Goal: Task Accomplishment & Management: Use online tool/utility

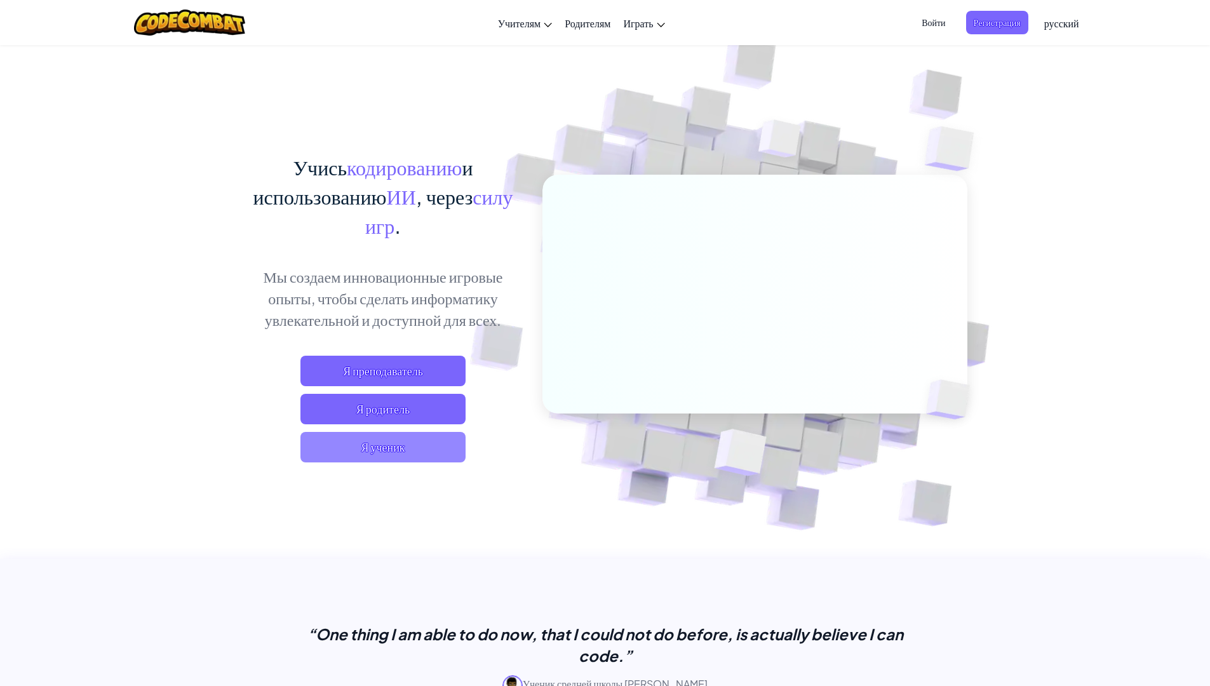
click at [388, 442] on span "Я ученик" at bounding box center [382, 447] width 165 height 30
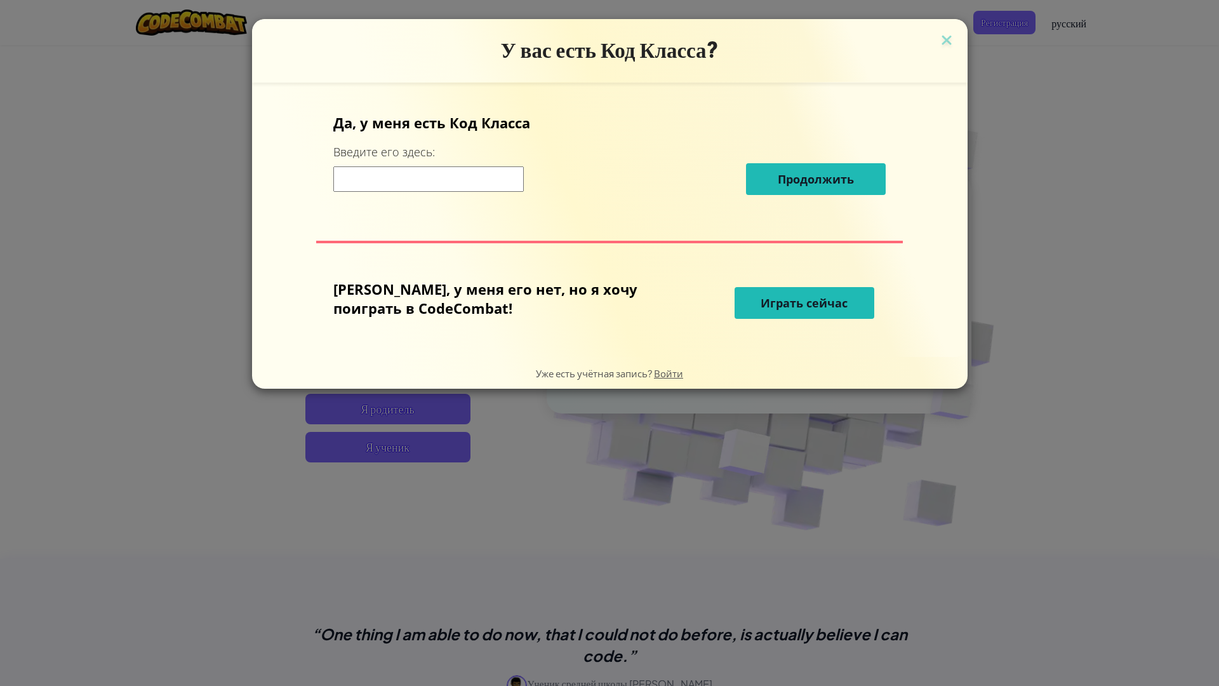
click at [782, 305] on span "Играть сейчас" at bounding box center [804, 302] width 87 height 15
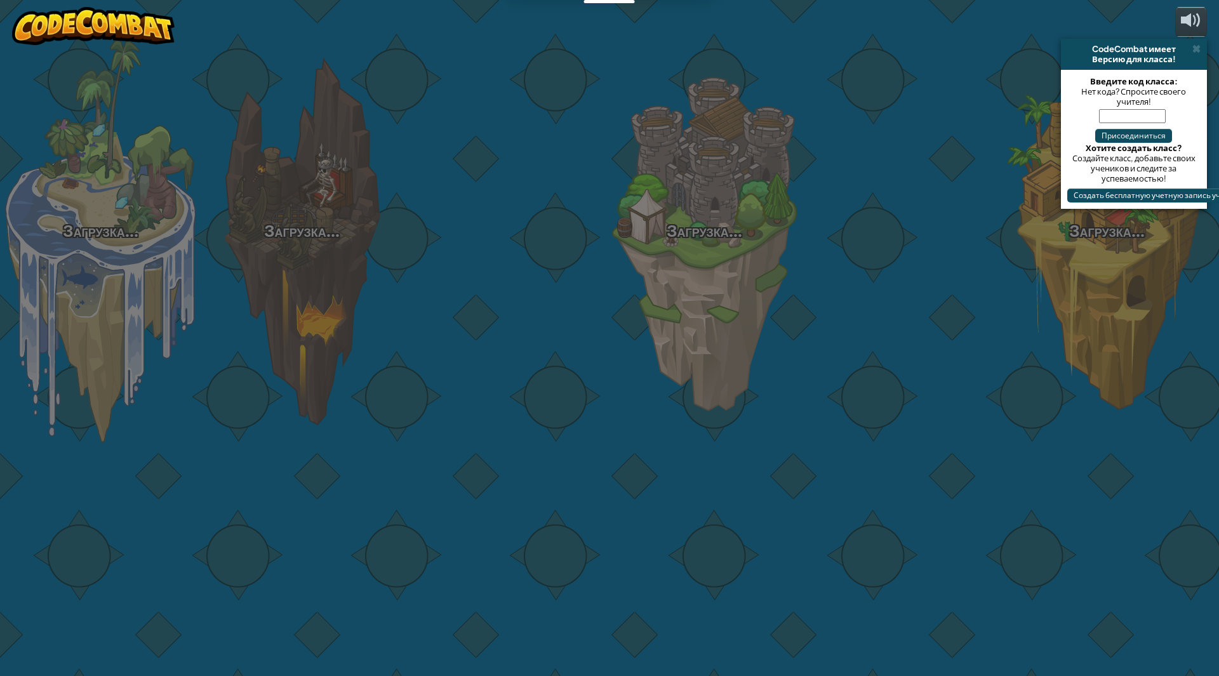
select select "ru"
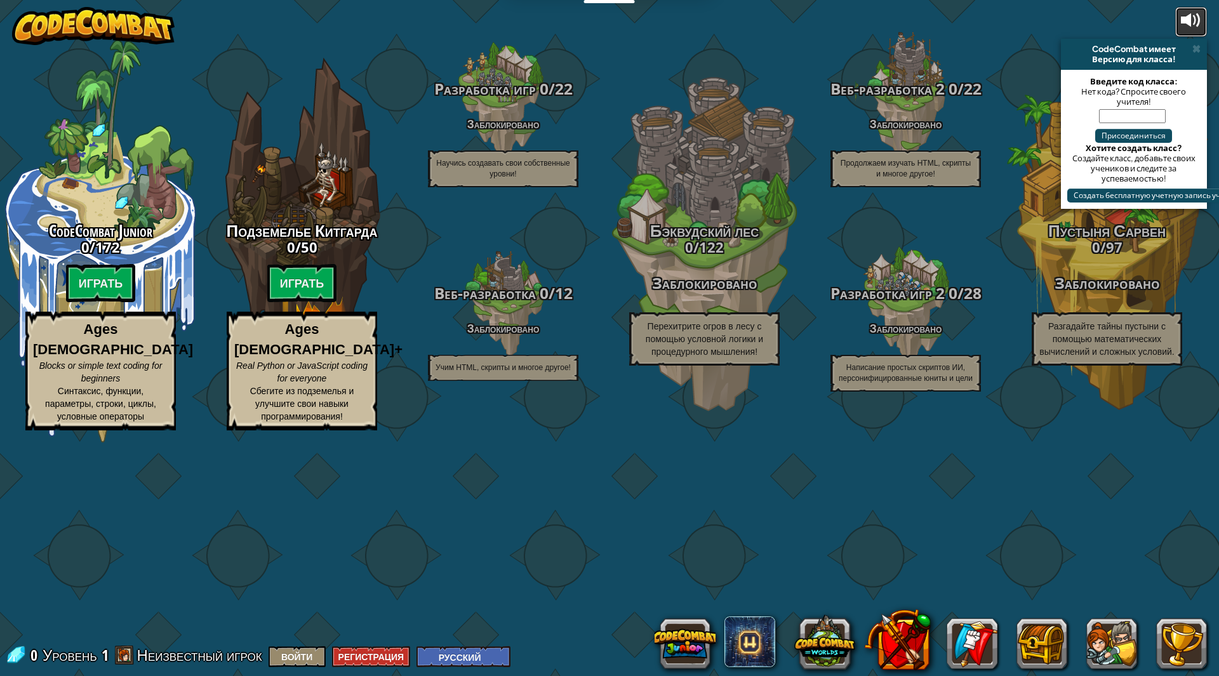
click at [1185, 20] on div at bounding box center [1191, 20] width 20 height 20
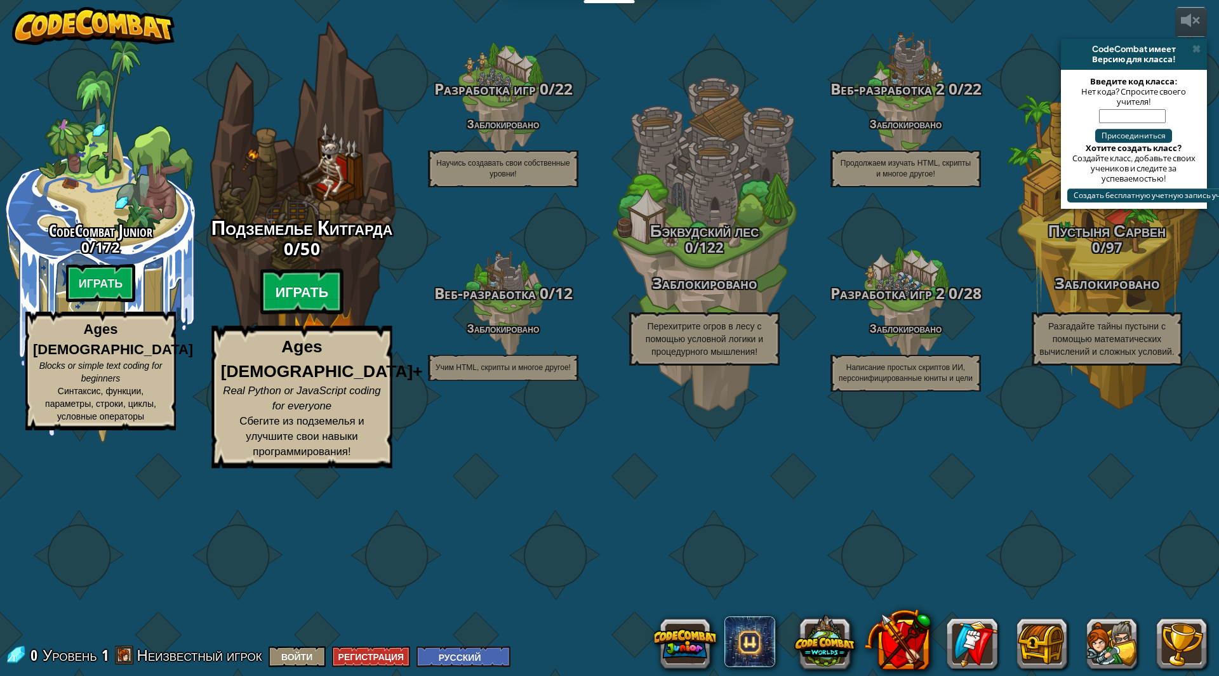
click at [303, 315] on btn "Играть" at bounding box center [302, 292] width 84 height 46
select select "ru"
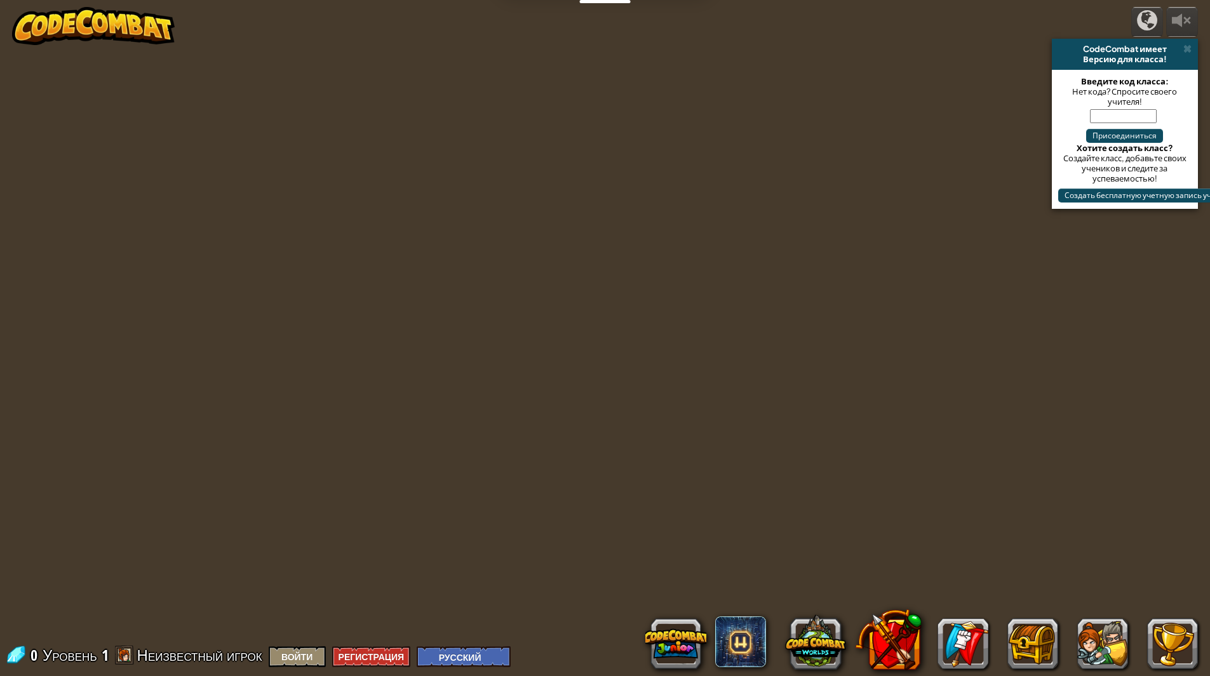
select select "ru"
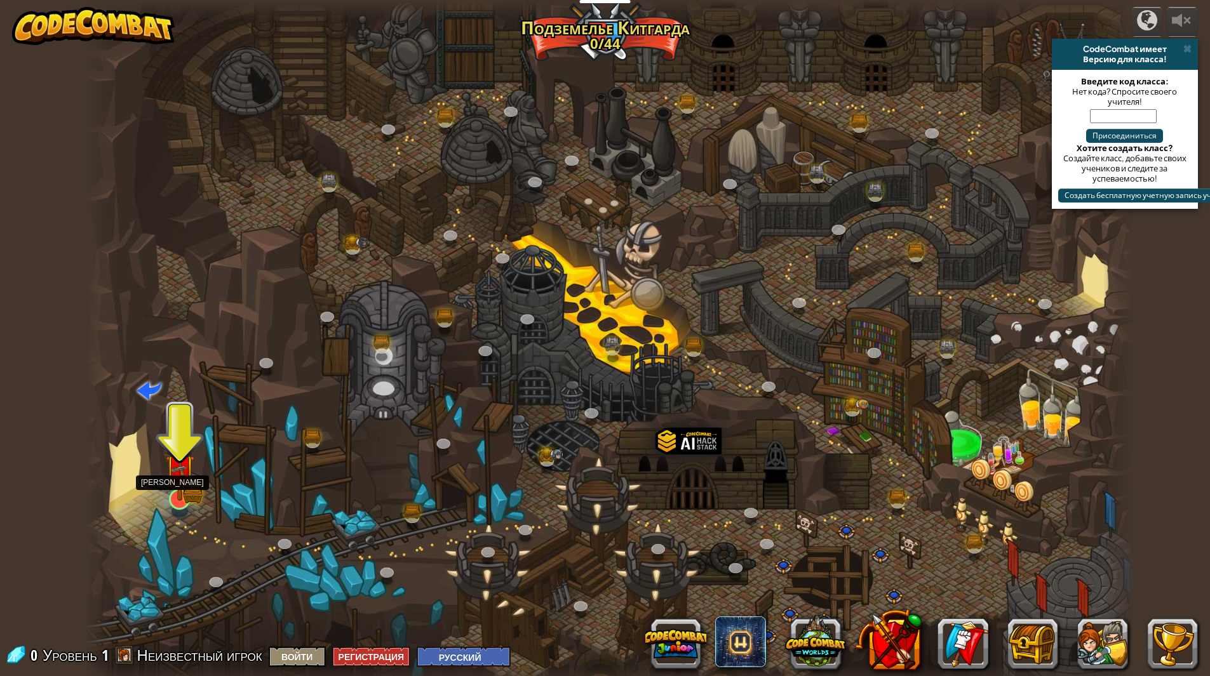
click at [169, 489] on img at bounding box center [179, 470] width 29 height 64
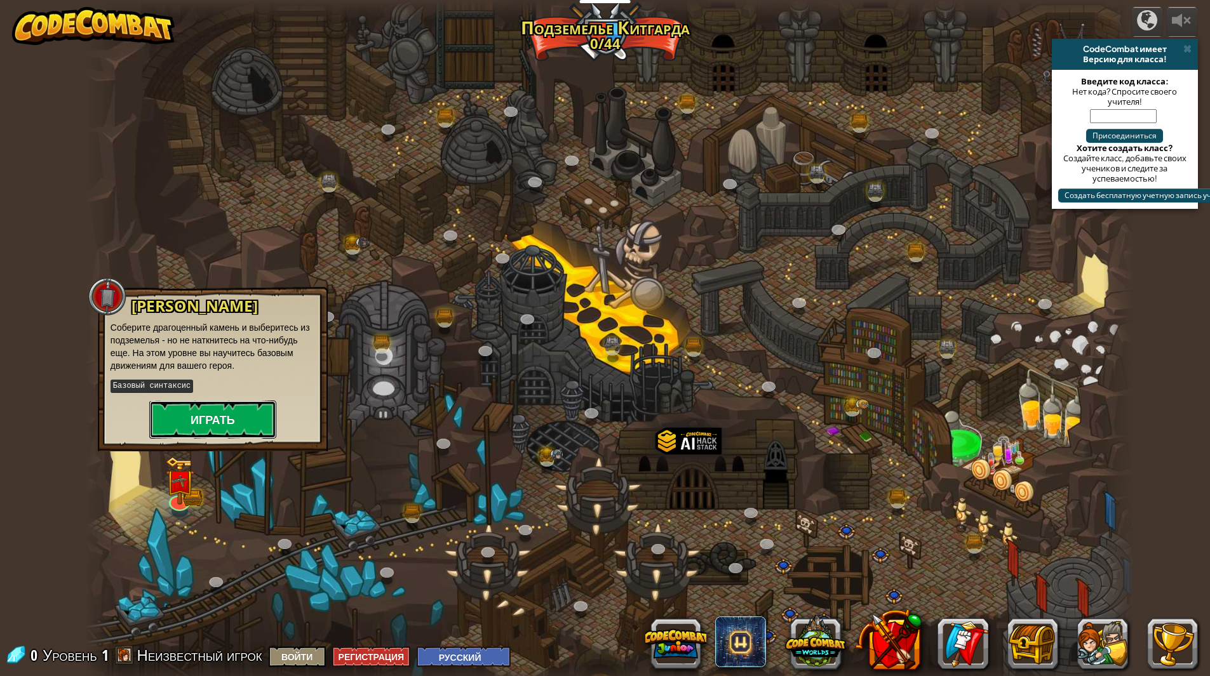
click at [193, 429] on button "Играть" at bounding box center [212, 420] width 127 height 38
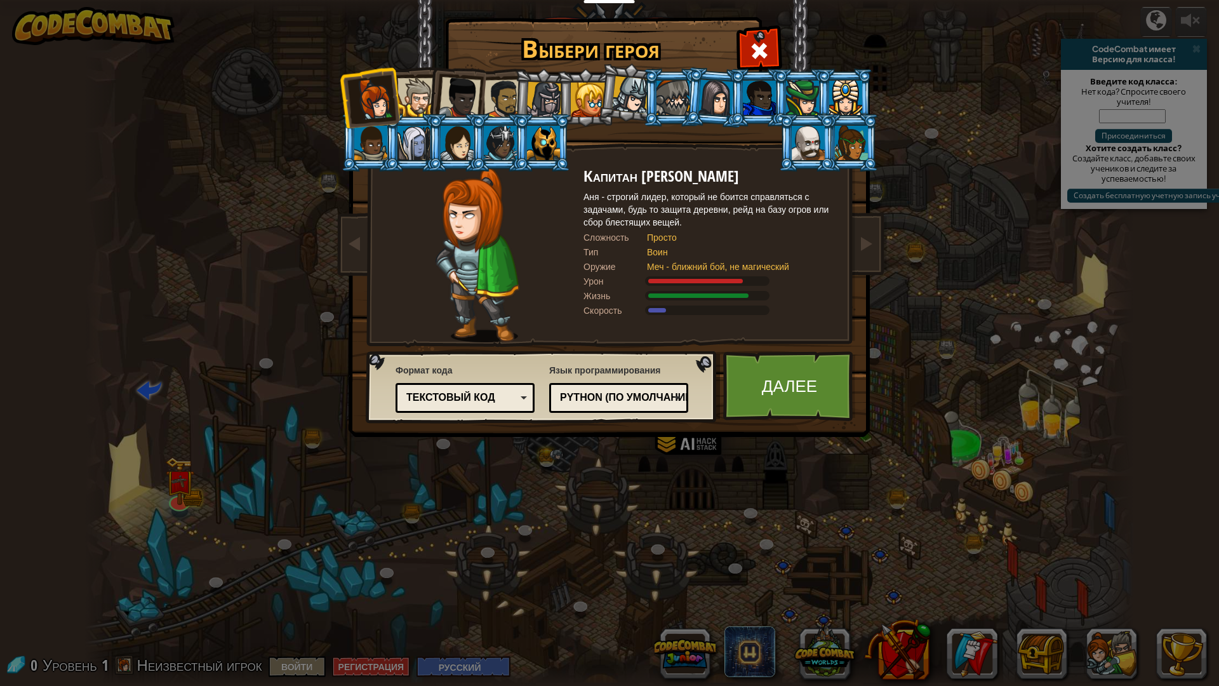
click at [419, 95] on div at bounding box center [417, 97] width 39 height 39
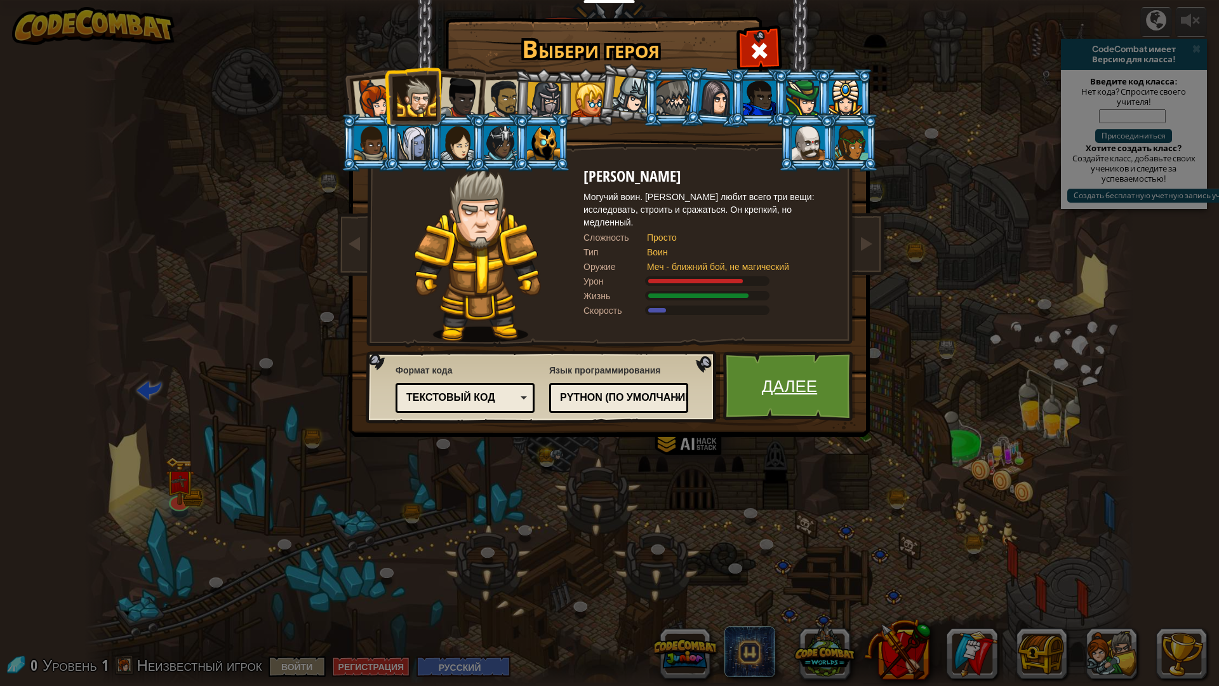
click at [781, 393] on link "Далее" at bounding box center [789, 386] width 133 height 70
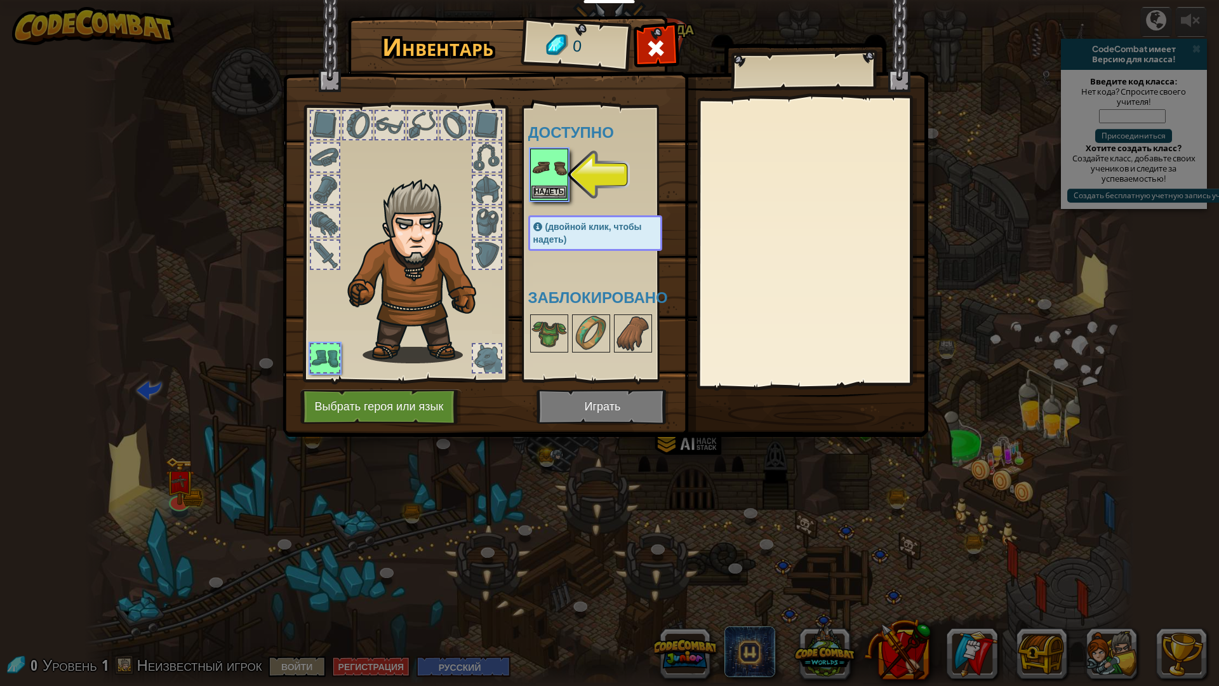
click at [549, 158] on img at bounding box center [550, 168] width 36 height 36
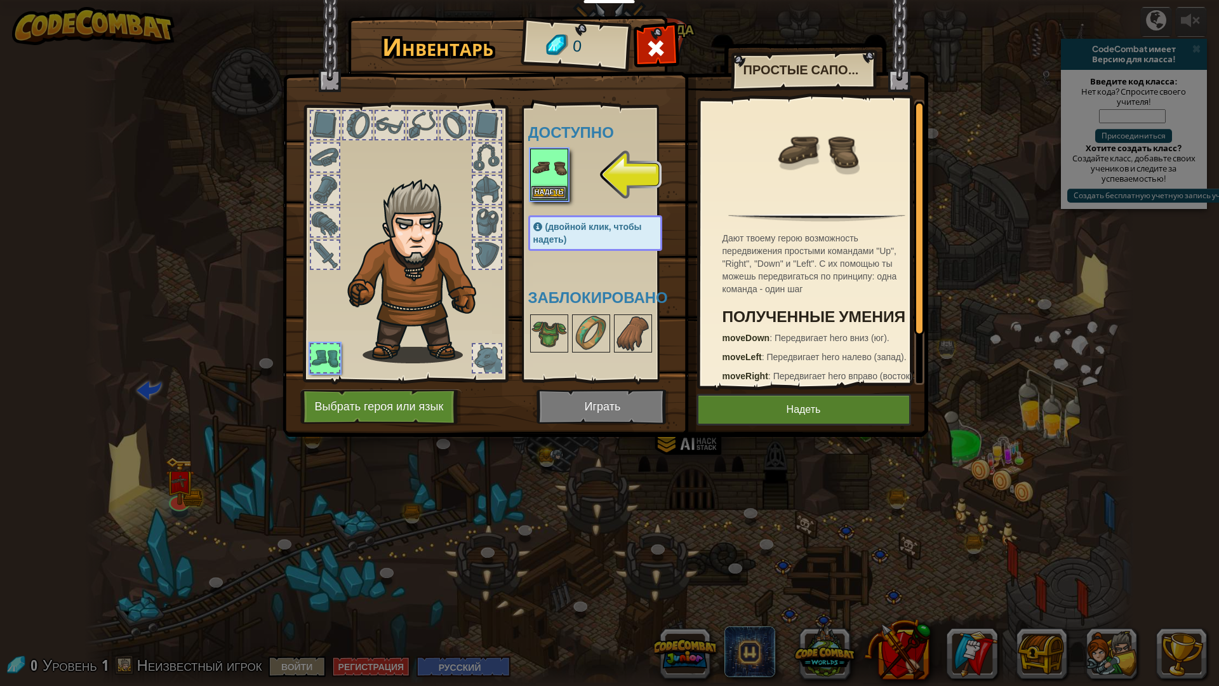
click at [807, 431] on img at bounding box center [606, 206] width 646 height 461
click at [804, 413] on button "Надеть" at bounding box center [804, 410] width 215 height 32
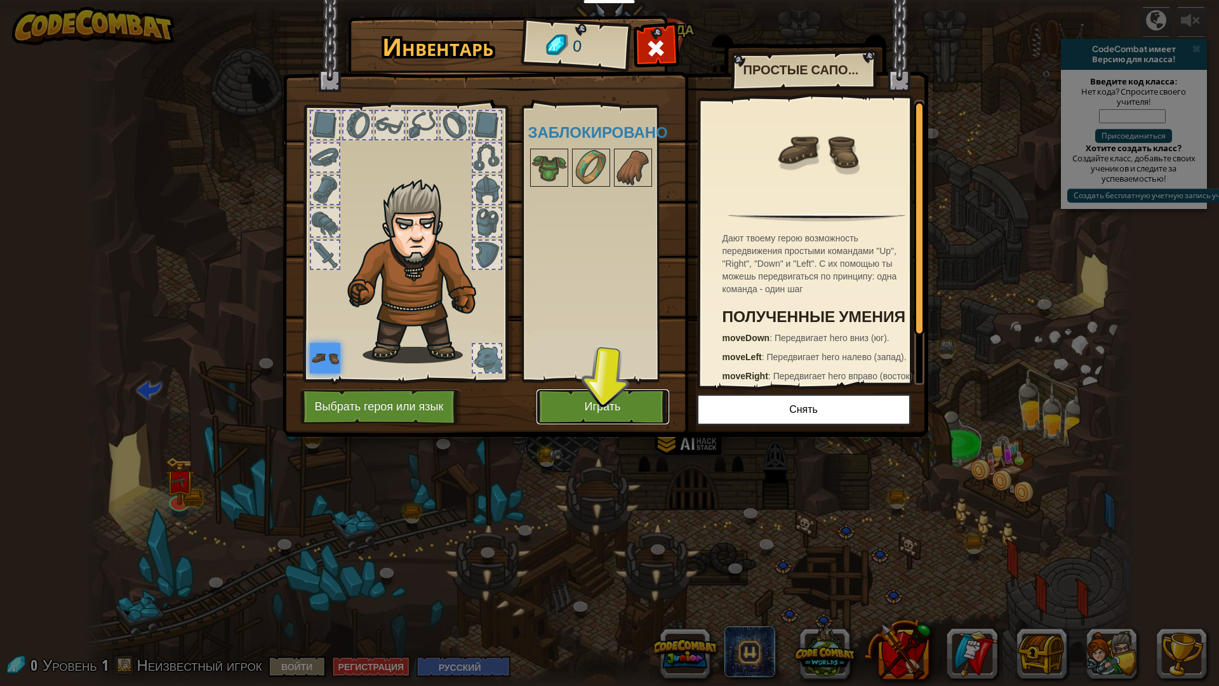
click at [596, 406] on button "Играть" at bounding box center [603, 406] width 133 height 35
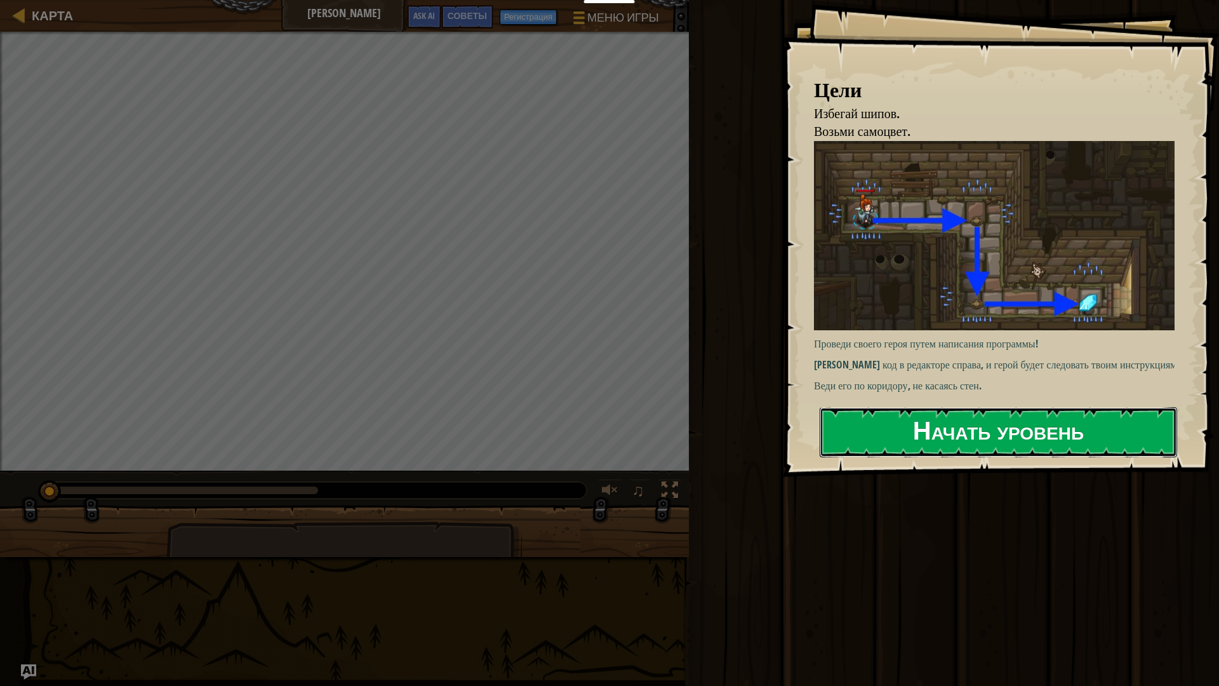
click at [945, 451] on button "Начать уровень" at bounding box center [999, 432] width 358 height 50
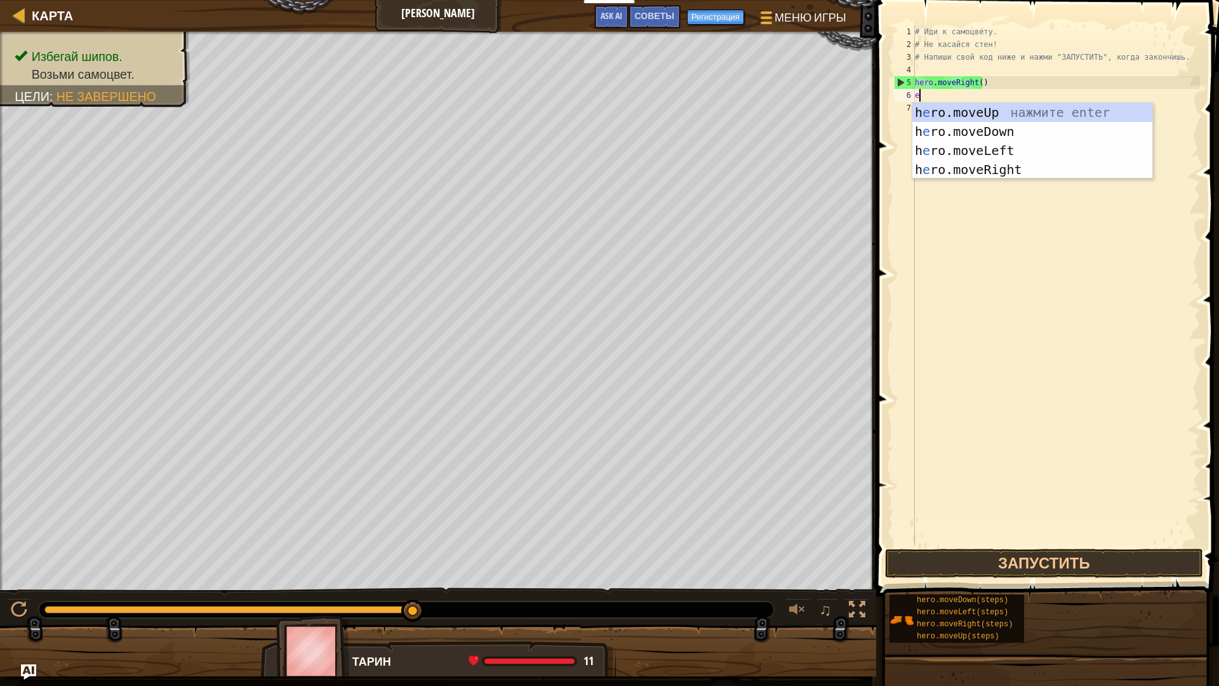
scroll to position [6, 0]
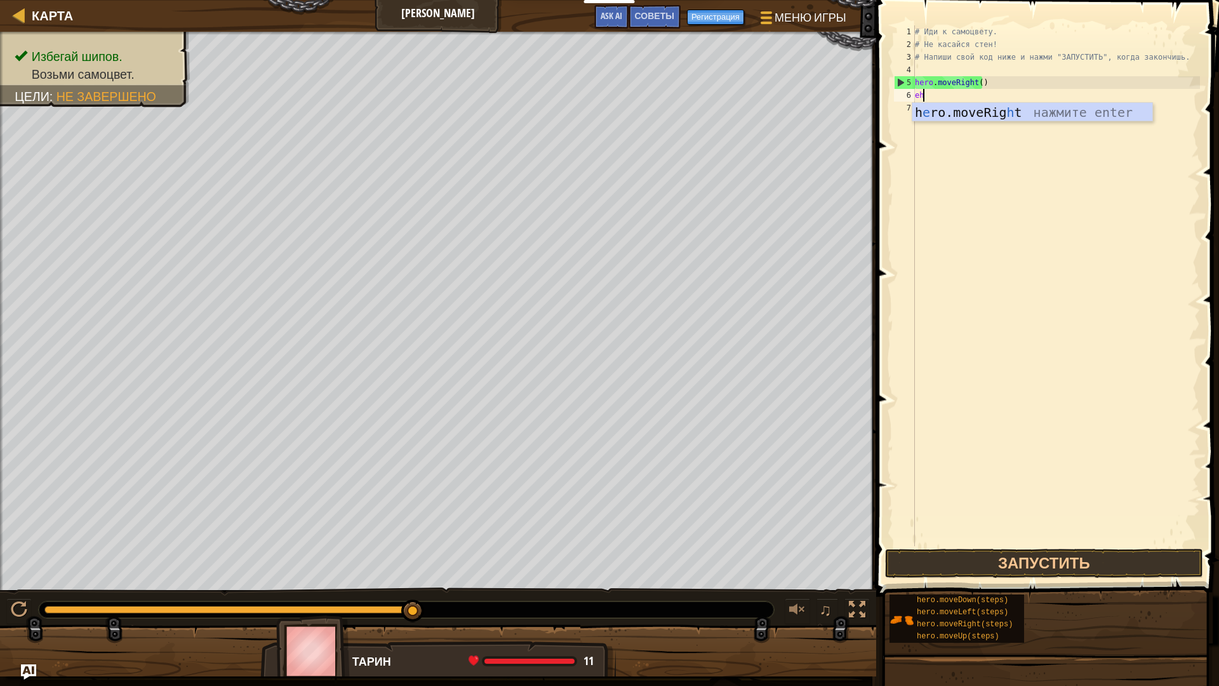
type textarea "e"
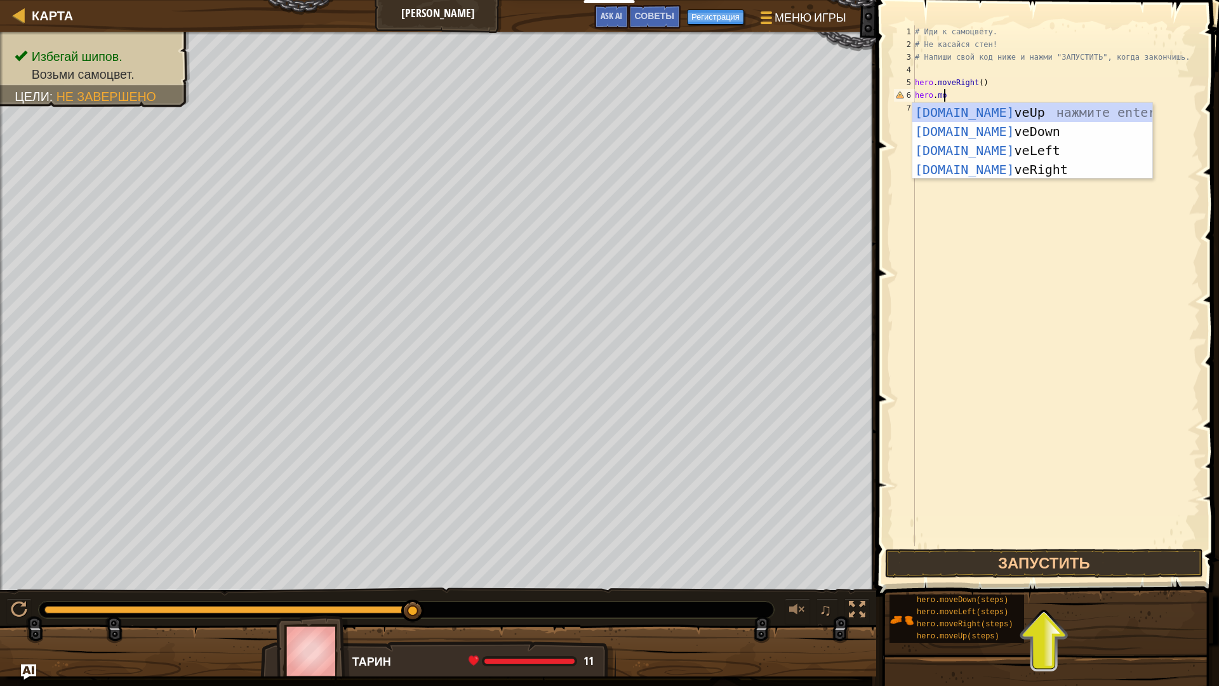
scroll to position [6, 2]
type textarea "hero.move"
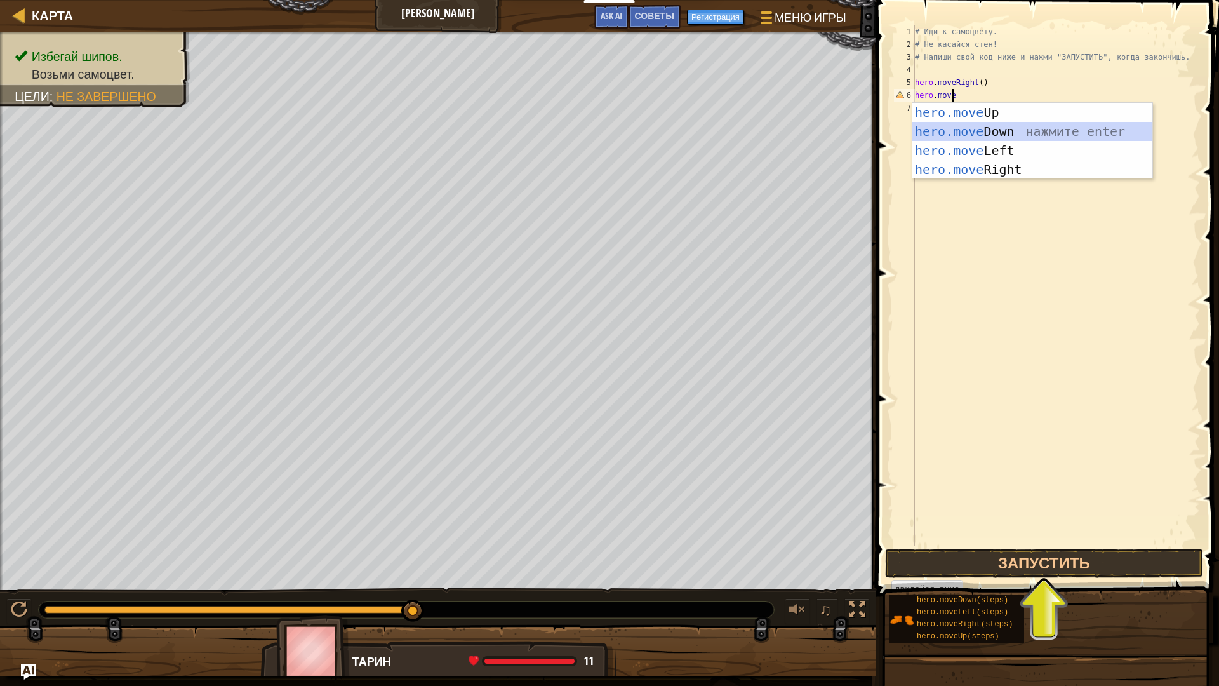
click at [1023, 135] on div "hero.move Up нажмите enter hero.move Down нажмите enter hero.move Left нажмите …" at bounding box center [1033, 160] width 240 height 114
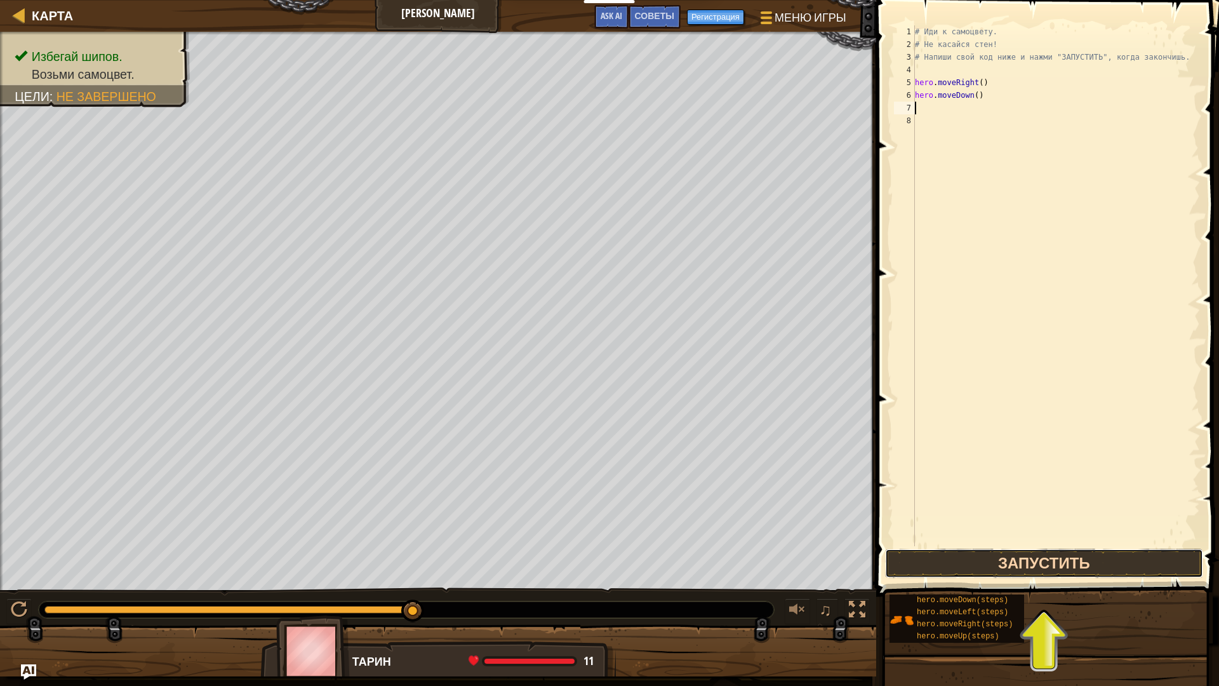
click at [1002, 563] on button "Запустить" at bounding box center [1044, 563] width 318 height 29
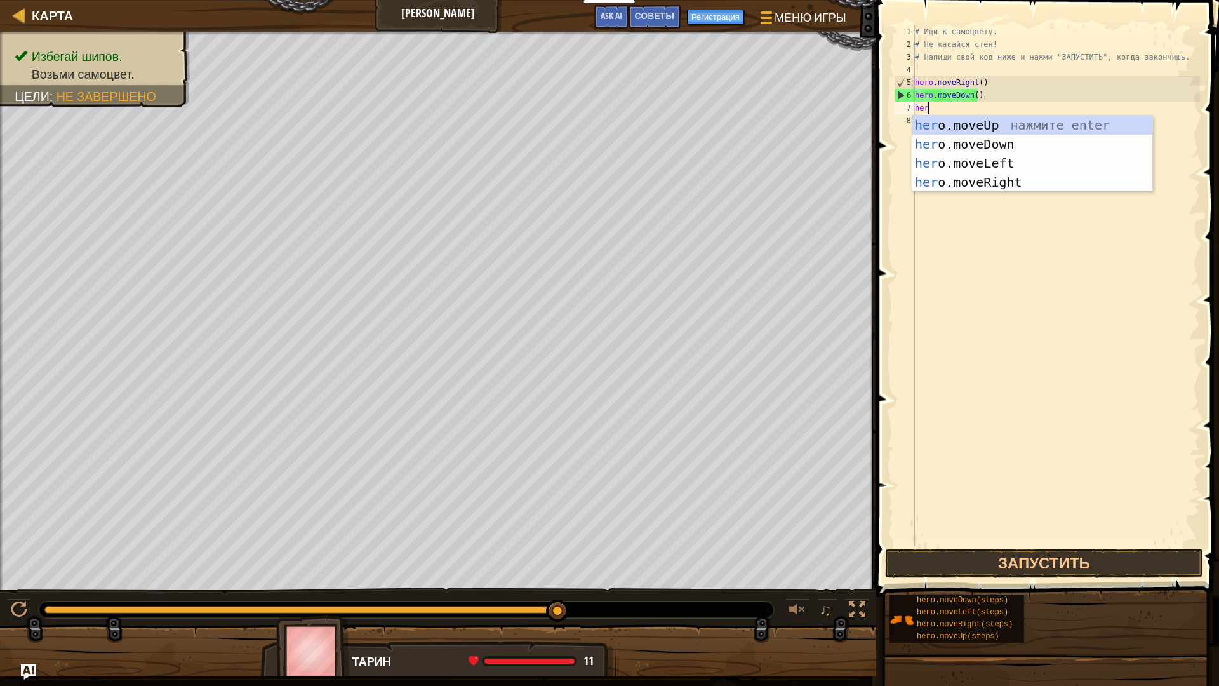
scroll to position [6, 1]
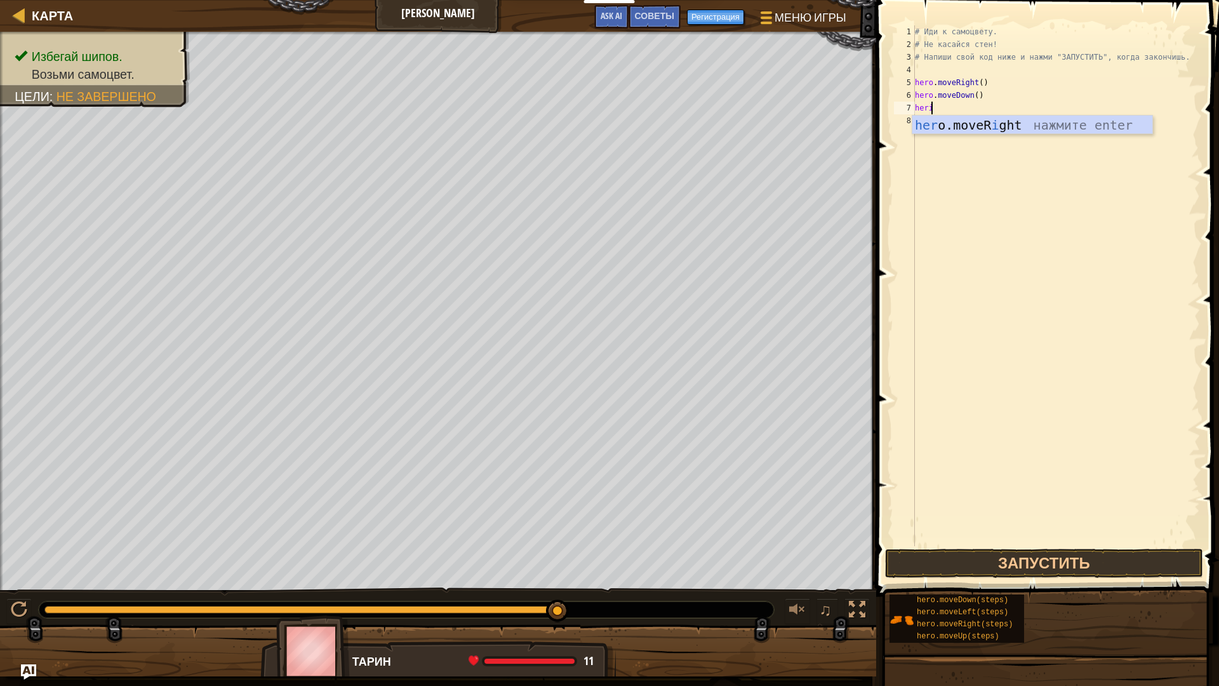
type textarea "her"
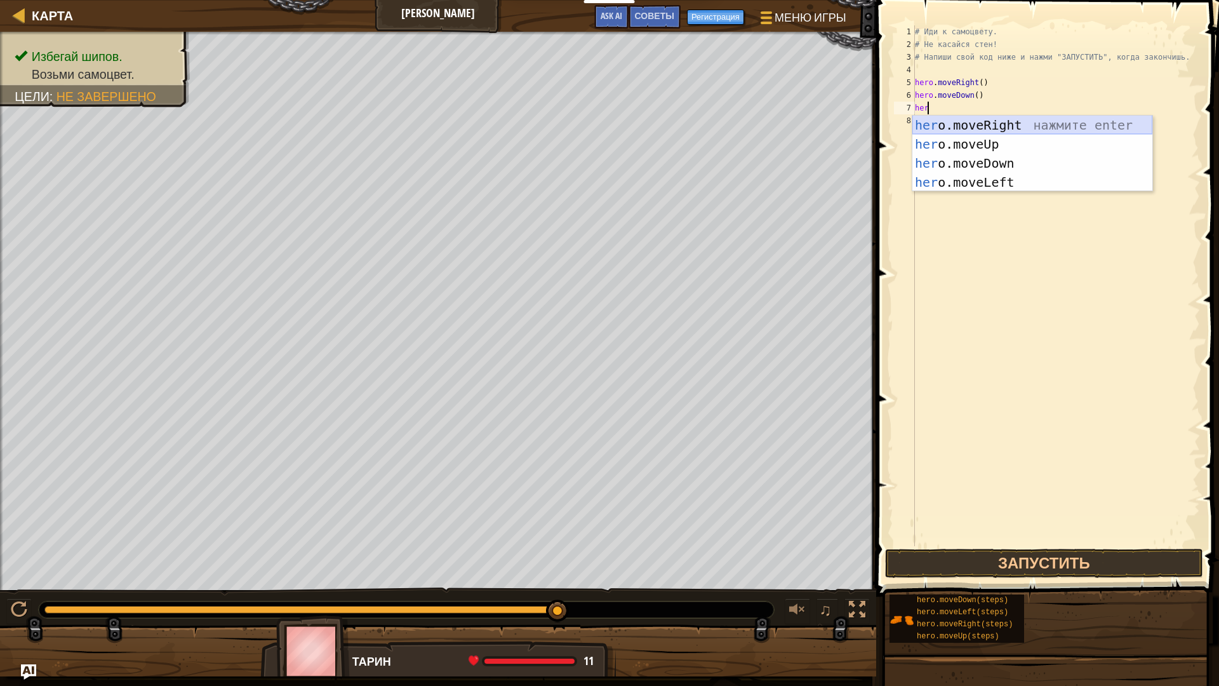
click at [985, 126] on div "her o.moveRight нажмите enter her o.moveUp нажмите enter her o.moveDown нажмите…" at bounding box center [1033, 173] width 240 height 114
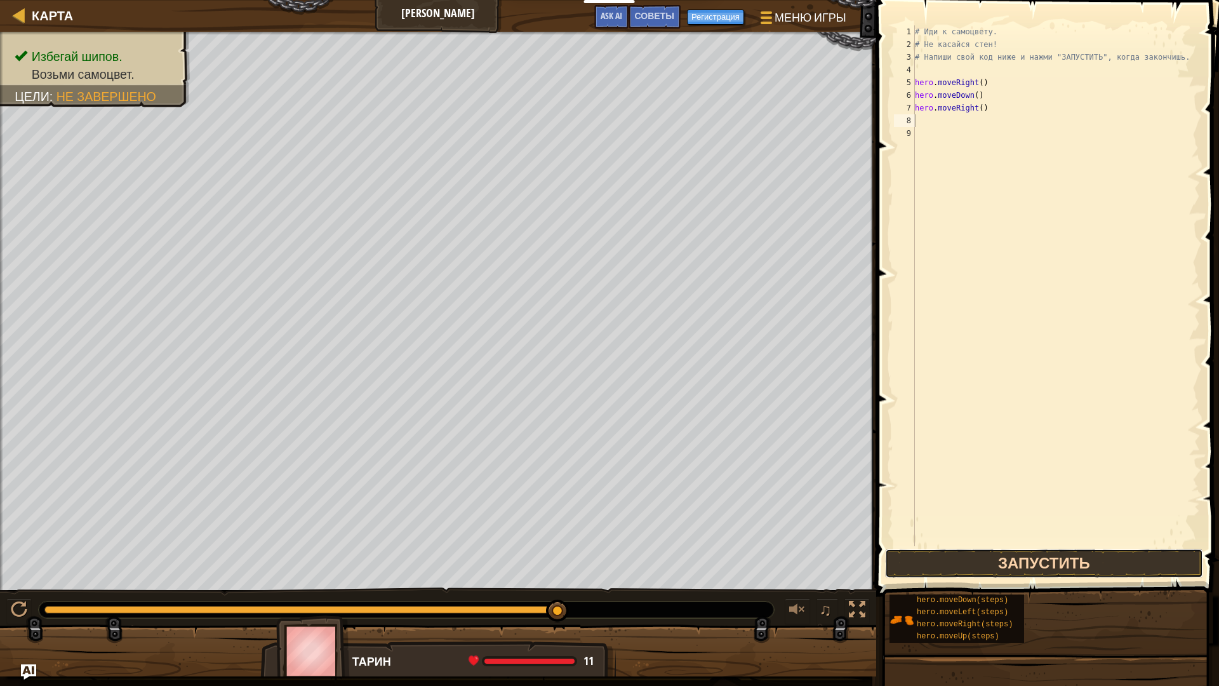
click at [994, 568] on button "Запустить" at bounding box center [1044, 563] width 318 height 29
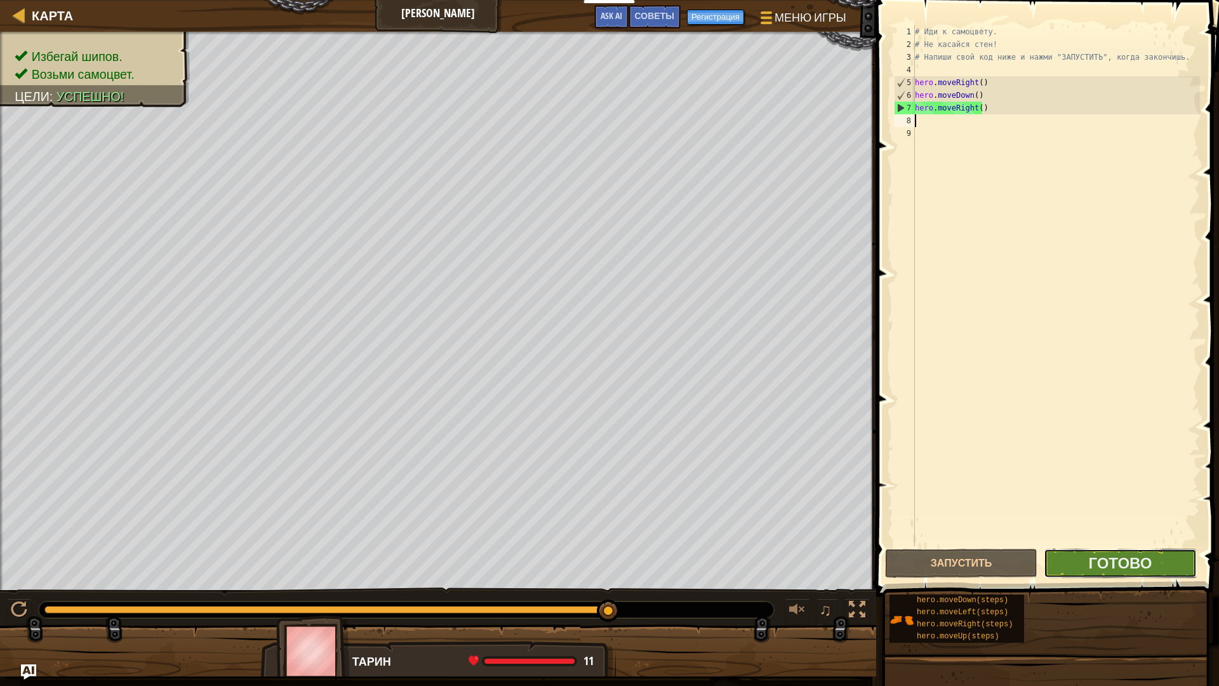
click at [1071, 561] on button "Готово" at bounding box center [1120, 563] width 152 height 29
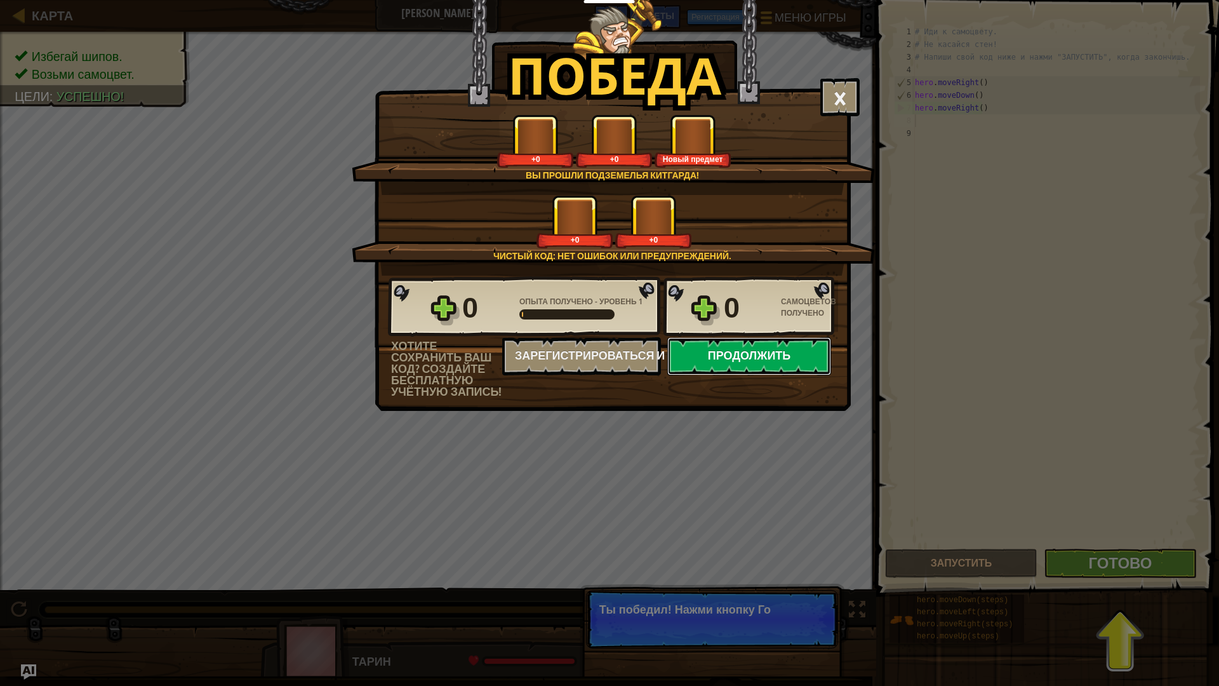
click at [727, 349] on button "Продолжить" at bounding box center [750, 356] width 164 height 38
select select "ru"
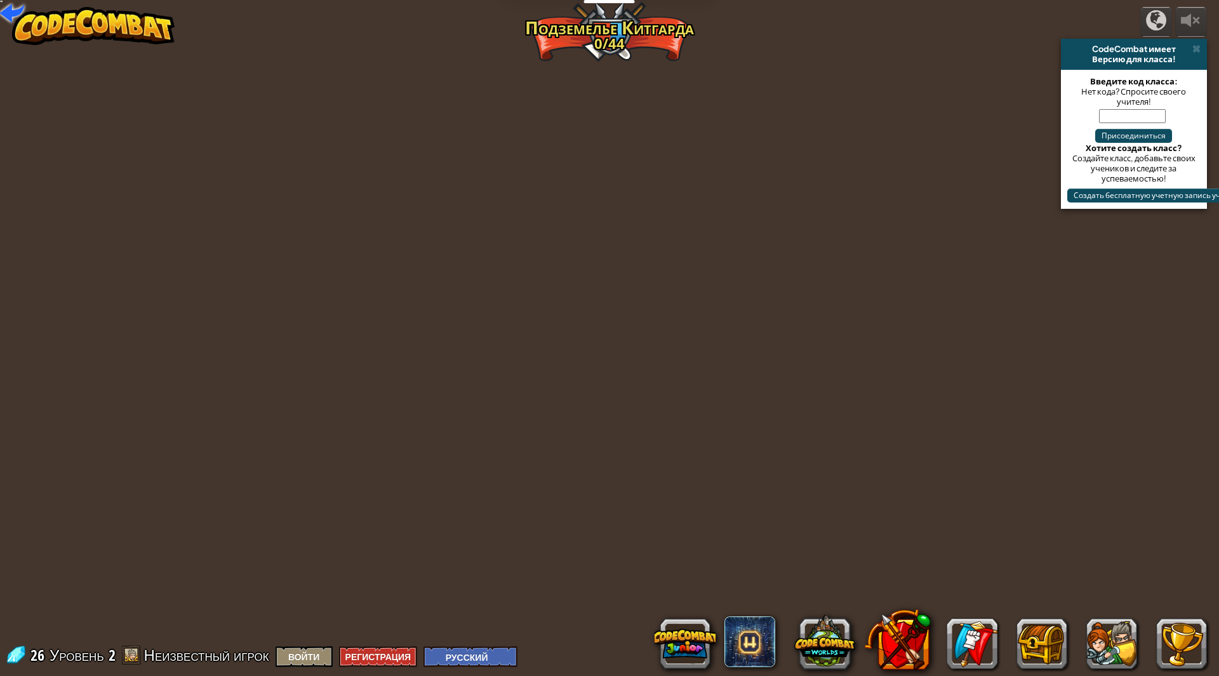
select select "ru"
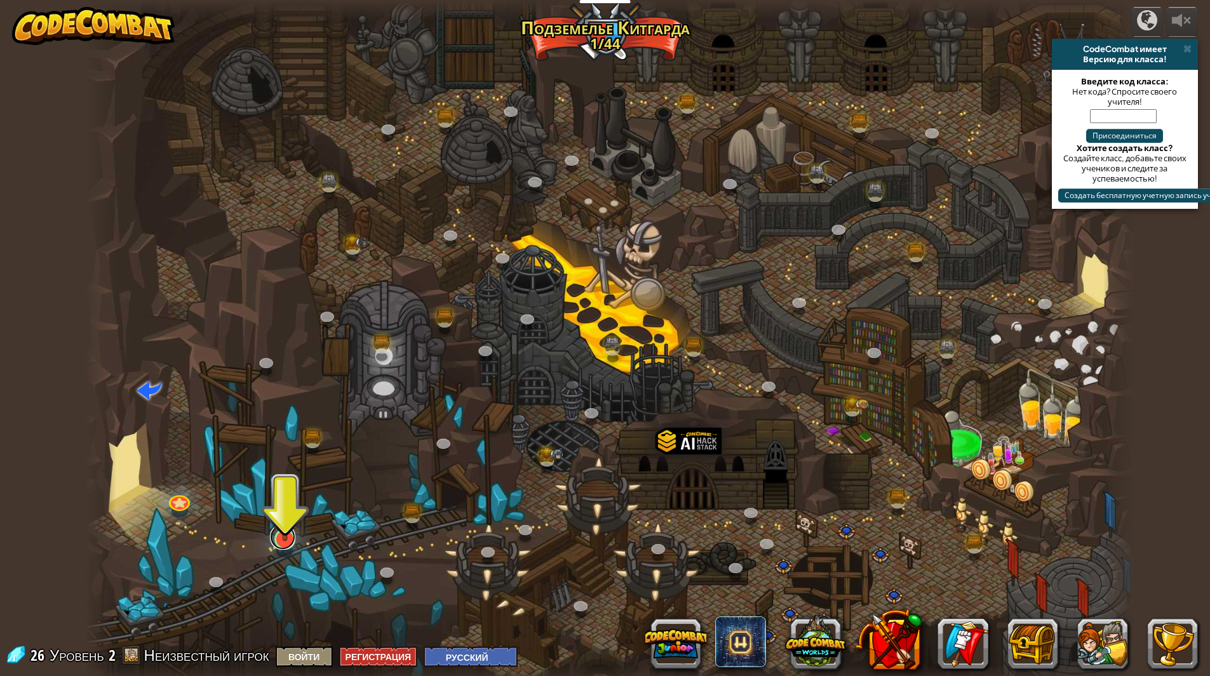
click at [276, 548] on link at bounding box center [282, 537] width 25 height 25
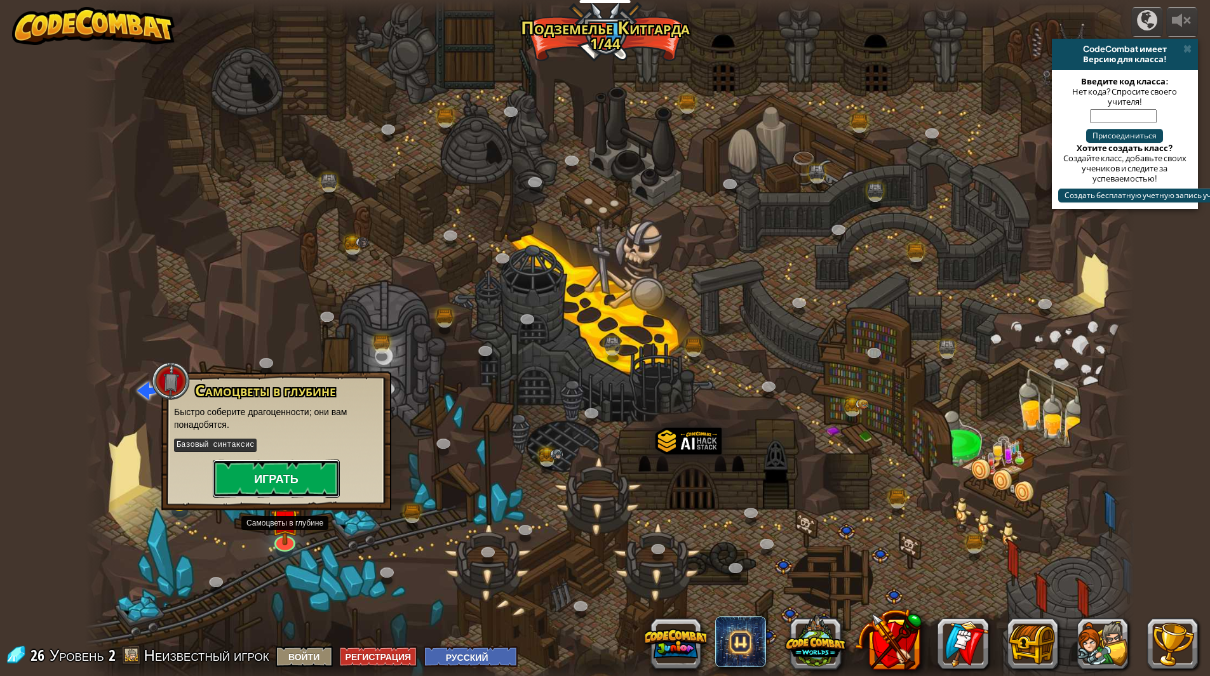
click at [286, 497] on button "Играть" at bounding box center [276, 479] width 127 height 38
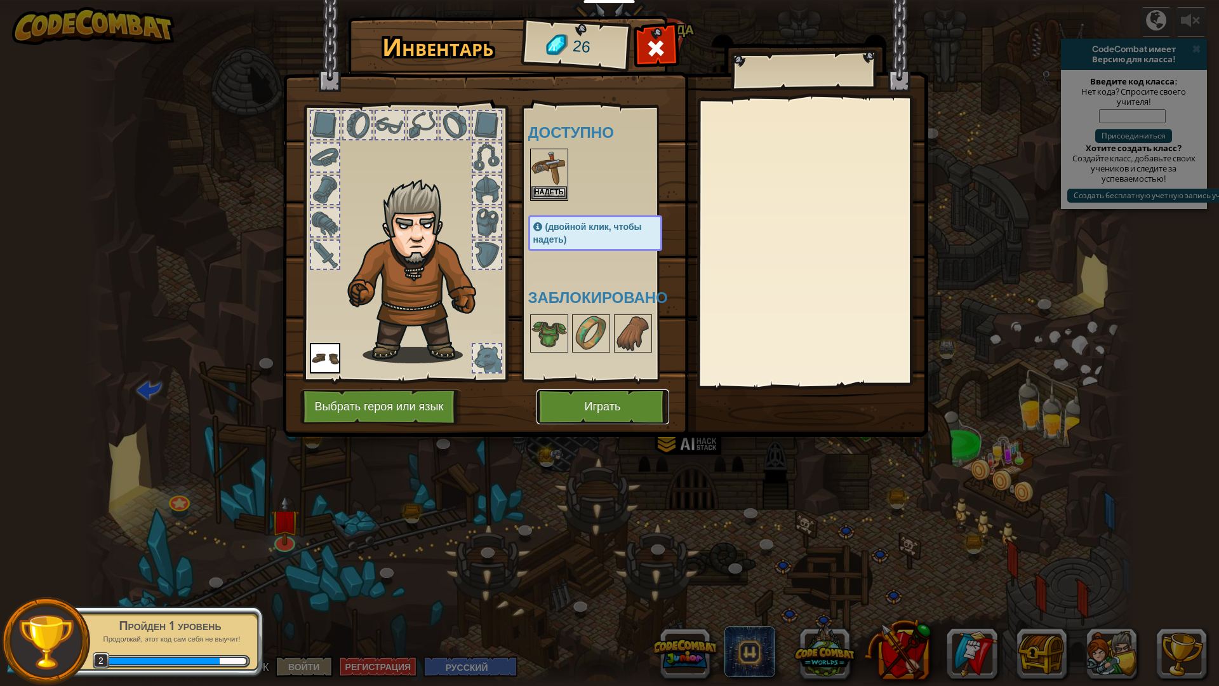
click at [597, 405] on button "Играть" at bounding box center [603, 406] width 133 height 35
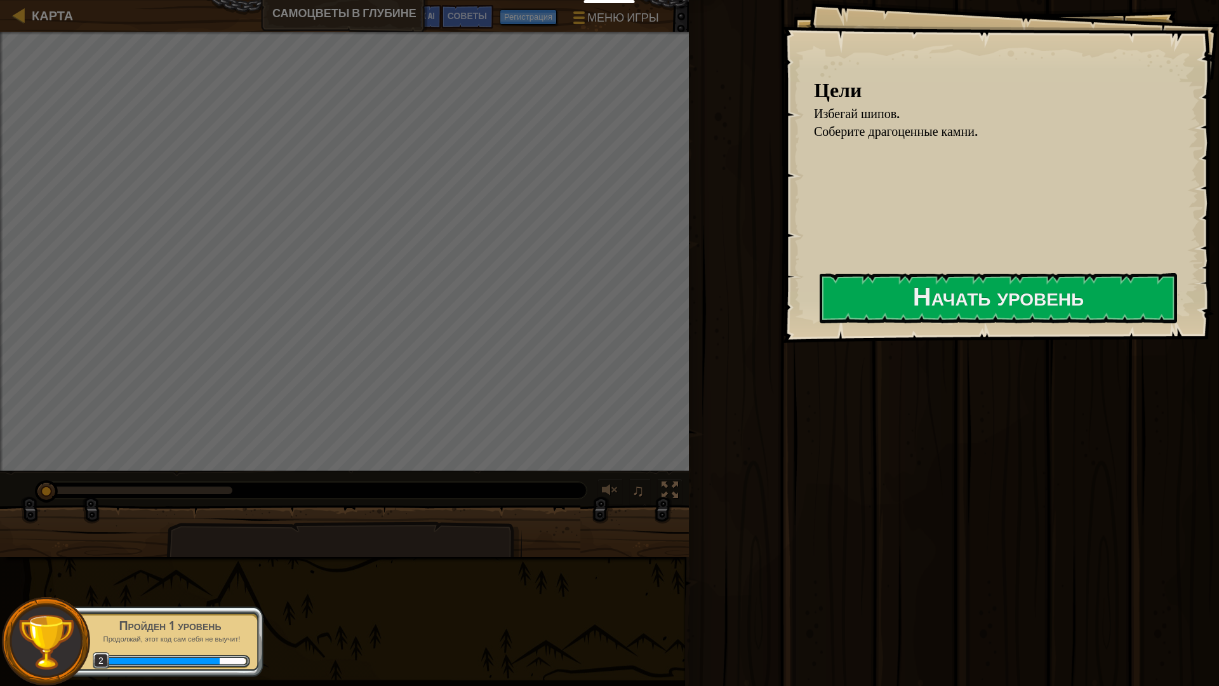
click at [805, 300] on div "Цели Избегай шипов. Соберите драгоценные камни. Начать уровень Ошибка загрузки …" at bounding box center [1000, 171] width 437 height 343
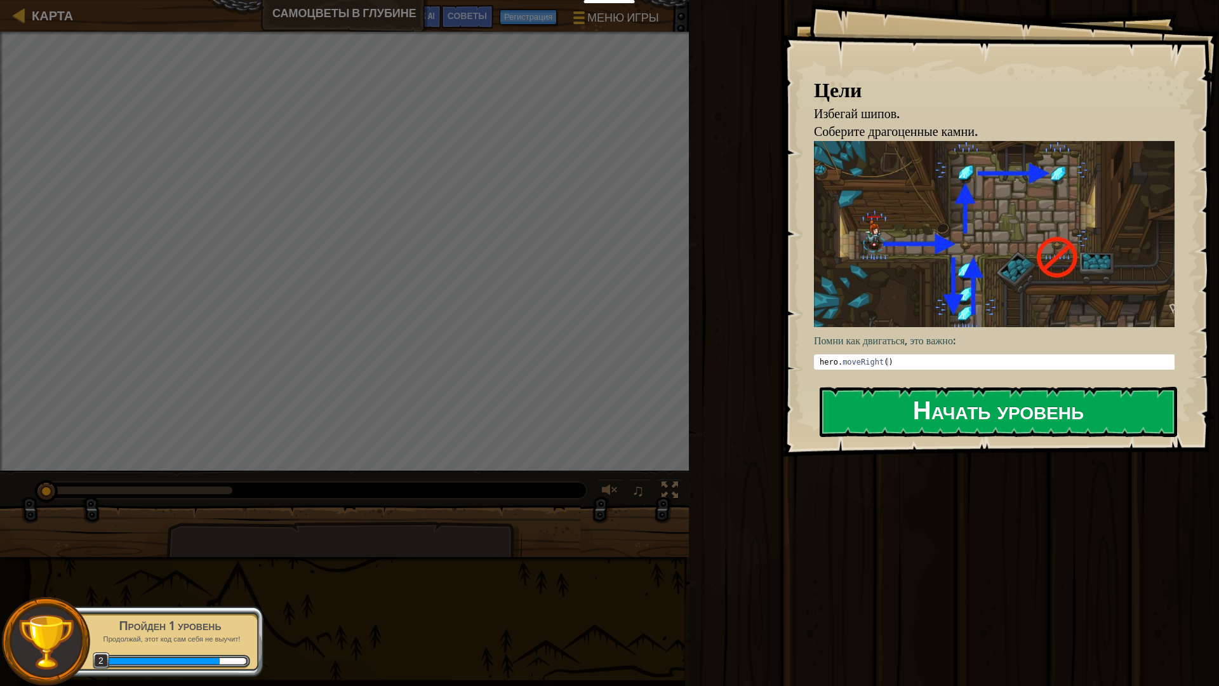
click at [868, 387] on button "Начать уровень" at bounding box center [999, 412] width 358 height 50
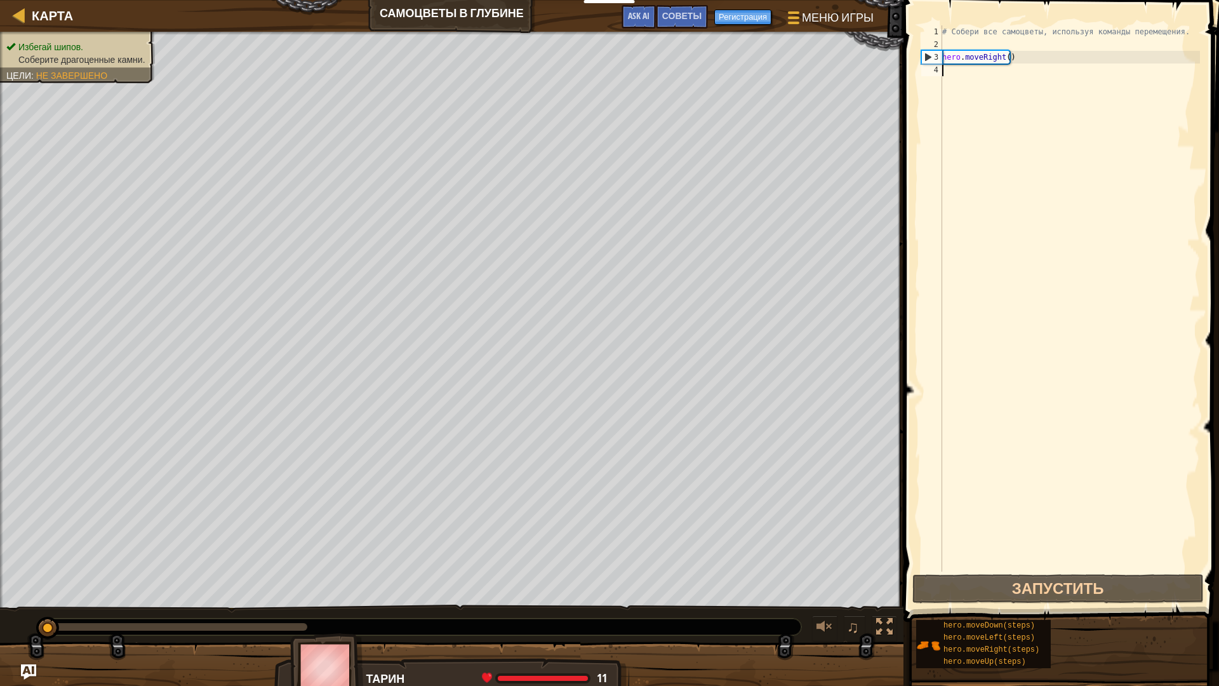
click at [1009, 61] on div "# Собери все самоцветы, используя команды перемещения. hero . moveRight ( )" at bounding box center [1070, 311] width 260 height 572
click at [1000, 60] on div "# Собери все самоцветы, используя команды перемещения. hero . moveRight ( )" at bounding box center [1070, 311] width 260 height 572
click at [1003, 57] on div "# Собери все самоцветы, используя команды перемещения. hero . moveRight ( )" at bounding box center [1070, 311] width 260 height 572
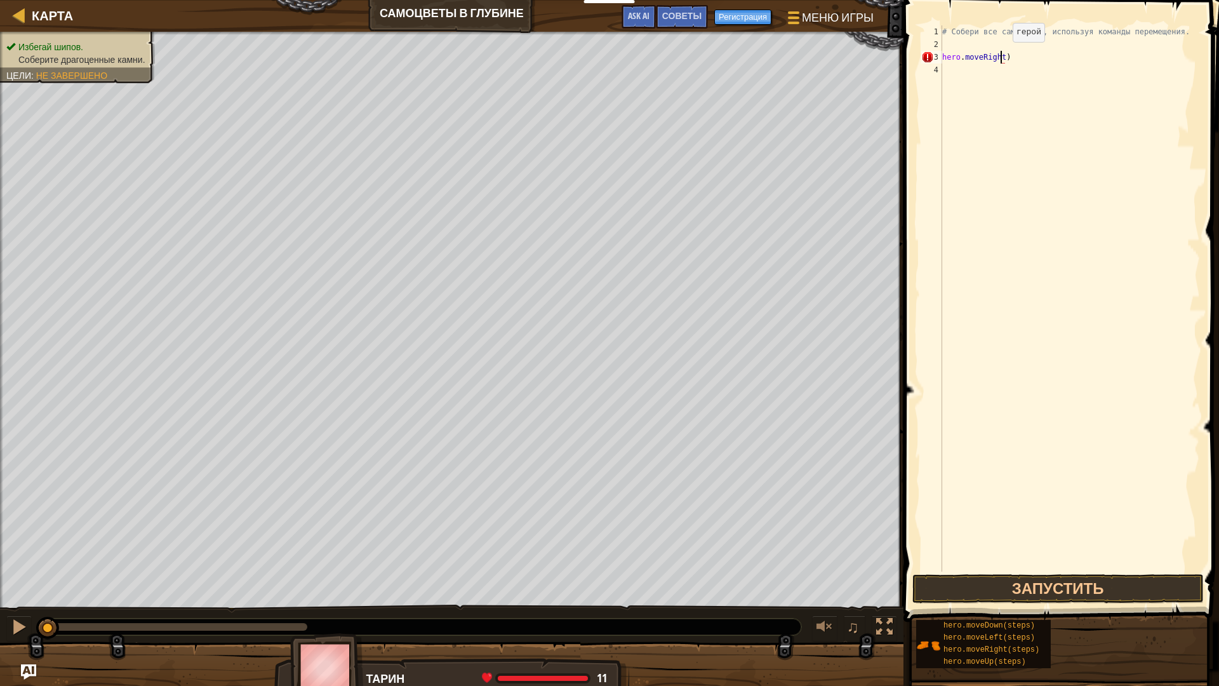
click at [1003, 55] on div "# Собери все самоцветы, используя команды перемещения. hero . moveRight )" at bounding box center [1070, 311] width 260 height 572
click at [1004, 56] on div "# Собери все самоцветы, используя команды перемещения. hero . moveRight2 )" at bounding box center [1070, 311] width 260 height 572
click at [1000, 57] on div "# Собери все самоцветы, используя команды перемещения. hero . moveRight2 )" at bounding box center [1070, 311] width 260 height 572
type textarea "hero.moveRight(2)"
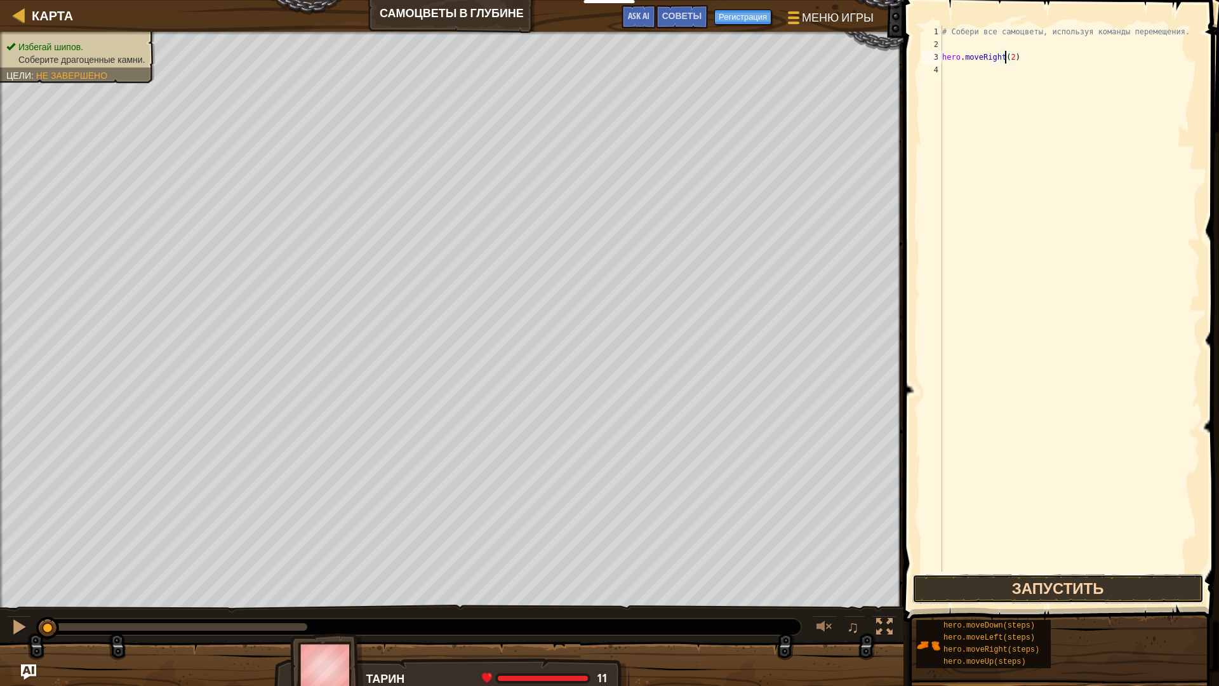
click at [1083, 585] on button "Запустить" at bounding box center [1059, 588] width 292 height 29
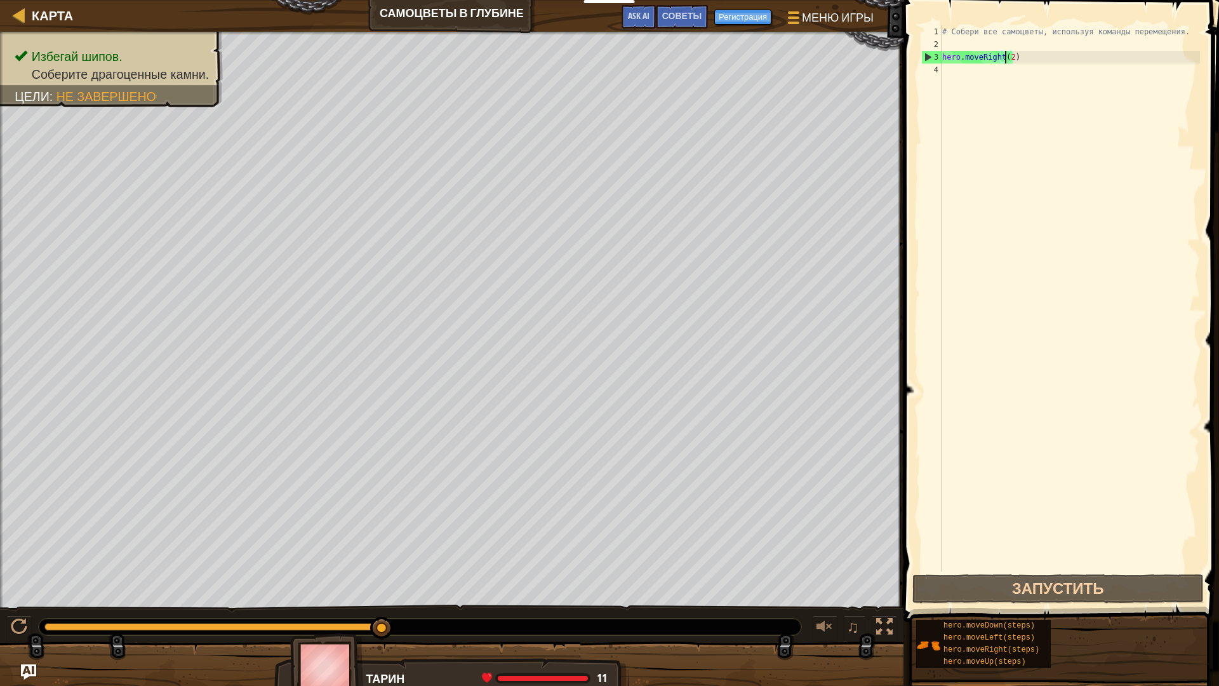
click at [956, 77] on div "# Собери все самоцветы, используя команды перемещения. hero . moveRight ( 2 )" at bounding box center [1070, 311] width 260 height 572
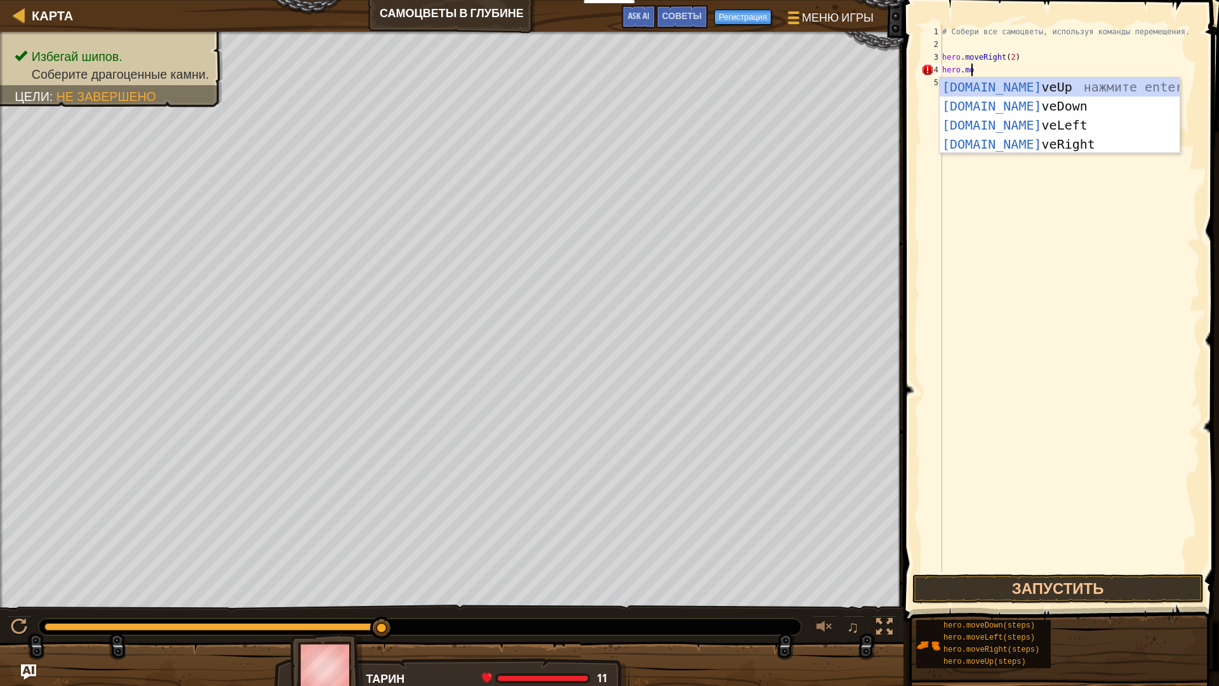
scroll to position [6, 2]
type textarea "hero.move"
click at [1002, 91] on div "hero.move Up нажмите enter hero.move Down нажмите enter hero.move Left нажмите …" at bounding box center [1060, 134] width 240 height 114
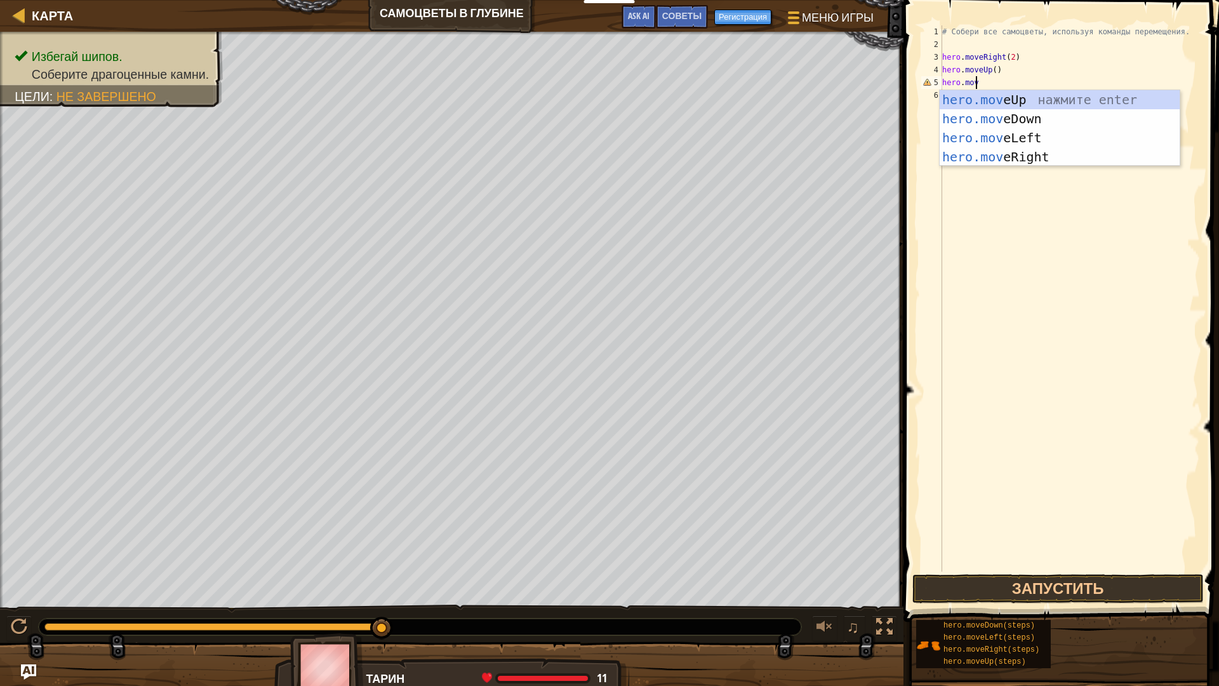
type textarea "hero.move"
click at [998, 138] on div "hero.move Up нажмите enter hero.move Down нажмите enter hero.move Left нажмите …" at bounding box center [1060, 147] width 240 height 114
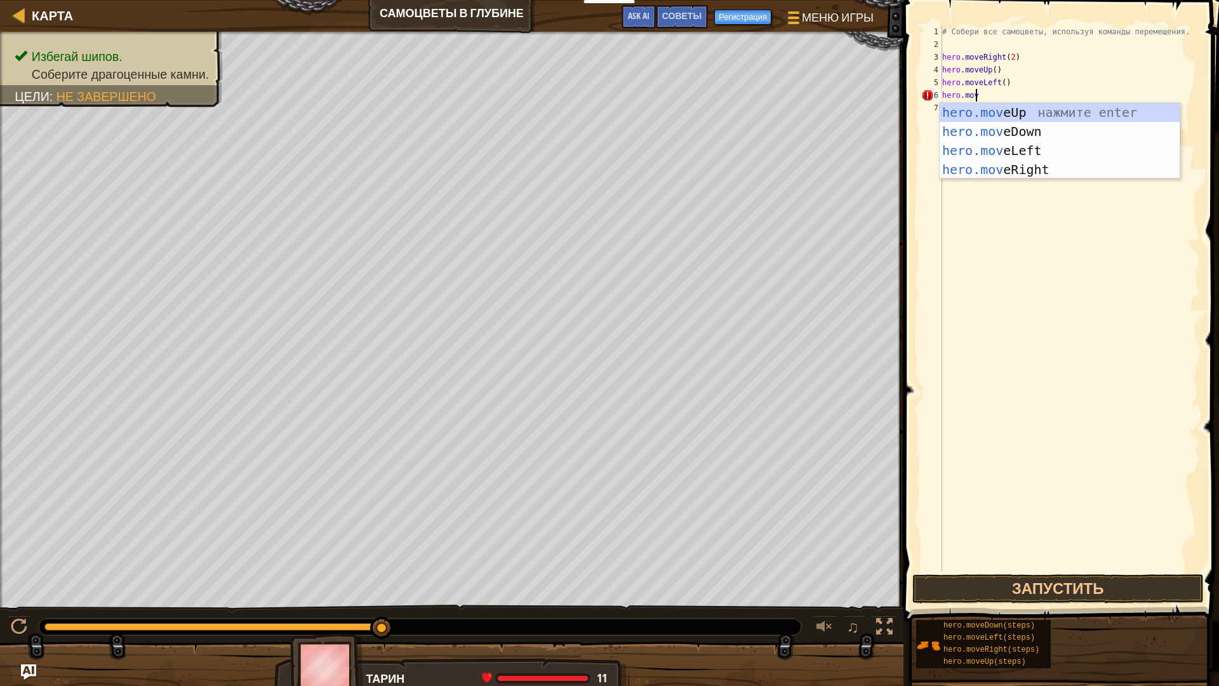
type textarea "hero.move"
click at [1006, 128] on div "hero.move Up нажмите enter hero.move Down нажмите enter hero.move Left нажмите …" at bounding box center [1060, 160] width 240 height 114
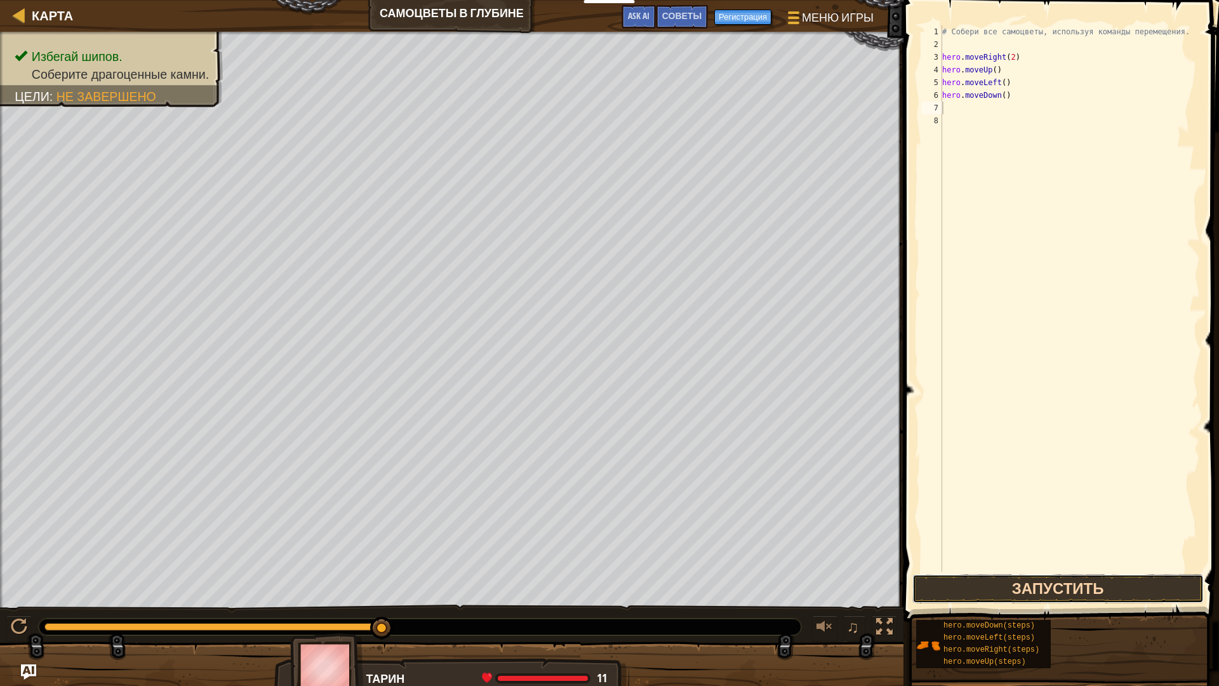
click at [992, 585] on button "Запустить" at bounding box center [1059, 588] width 292 height 29
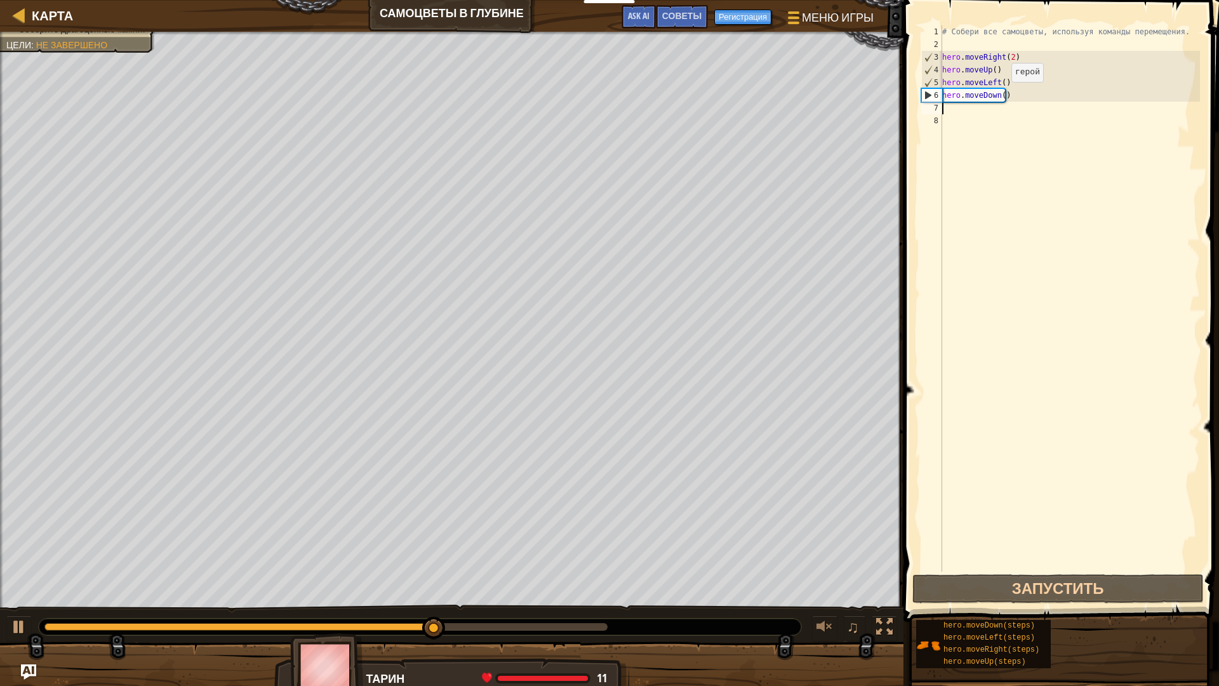
click at [1001, 95] on div "# Собери все самоцветы, используя команды перемещения. hero . moveRight ( 2 ) h…" at bounding box center [1070, 311] width 260 height 572
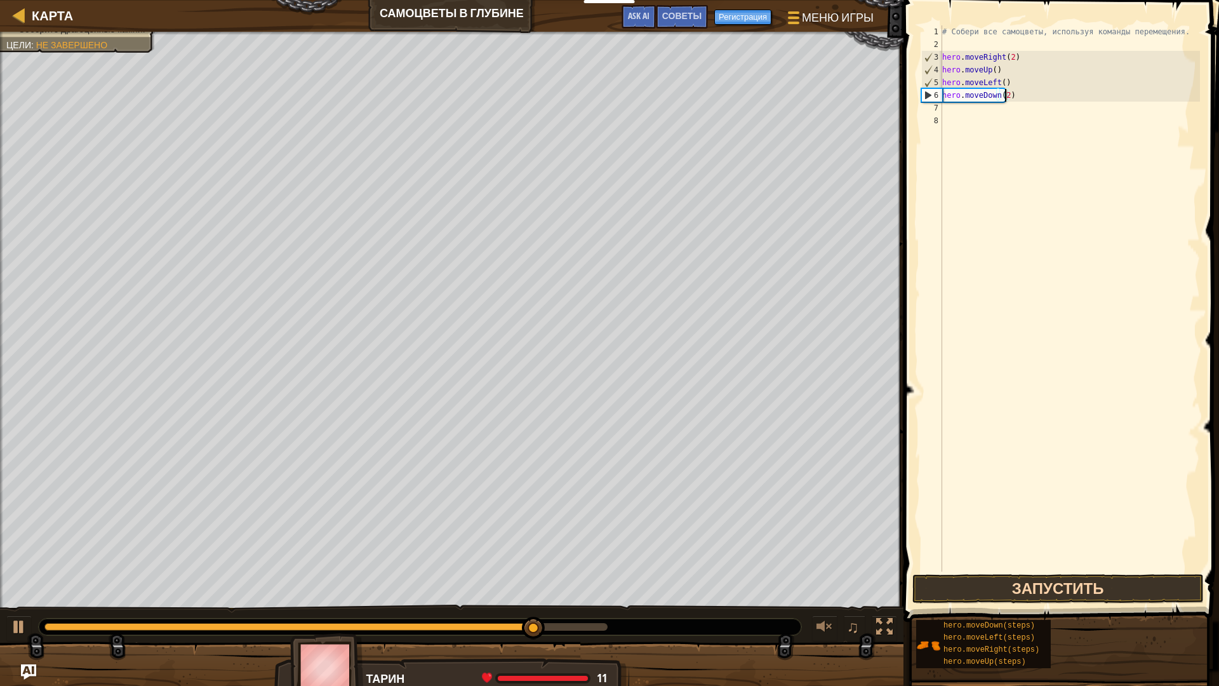
type textarea "hero.moveDown(2)"
click at [990, 590] on button "Запустить" at bounding box center [1059, 588] width 292 height 29
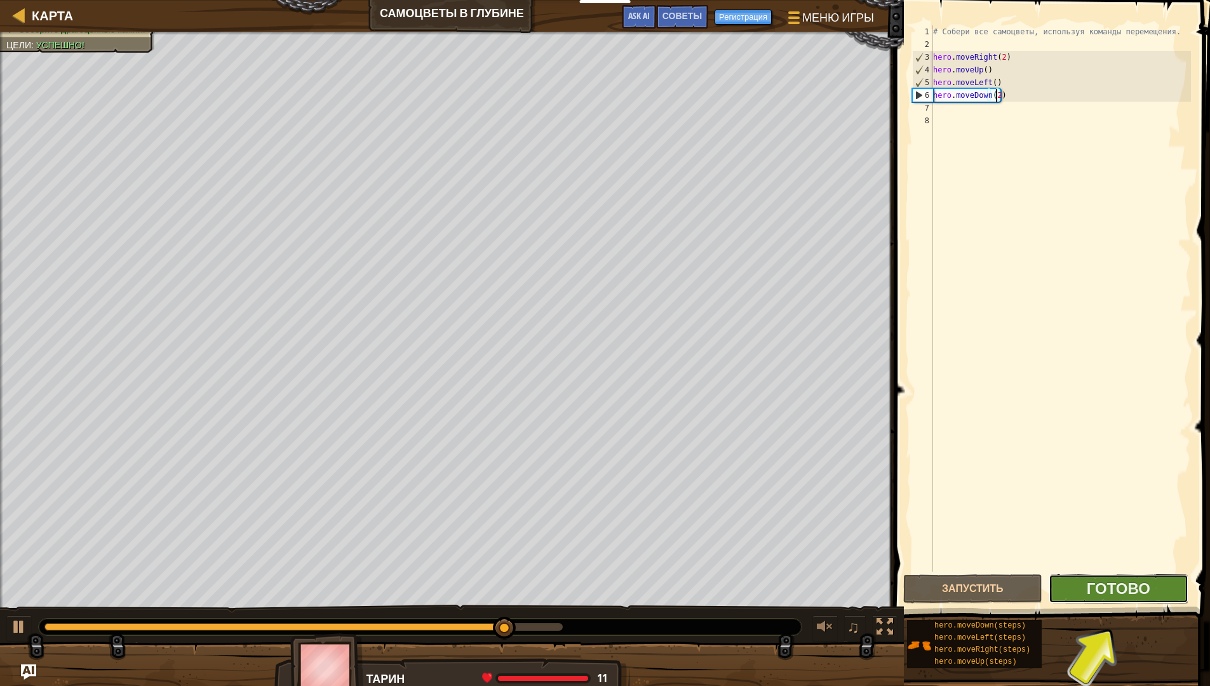
click at [1087, 591] on button "Готово" at bounding box center [1118, 588] width 139 height 29
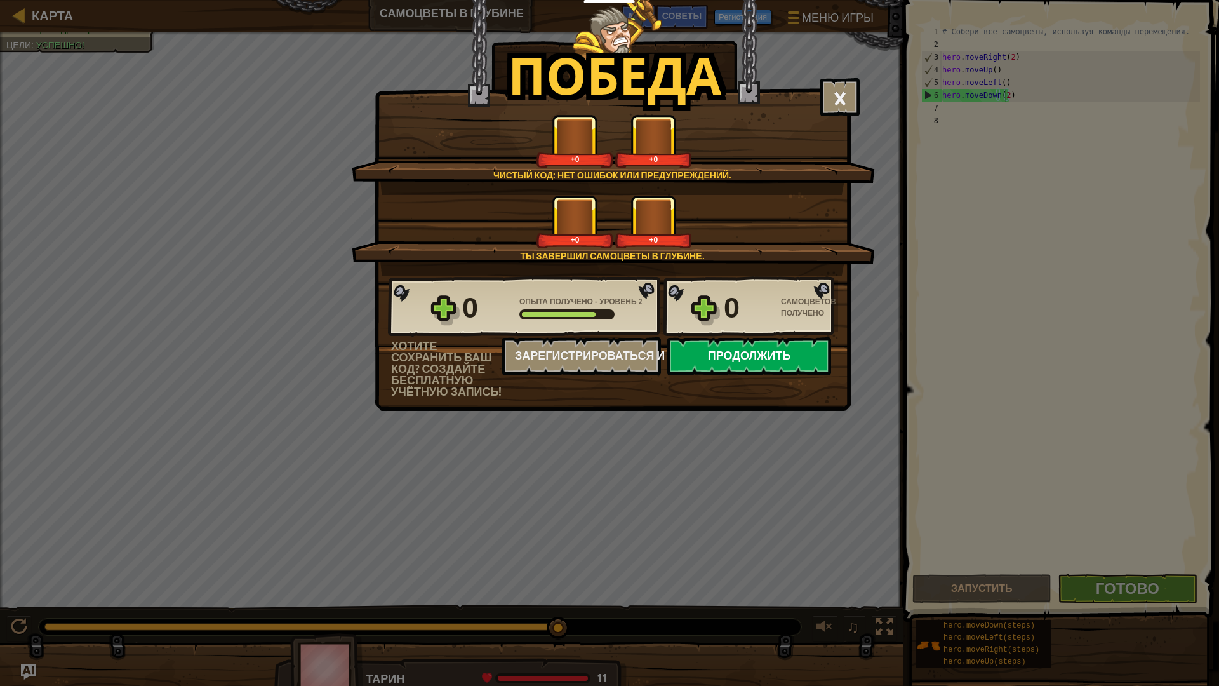
click at [749, 364] on button "Продолжить" at bounding box center [750, 356] width 164 height 38
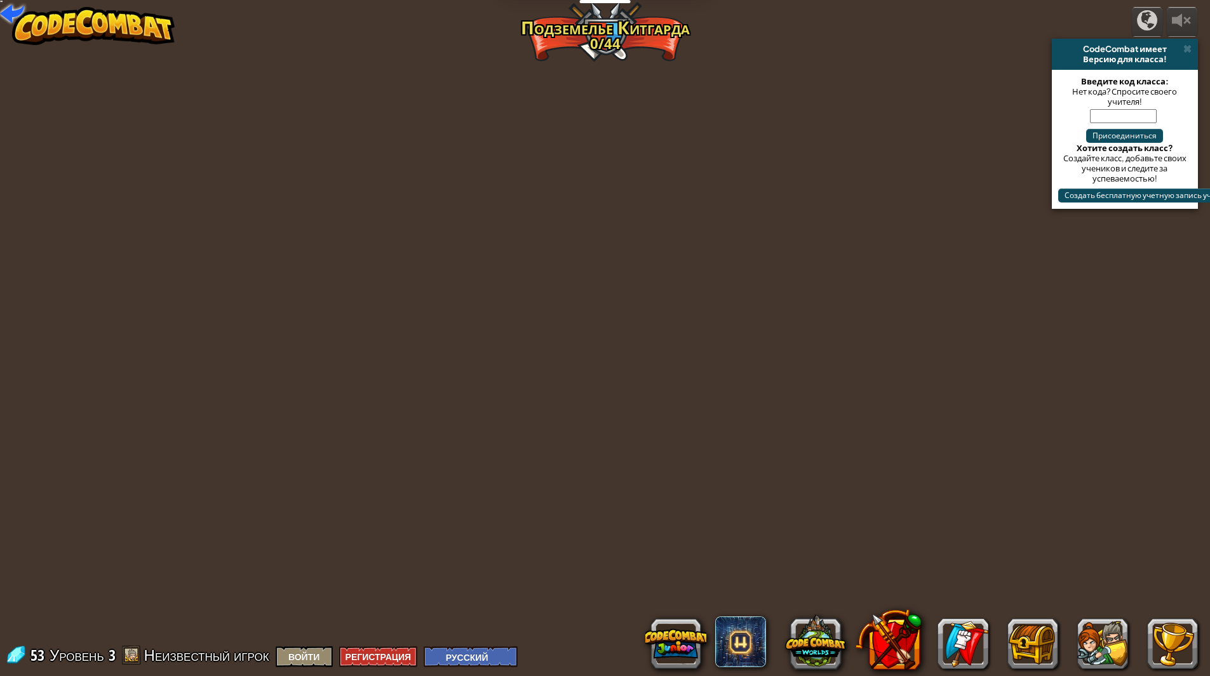
select select "ru"
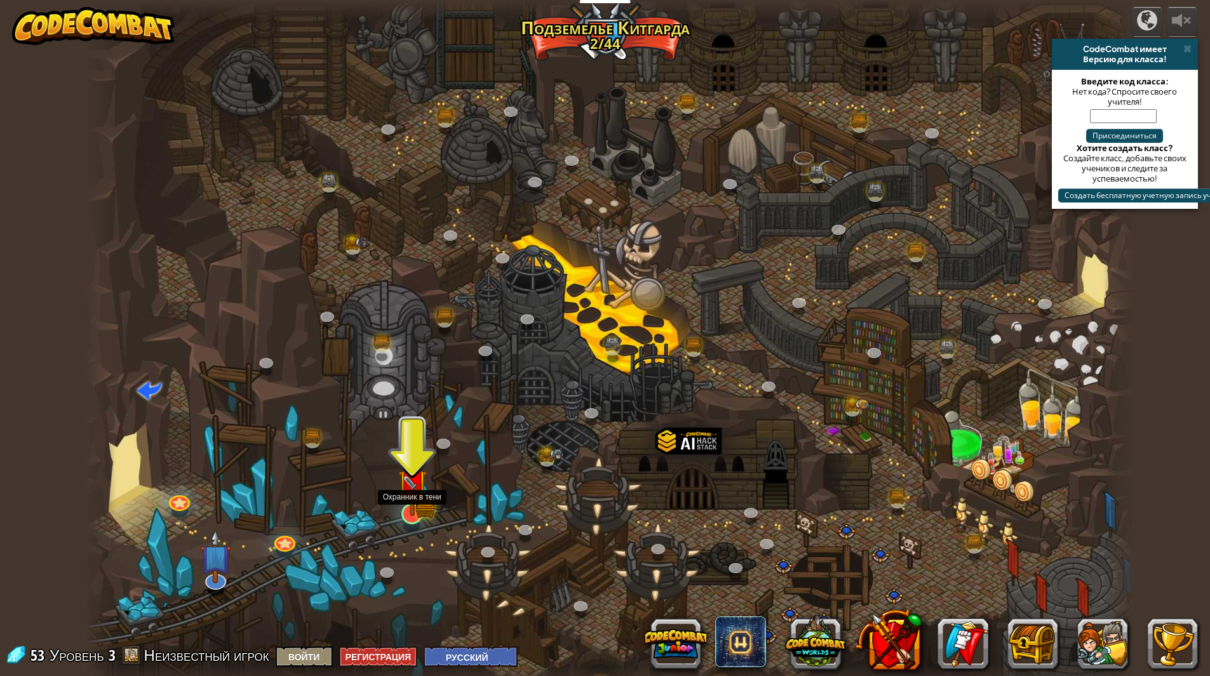
click at [413, 500] on img at bounding box center [412, 484] width 29 height 64
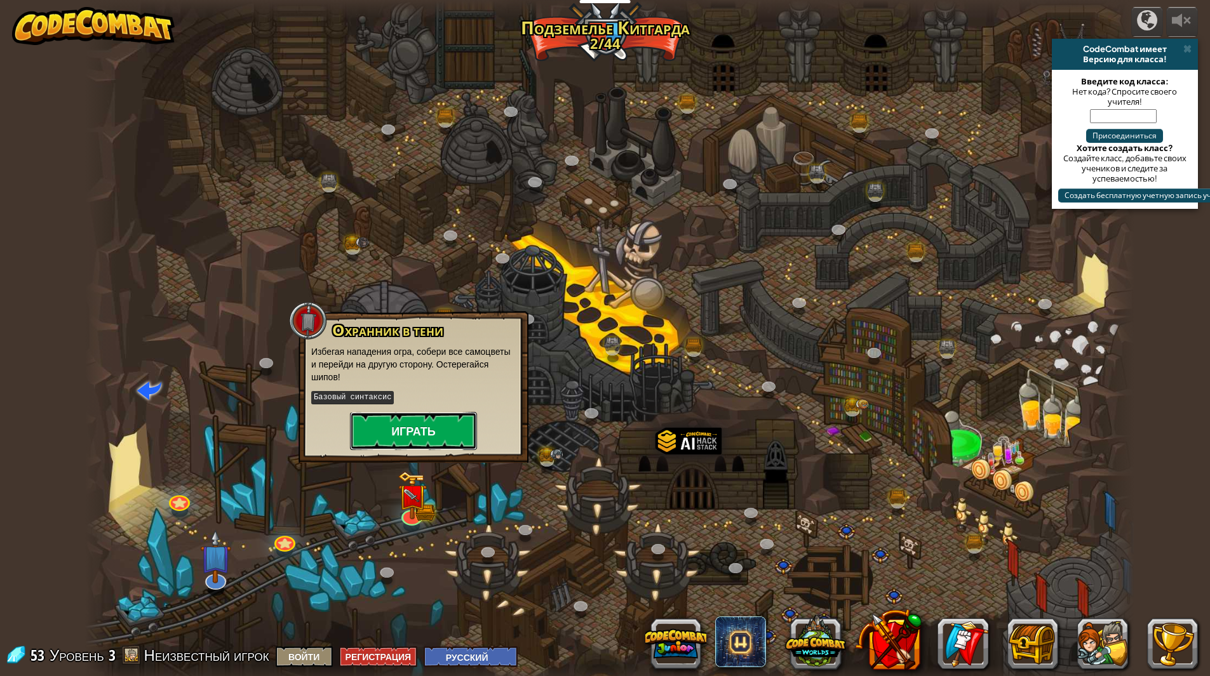
click at [460, 422] on button "Играть" at bounding box center [413, 431] width 127 height 38
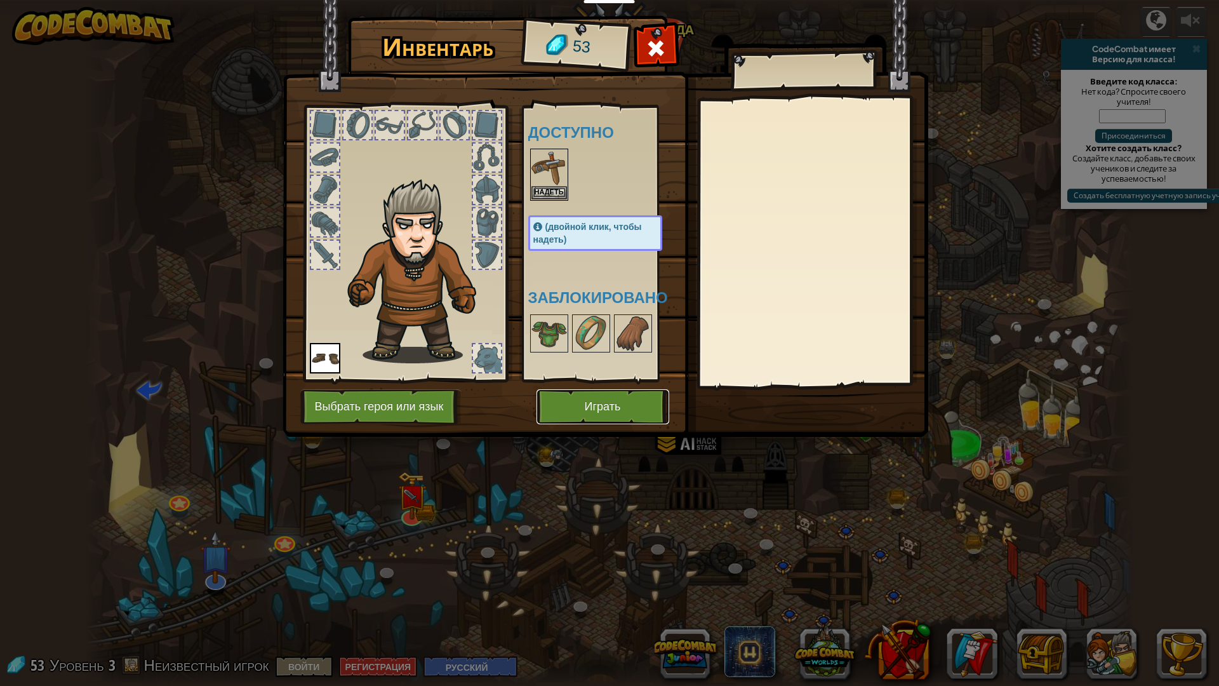
click at [593, 417] on button "Играть" at bounding box center [603, 406] width 133 height 35
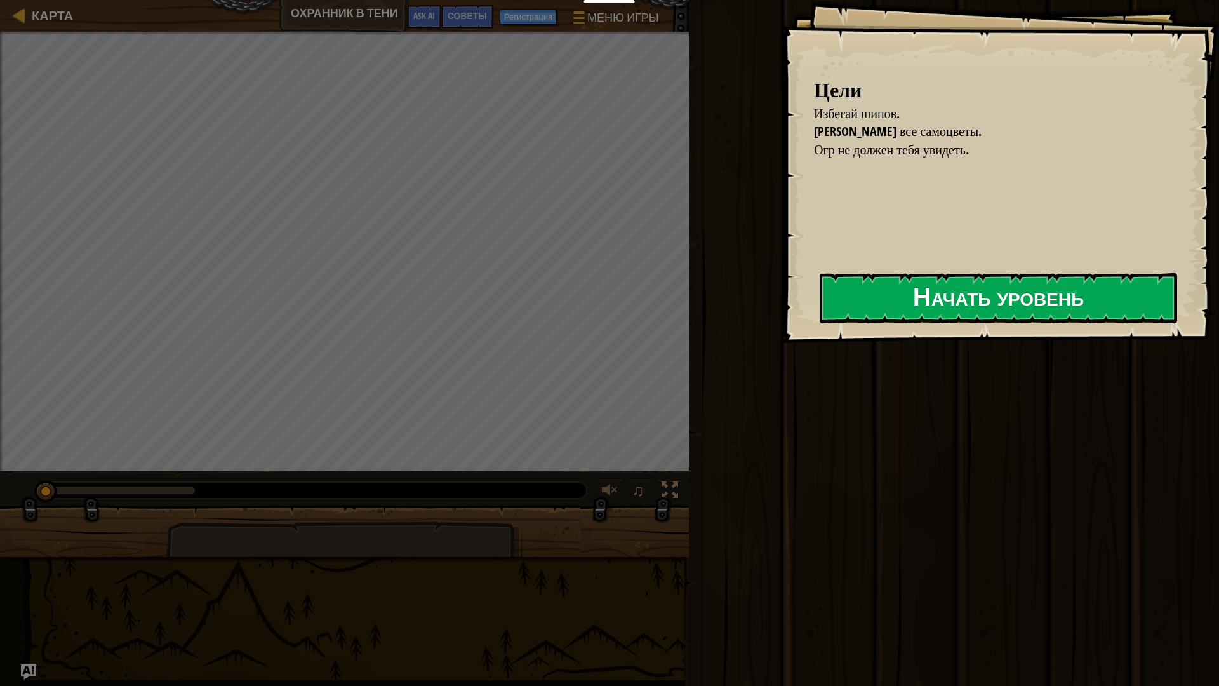
click at [839, 290] on button "Начать уровень" at bounding box center [999, 298] width 358 height 50
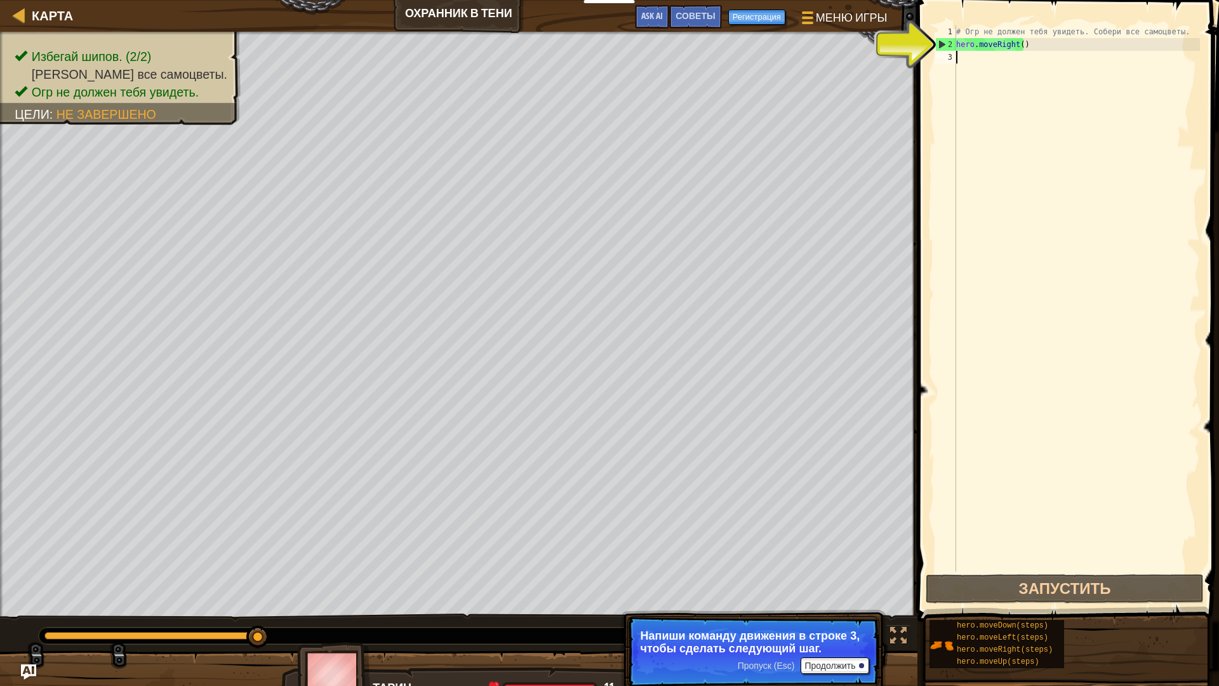
click at [1049, 62] on div "# Огр не должен тебя увидеть. Собери все самоцветы. hero . moveRight ( )" at bounding box center [1077, 311] width 246 height 572
click at [968, 36] on div "# Огр не должен тебя увидеть. Собери все самоцветы. hero . moveRight ( )" at bounding box center [1077, 311] width 246 height 572
click at [976, 43] on div "# Огр не должен тебя увидеть. Собери все самоцветы. hero . moveRight ( )" at bounding box center [1077, 311] width 246 height 572
type textarea "hero.moveRight()"
click at [957, 65] on div "# Огр не должен тебя увидеть. Собери все самоцветы. hero . moveRight ( )" at bounding box center [1077, 311] width 246 height 572
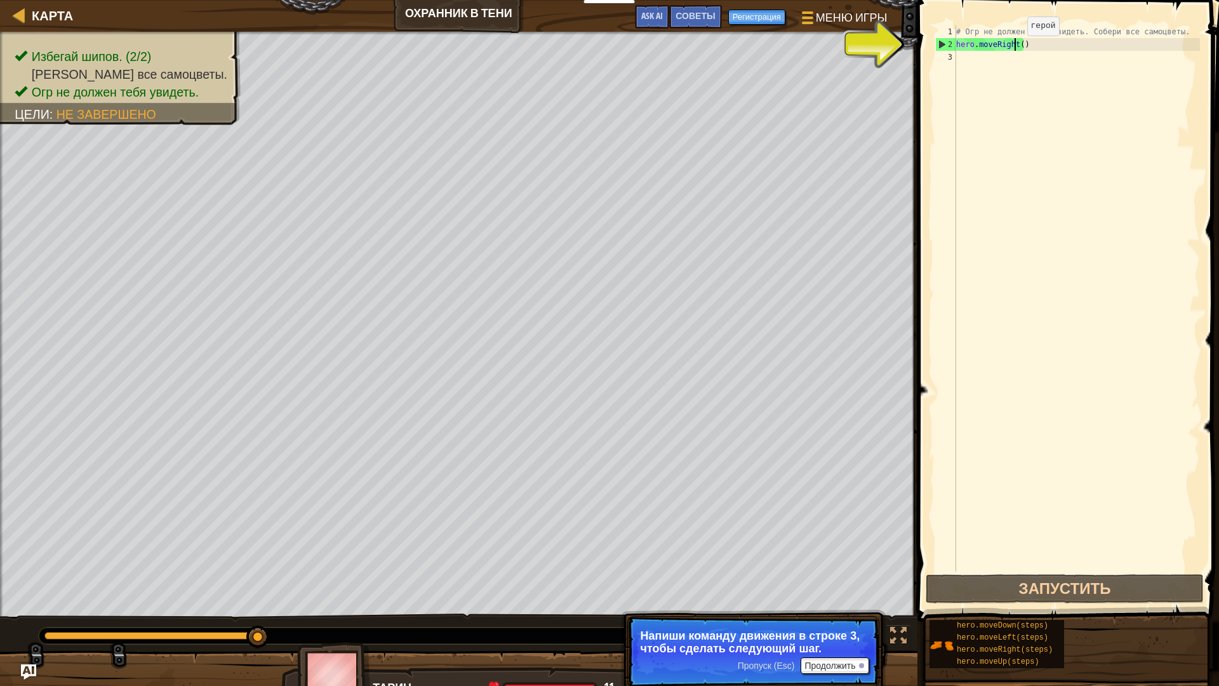
click at [1017, 48] on div "# Огр не должен тебя увидеть. Собери все самоцветы. hero . moveRight ( )" at bounding box center [1077, 311] width 246 height 572
type textarea "hero.moveRight()"
click at [1021, 46] on div "# Огр не должен тебя увидеть. Собери все самоцветы. hero . moveRight ( )" at bounding box center [1077, 311] width 246 height 572
click at [967, 62] on div "# Огр не должен тебя увидеть. Собери все самоцветы. hero . moveRight ( )" at bounding box center [1077, 311] width 246 height 572
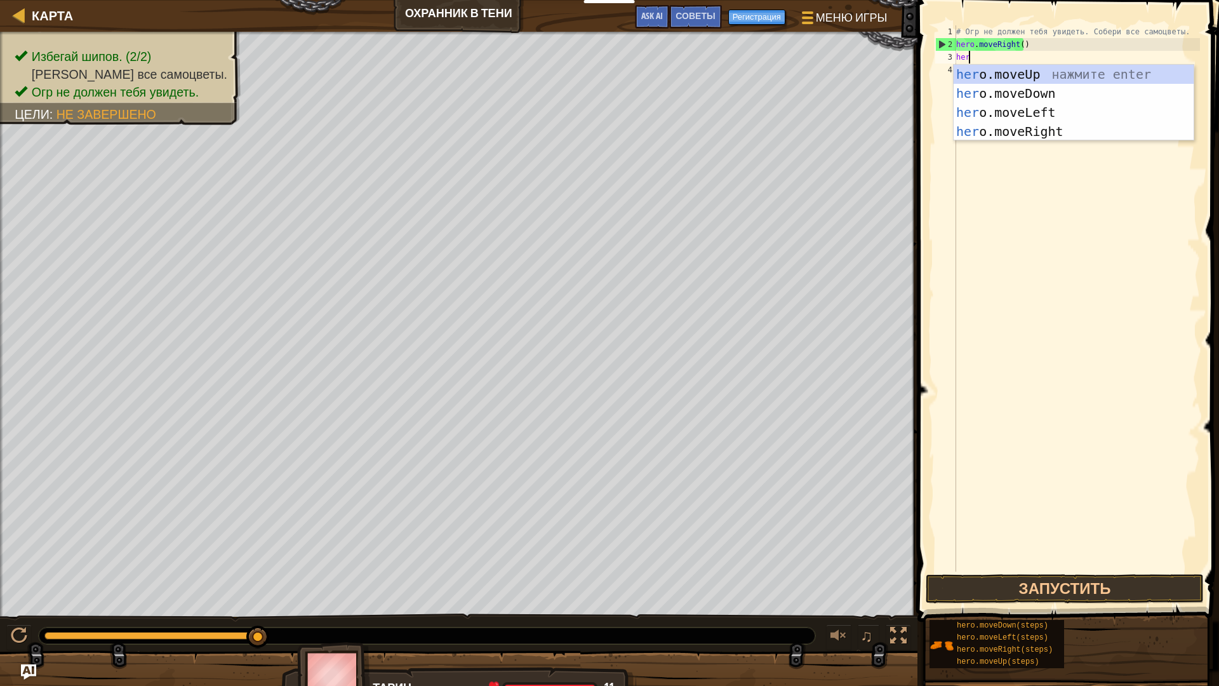
scroll to position [6, 1]
type textarea "hero."
click at [1048, 83] on div "hero. moveUp нажмите enter hero. moveDown нажмите enter hero. moveLeft нажмите …" at bounding box center [1074, 122] width 240 height 114
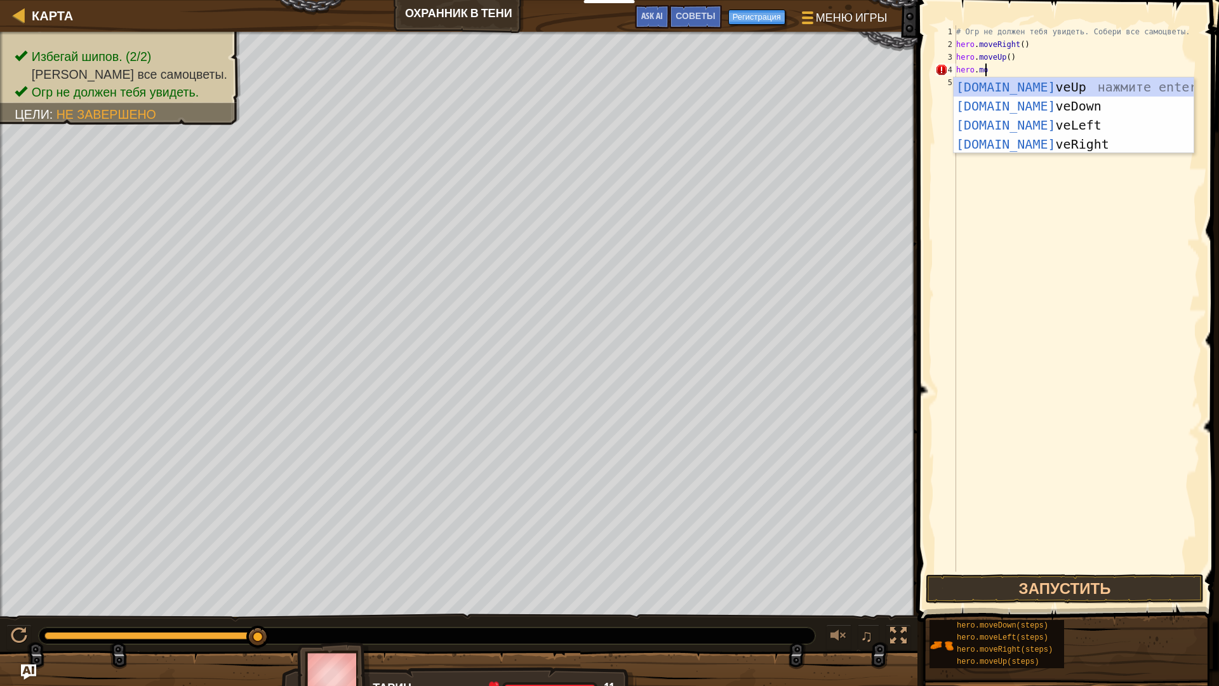
scroll to position [6, 2]
type textarea "hero.move"
click at [1037, 139] on div "hero.move Up нажмите enter hero.move Down нажмите enter hero.move Left нажмите …" at bounding box center [1074, 134] width 240 height 114
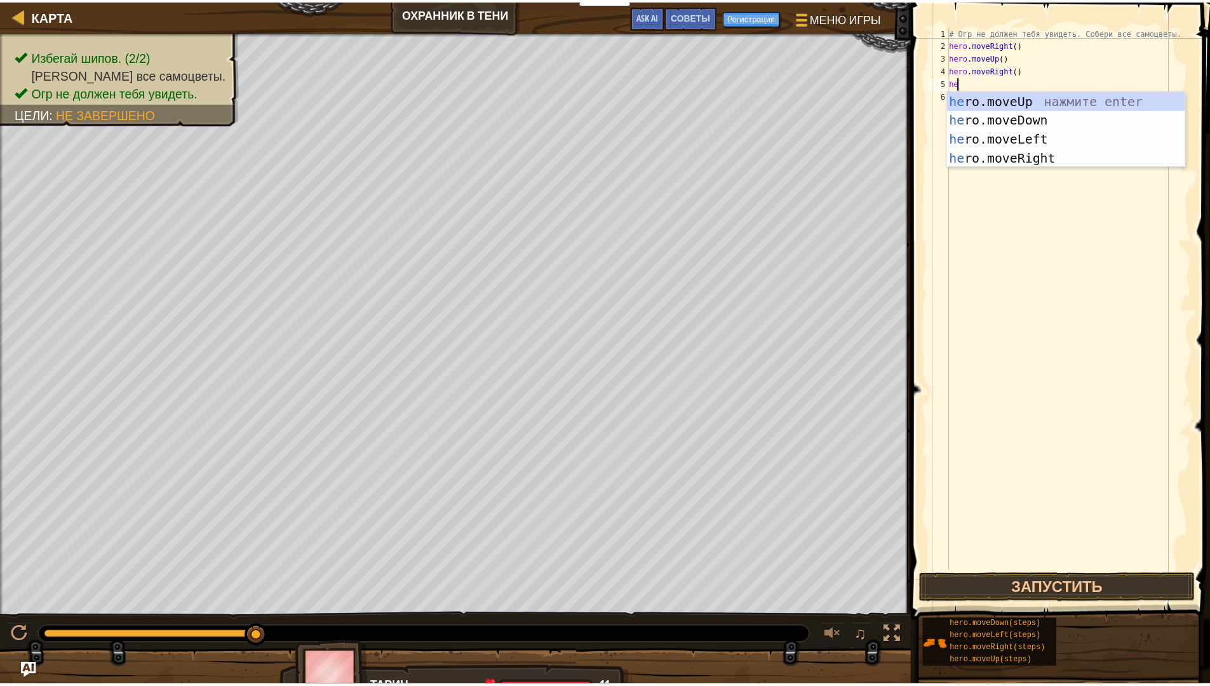
scroll to position [6, 1]
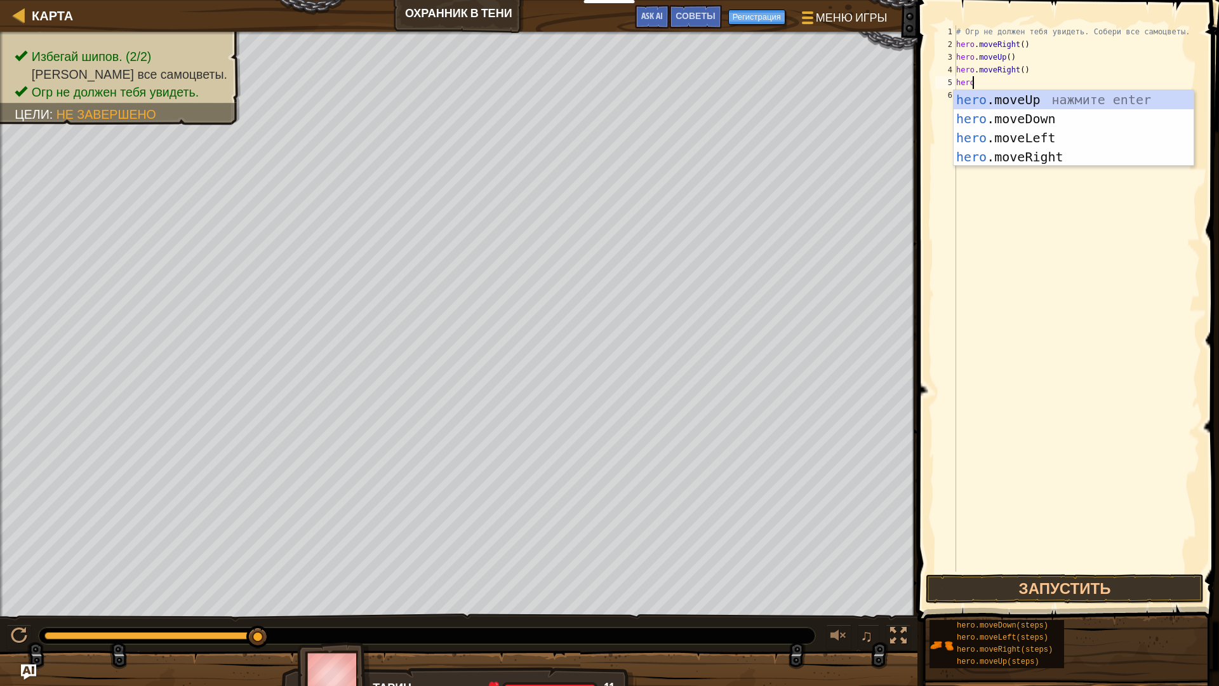
type textarea "hero."
click at [1030, 159] on div "hero. moveUp нажмите enter hero. moveDown нажмите enter hero. moveLeft нажмите …" at bounding box center [1064, 147] width 240 height 114
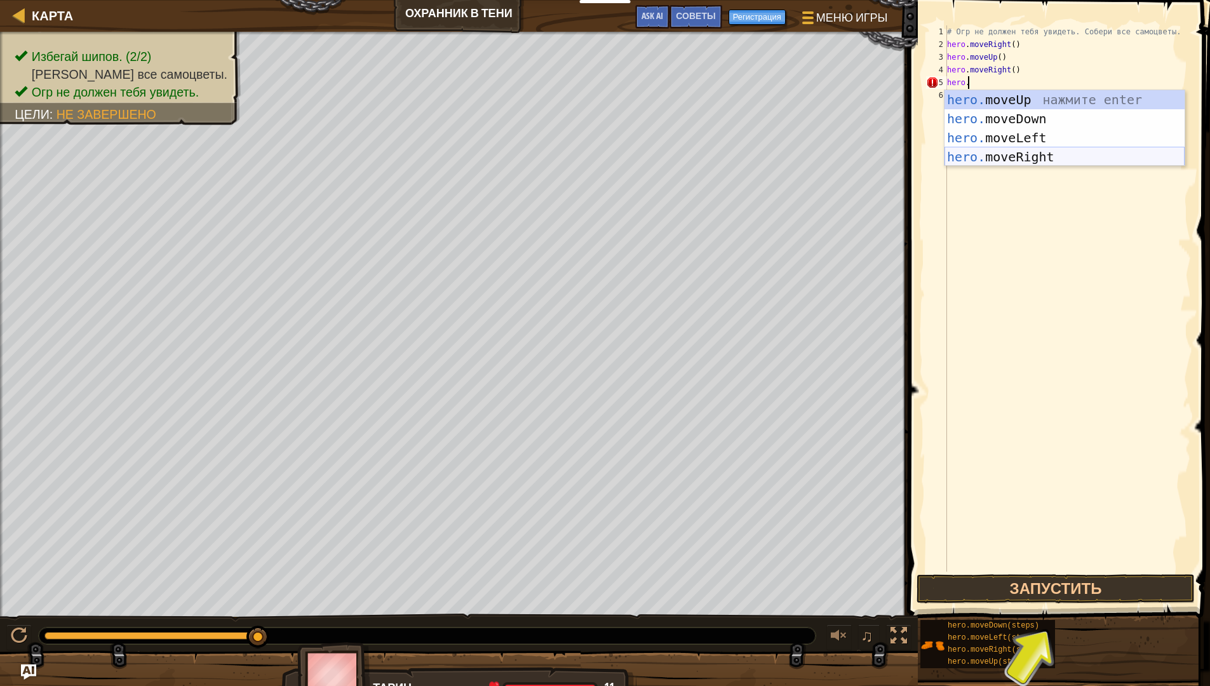
scroll to position [6, 0]
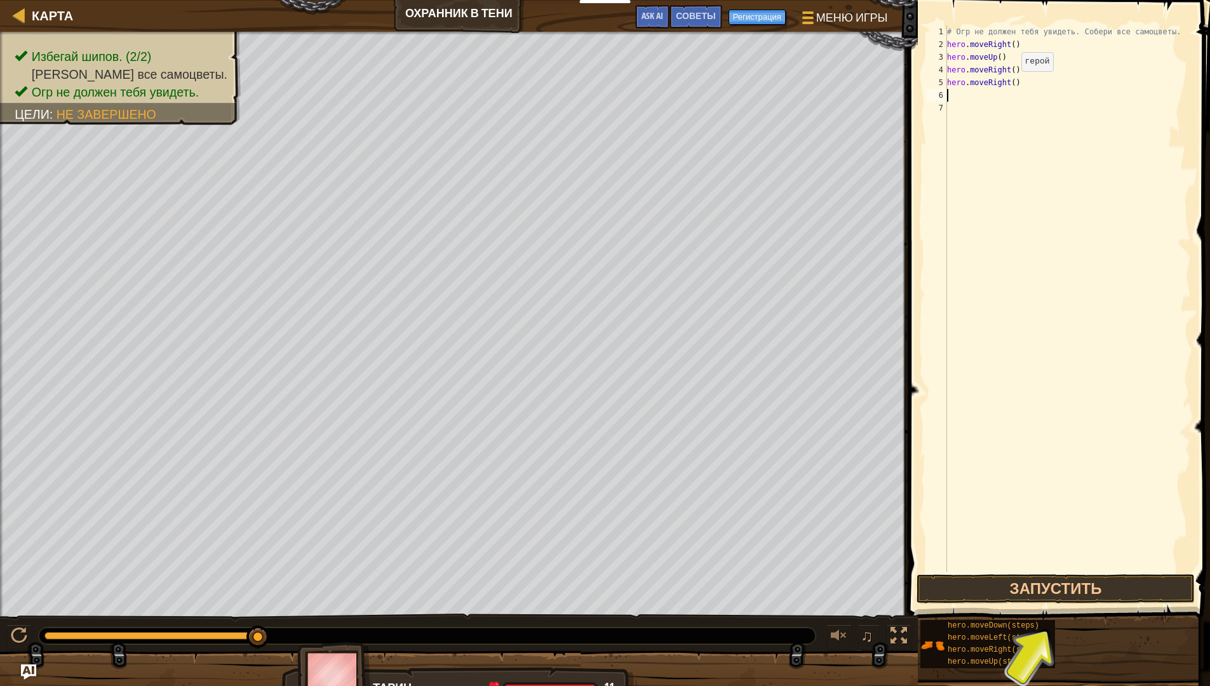
click at [1006, 84] on div "# Огр не должен тебя увидеть. Собери все самоцветы. hero . moveRight ( ) hero .…" at bounding box center [1067, 311] width 246 height 572
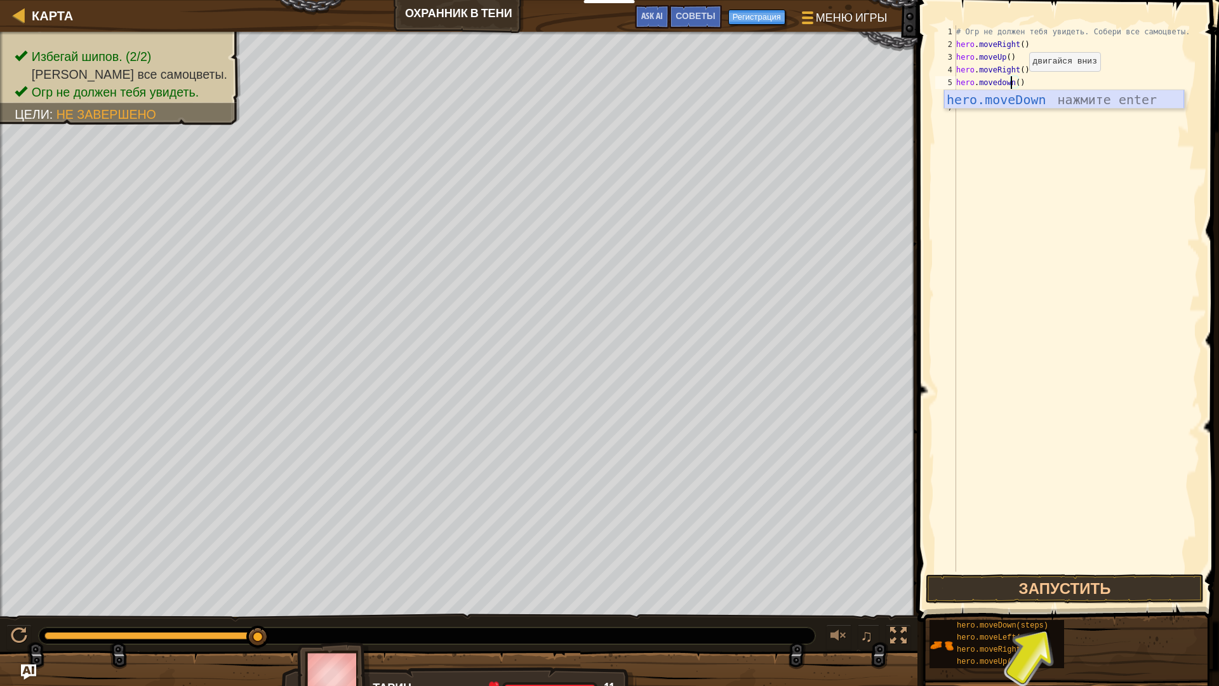
click at [1014, 95] on div "hero.moveDown нажмите enter" at bounding box center [1064, 118] width 240 height 57
type textarea "hero.moveDown"
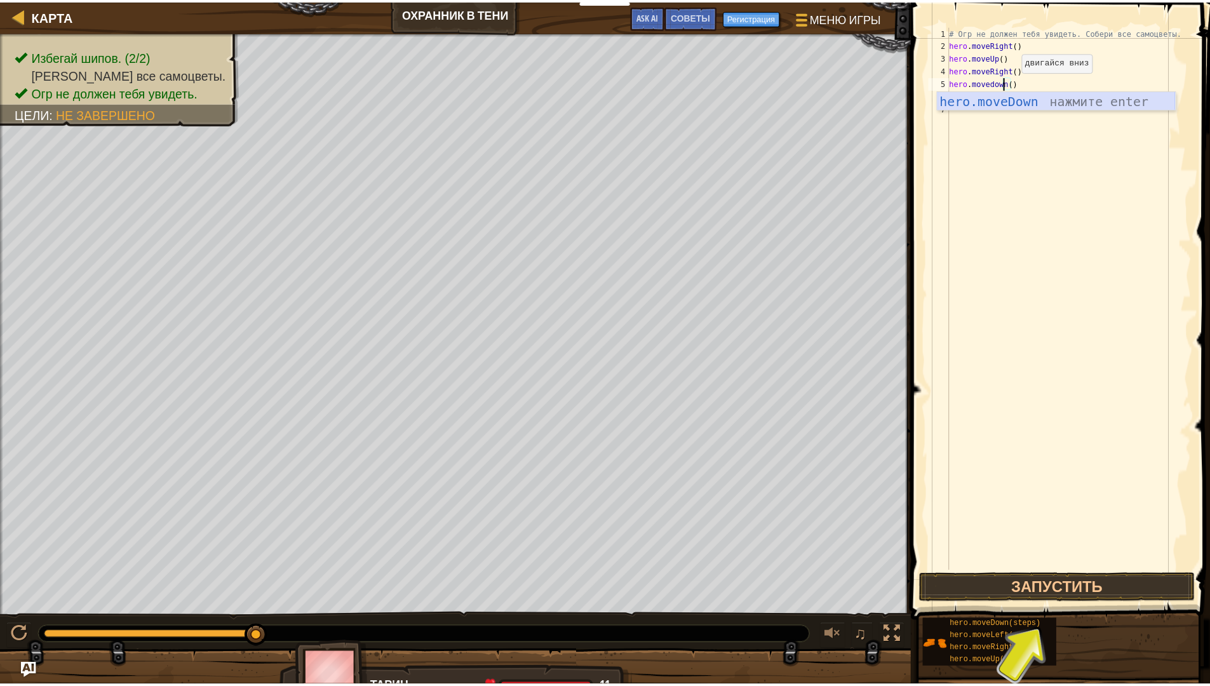
scroll to position [6, 4]
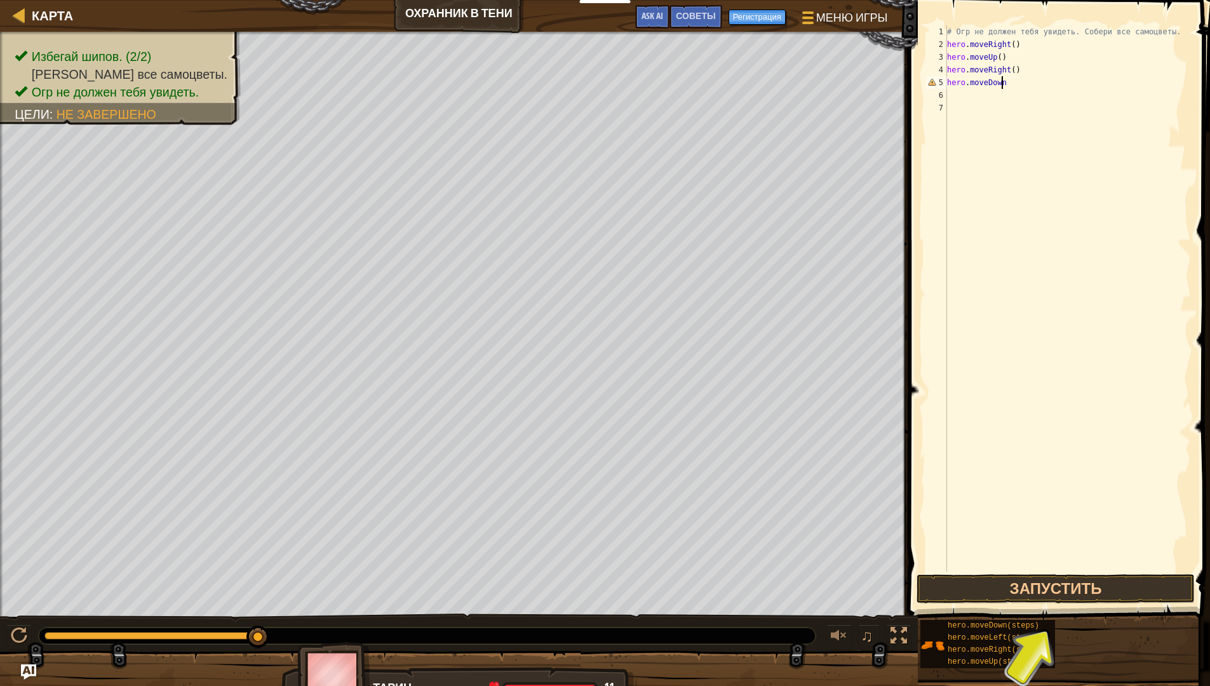
click at [958, 104] on div "# Огр не должен тебя увидеть. Собери все самоцветы. hero . moveRight ( ) hero .…" at bounding box center [1067, 311] width 246 height 572
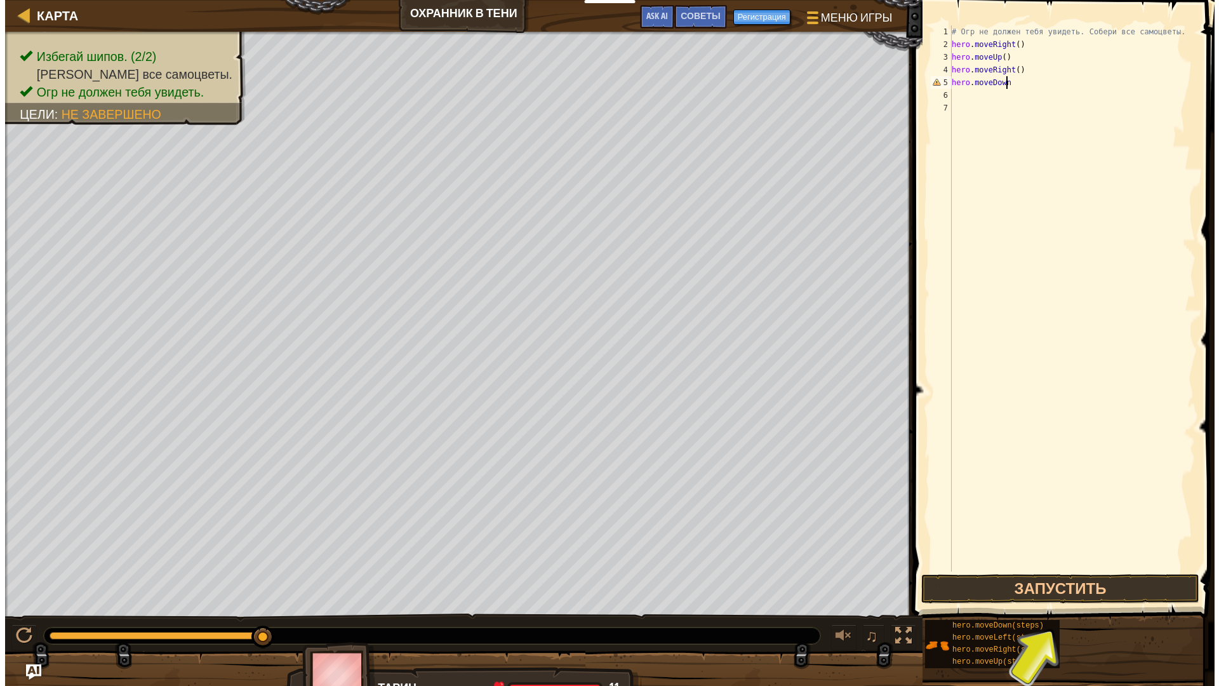
scroll to position [6, 0]
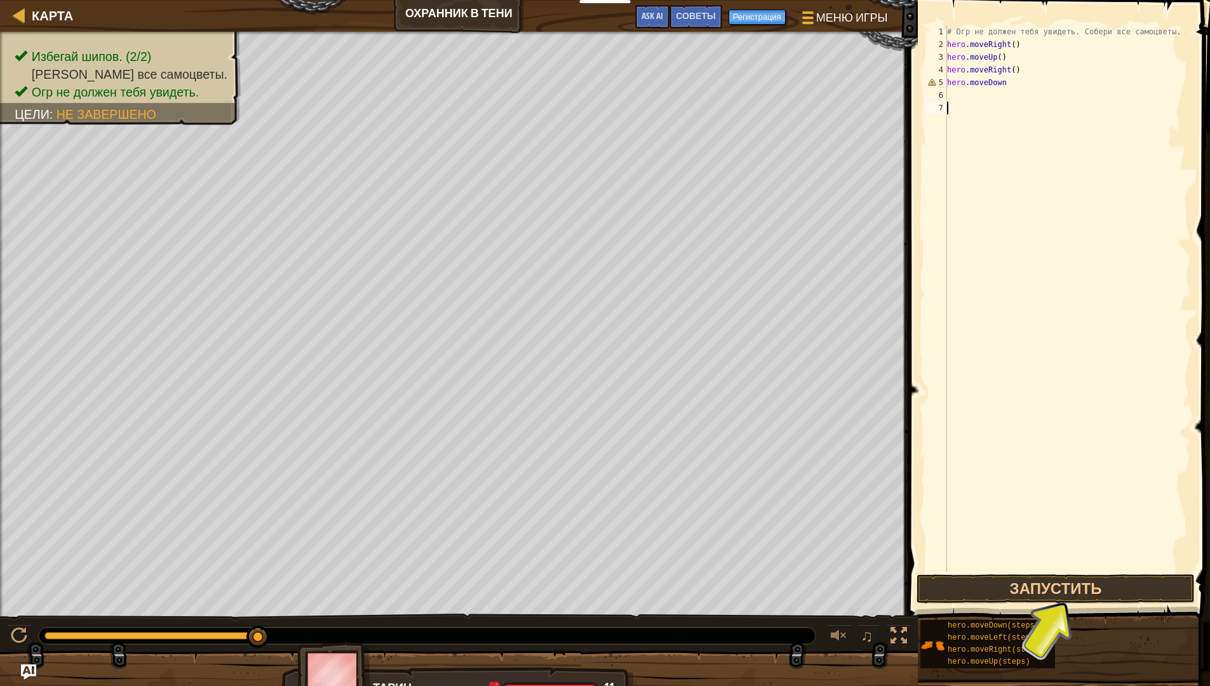
click at [970, 92] on div "# Огр не должен тебя увидеть. Собери все самоцветы. hero . moveRight ( ) hero .…" at bounding box center [1067, 311] width 246 height 572
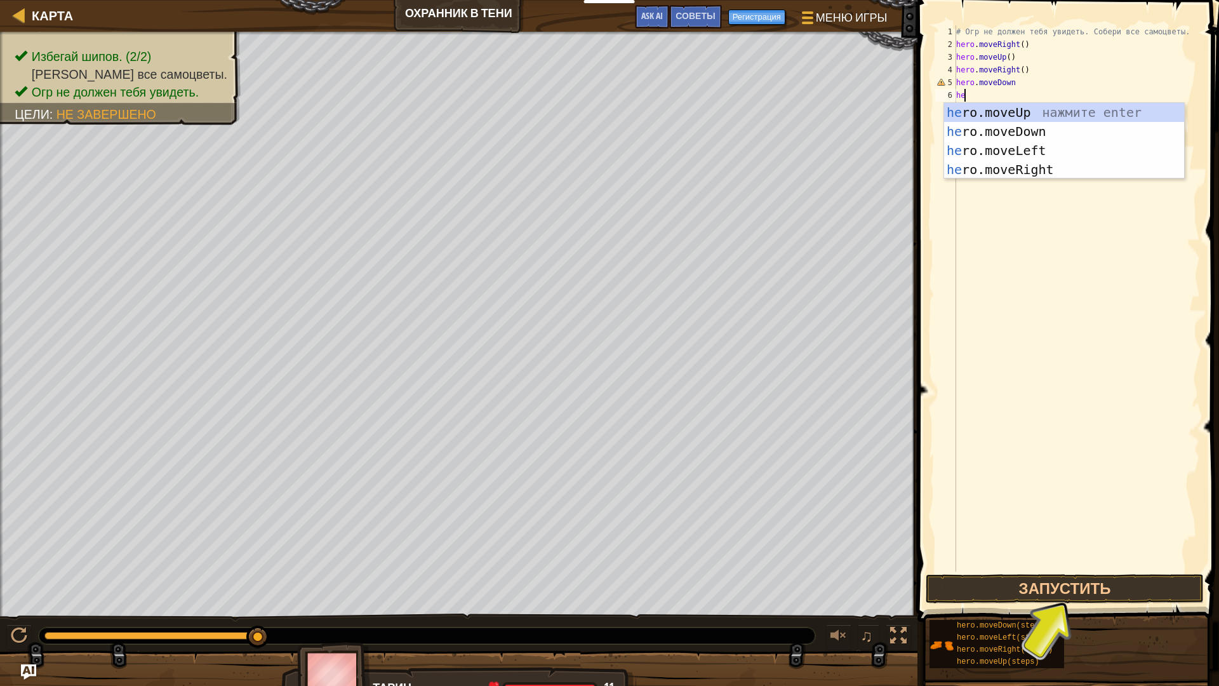
type textarea "hero"
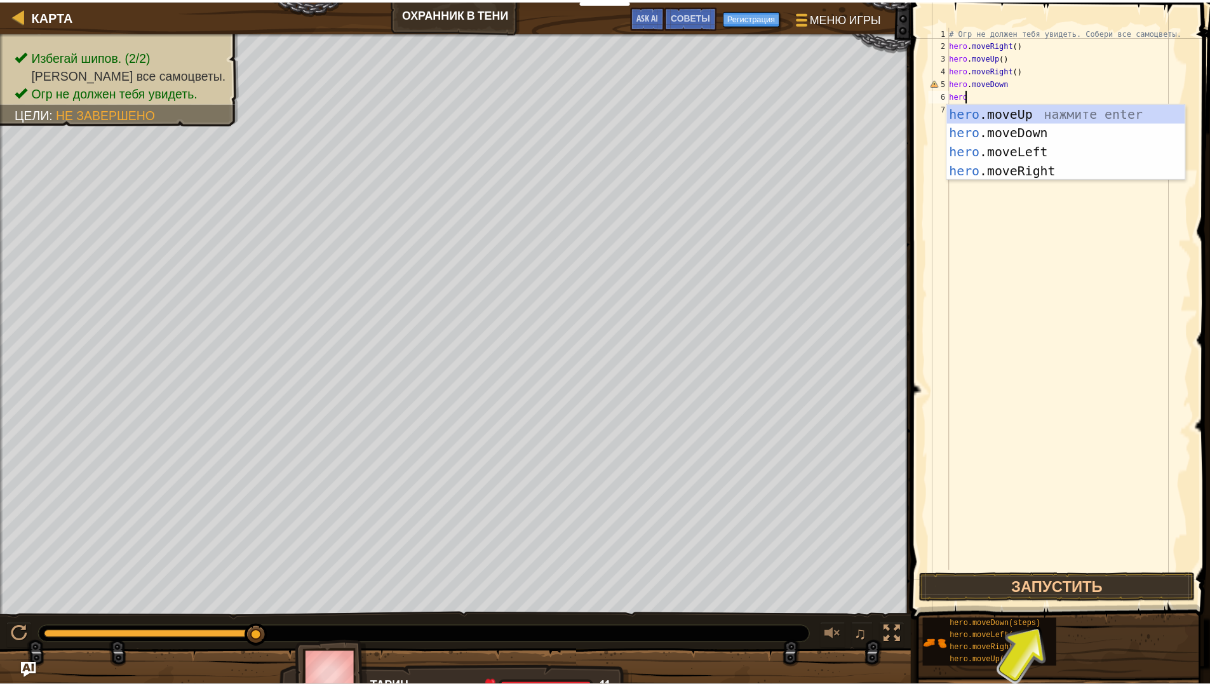
scroll to position [6, 1]
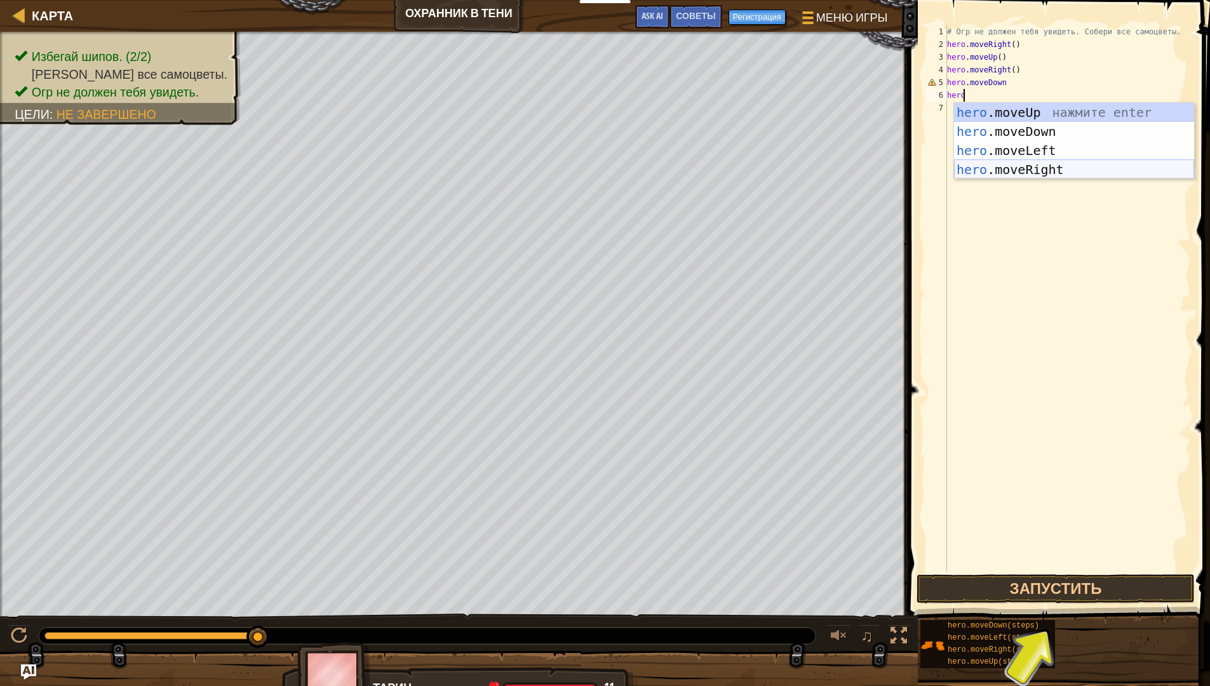
click at [1028, 176] on div "hero .moveUp нажмите enter hero .moveDown нажмите enter hero .moveLeft нажмите …" at bounding box center [1074, 160] width 240 height 114
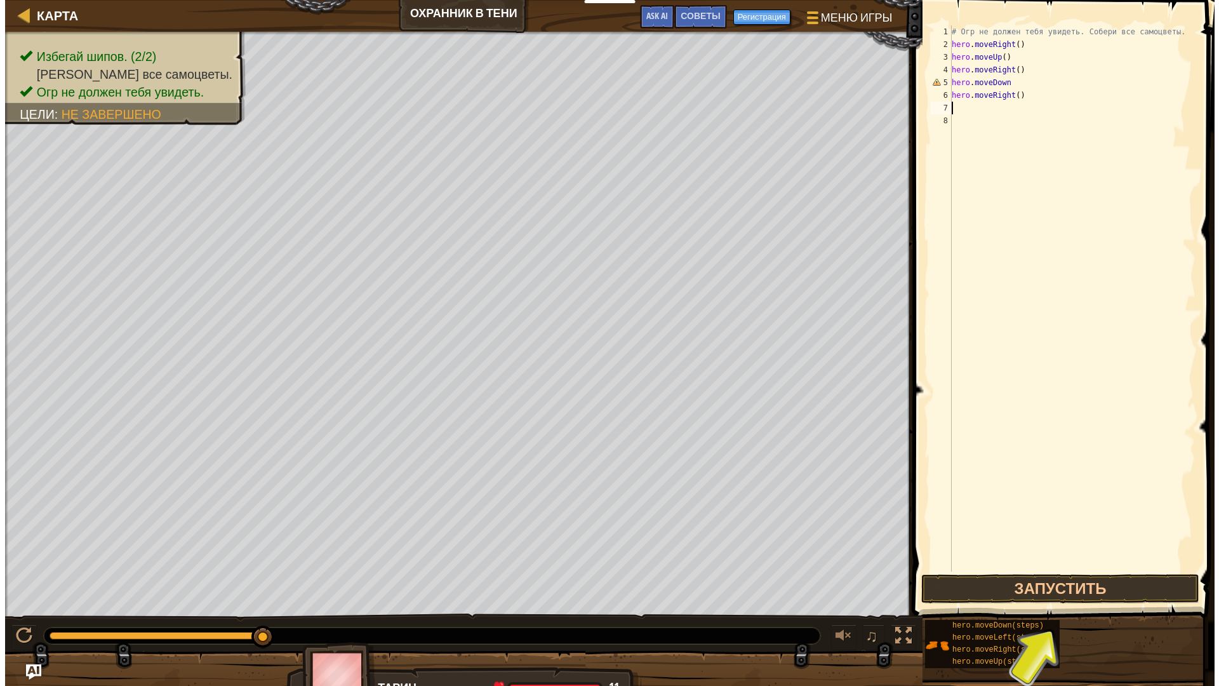
scroll to position [6, 0]
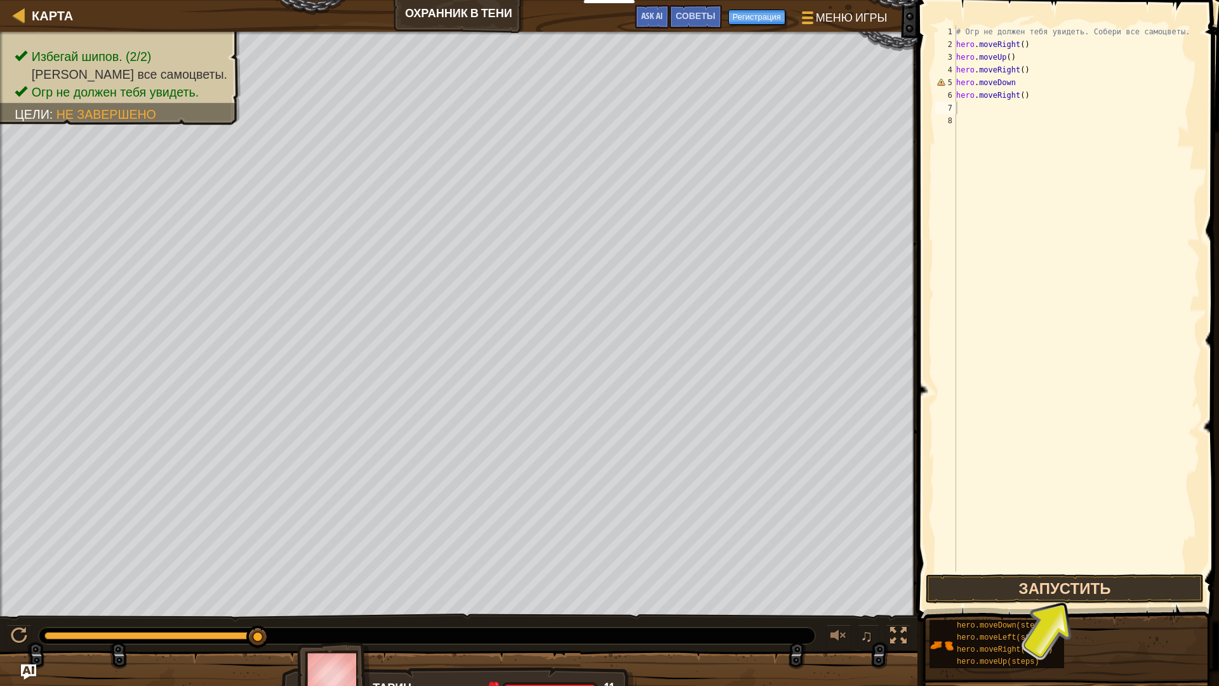
click at [988, 574] on div "1 2 3 4 5 6 7 8 # Огр не должен тебя увидеть. Собери все самоцветы. hero . move…" at bounding box center [1066, 335] width 305 height 659
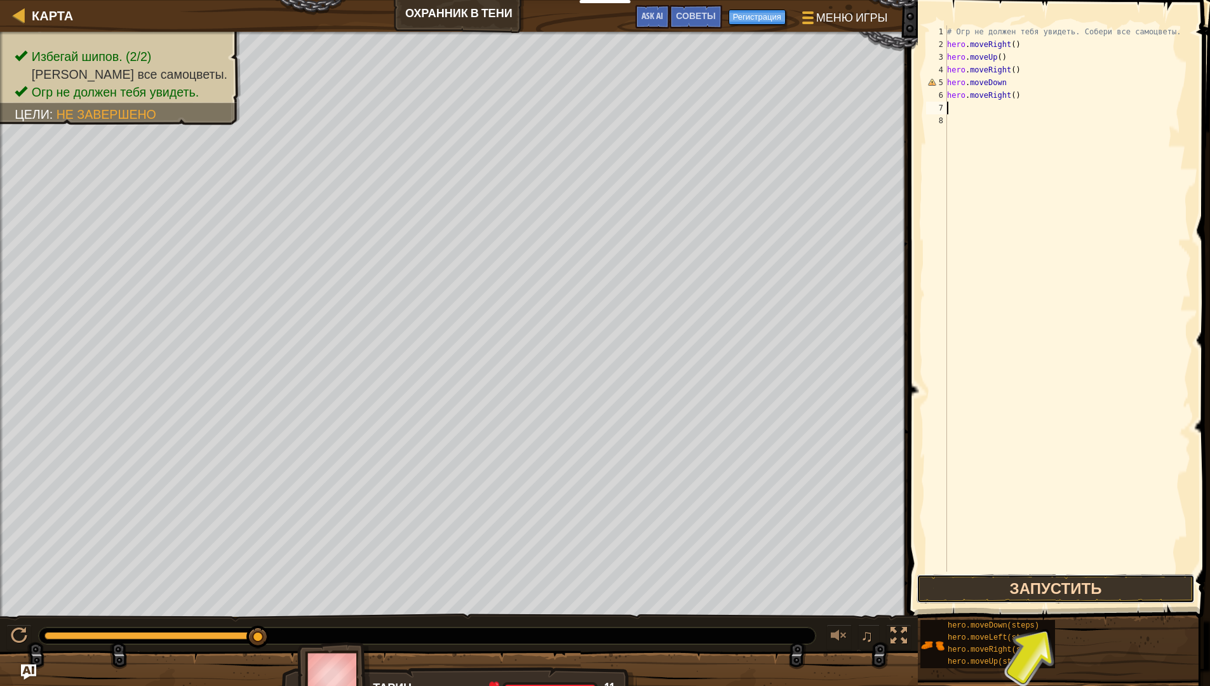
click at [990, 584] on button "Запустить" at bounding box center [1055, 588] width 278 height 29
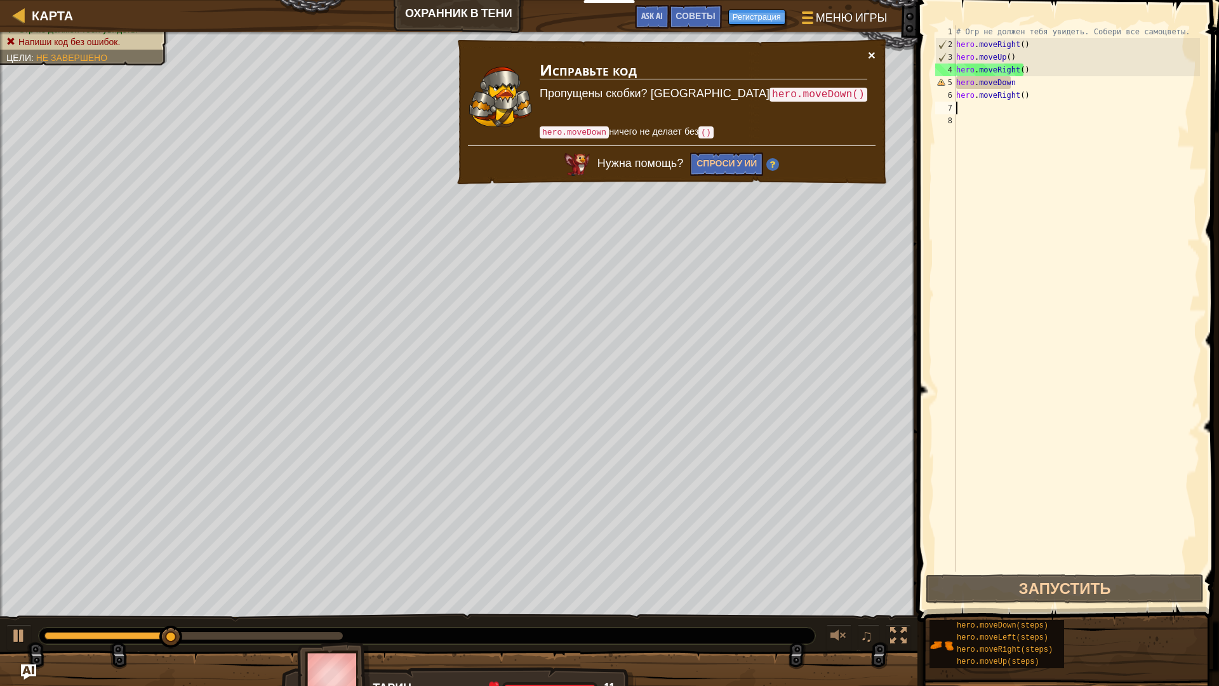
click at [872, 53] on button "×" at bounding box center [872, 54] width 8 height 13
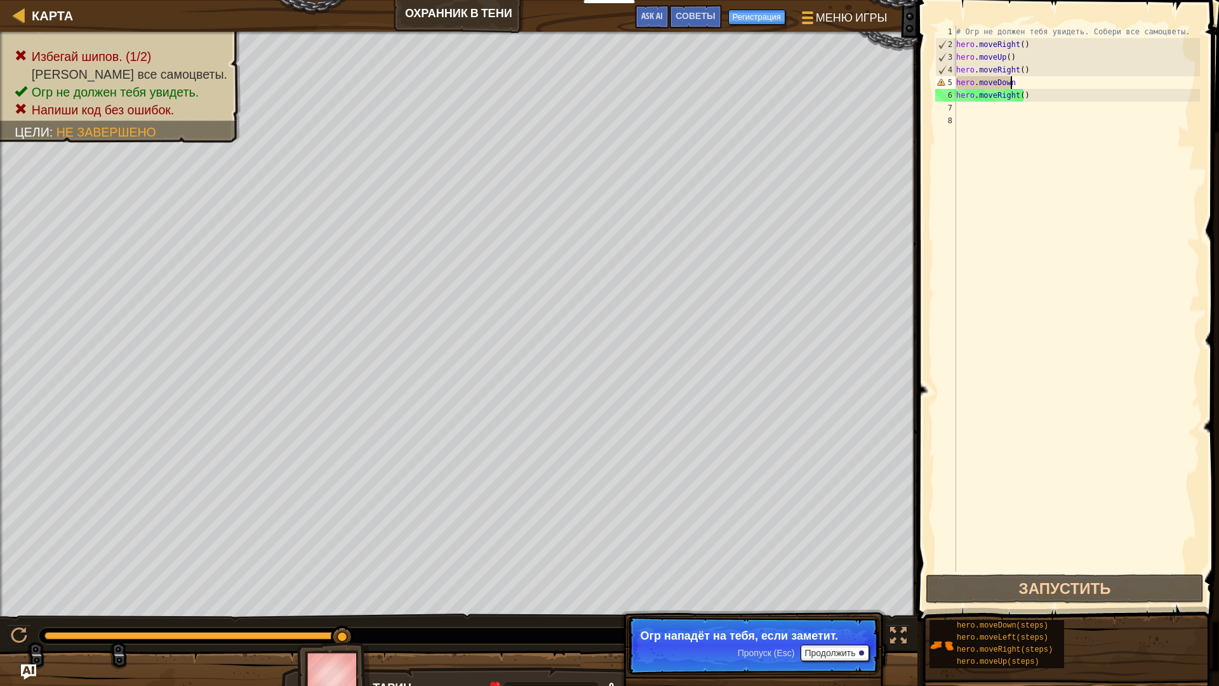
click at [1017, 81] on div "# Огр не должен тебя увидеть. Собери все самоцветы. hero . moveRight ( ) hero .…" at bounding box center [1077, 311] width 246 height 572
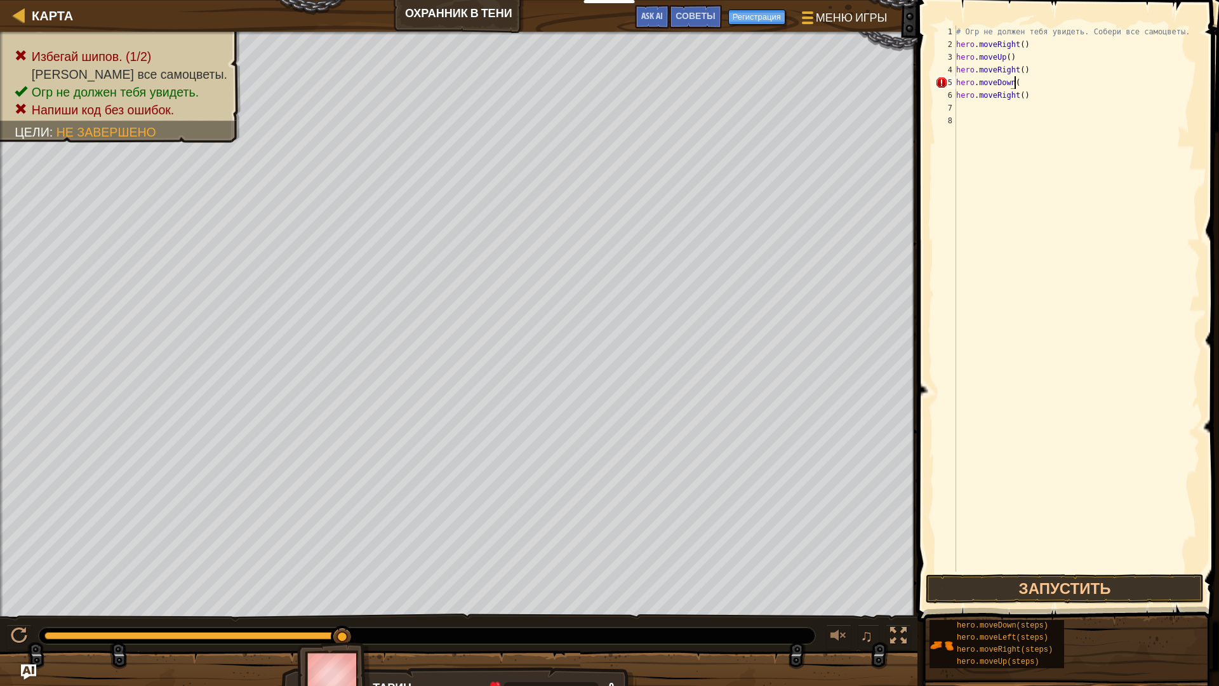
scroll to position [6, 4]
type textarea "hero.moveDown()"
click at [1013, 592] on button "Запустить" at bounding box center [1065, 588] width 278 height 29
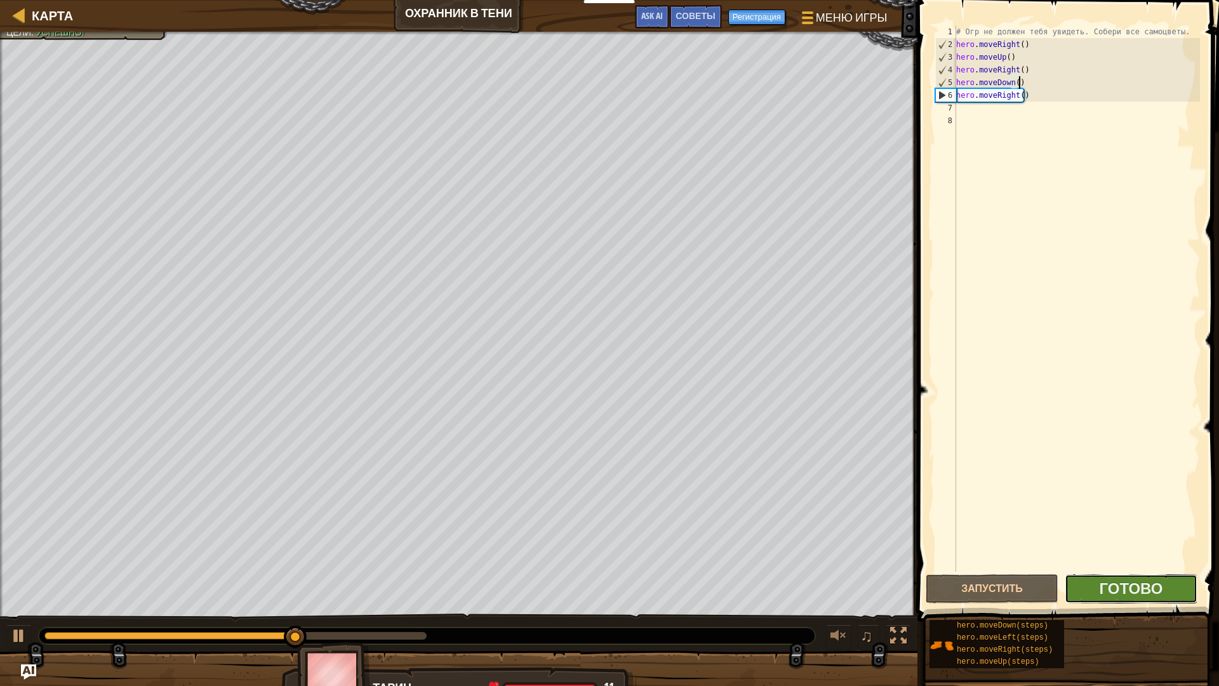
click at [1144, 575] on button "Готово" at bounding box center [1131, 588] width 133 height 29
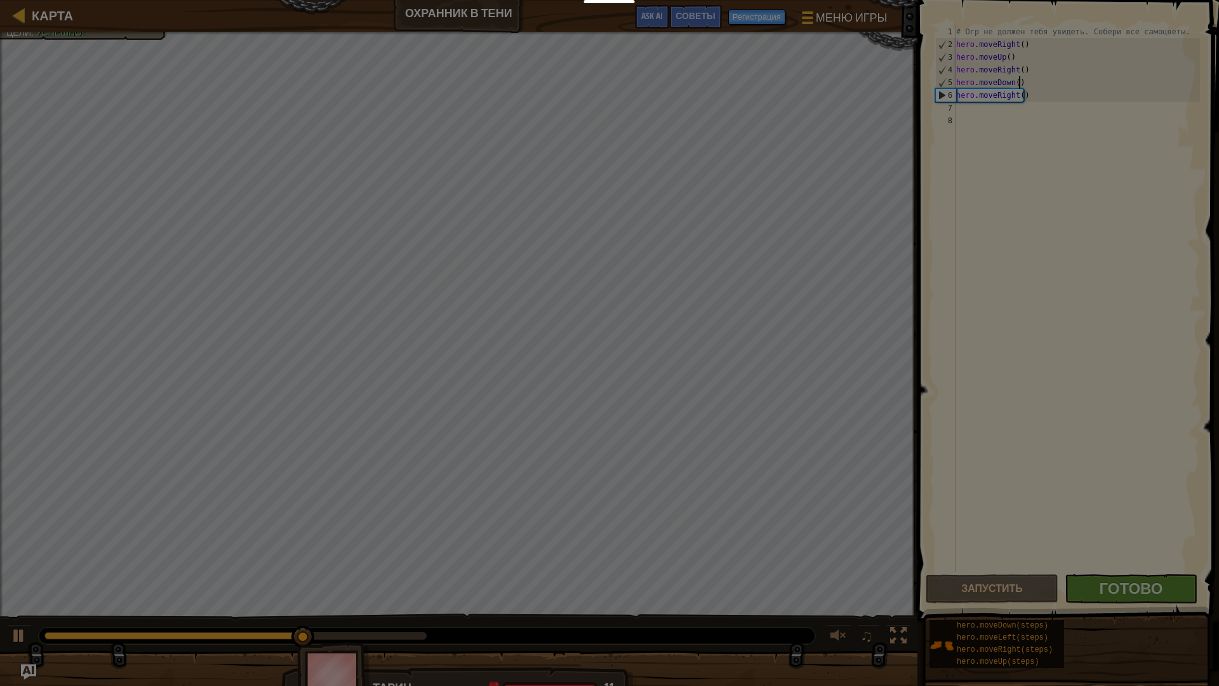
drag, startPoint x: 1144, startPoint y: 575, endPoint x: 1104, endPoint y: 561, distance: 41.8
click at [1140, 1] on body "Учителям Создать бесплатный аккаунт Решения для школ и округов Превью Учительск…" at bounding box center [609, 0] width 1219 height 1
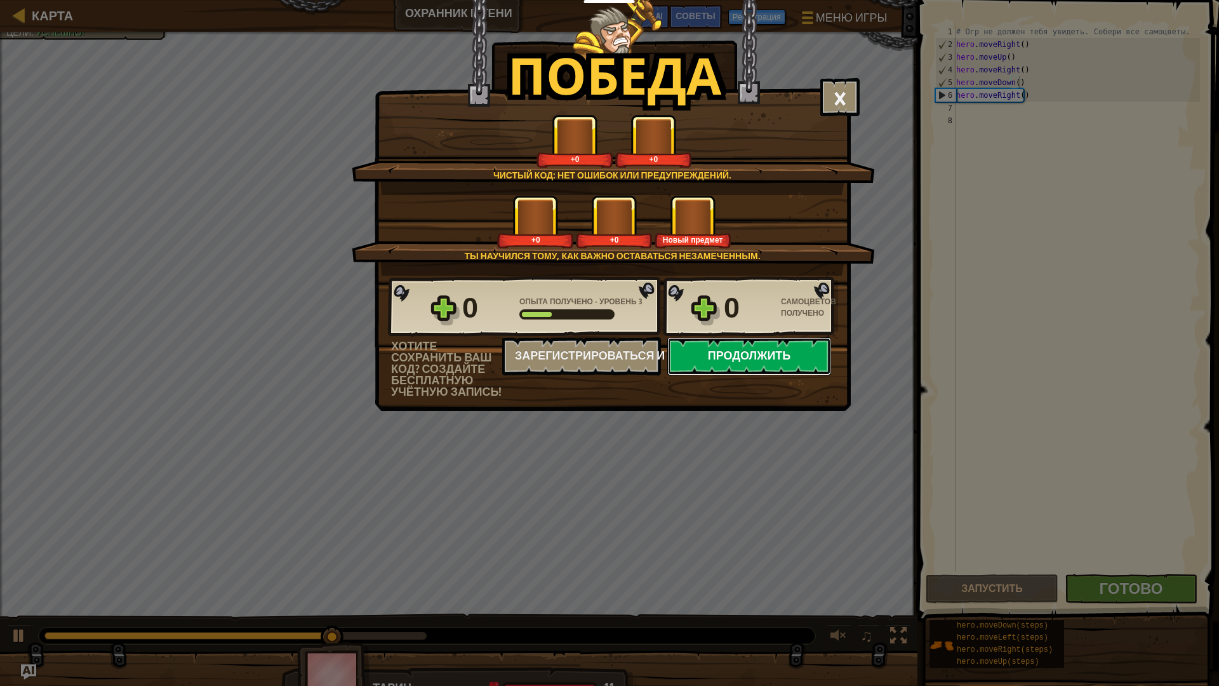
click at [742, 359] on button "Продолжить" at bounding box center [750, 356] width 164 height 38
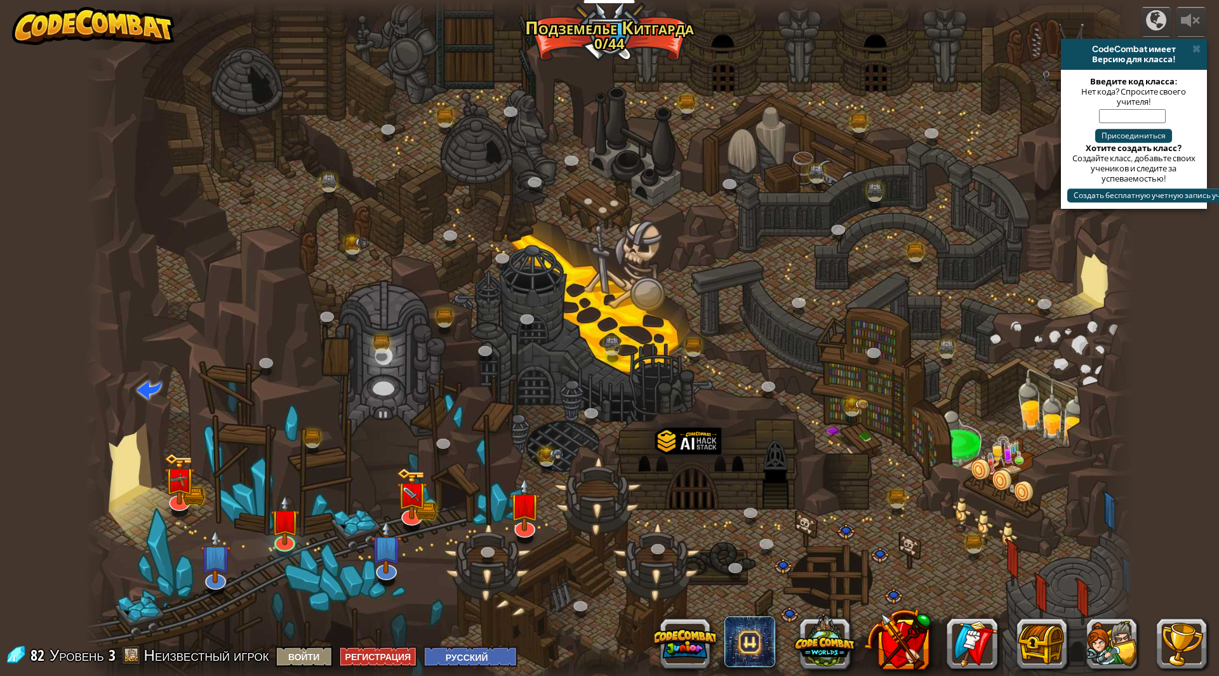
select select "ru"
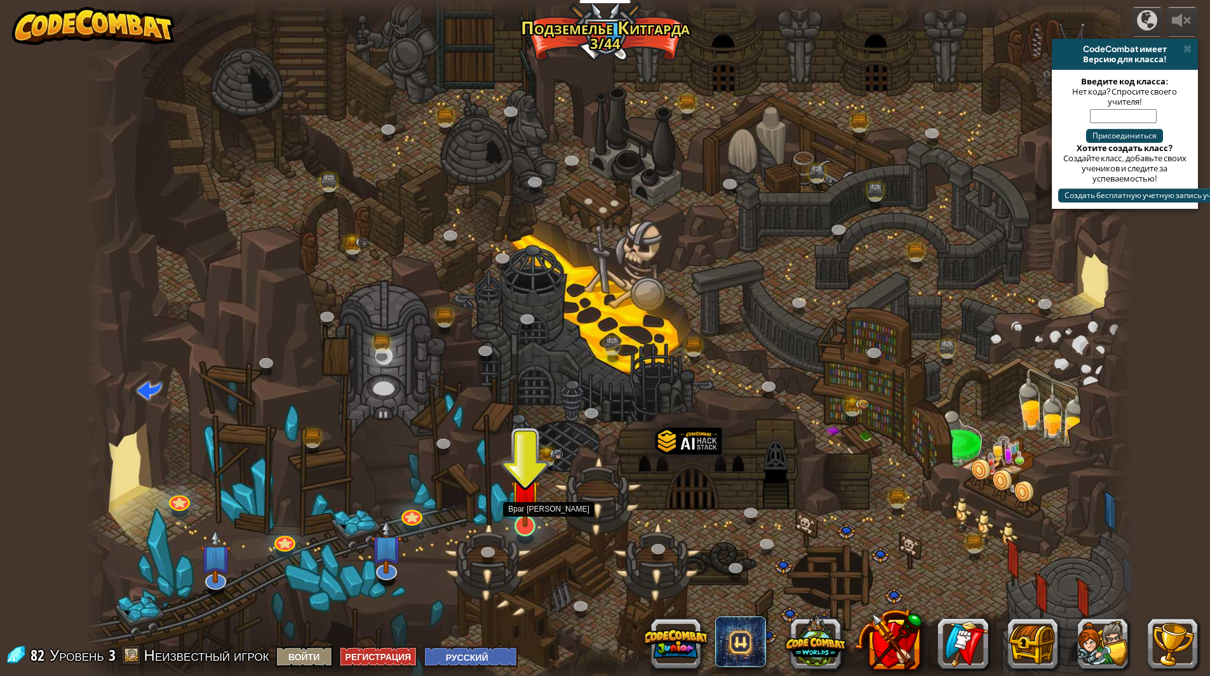
click at [530, 520] on img at bounding box center [525, 494] width 29 height 67
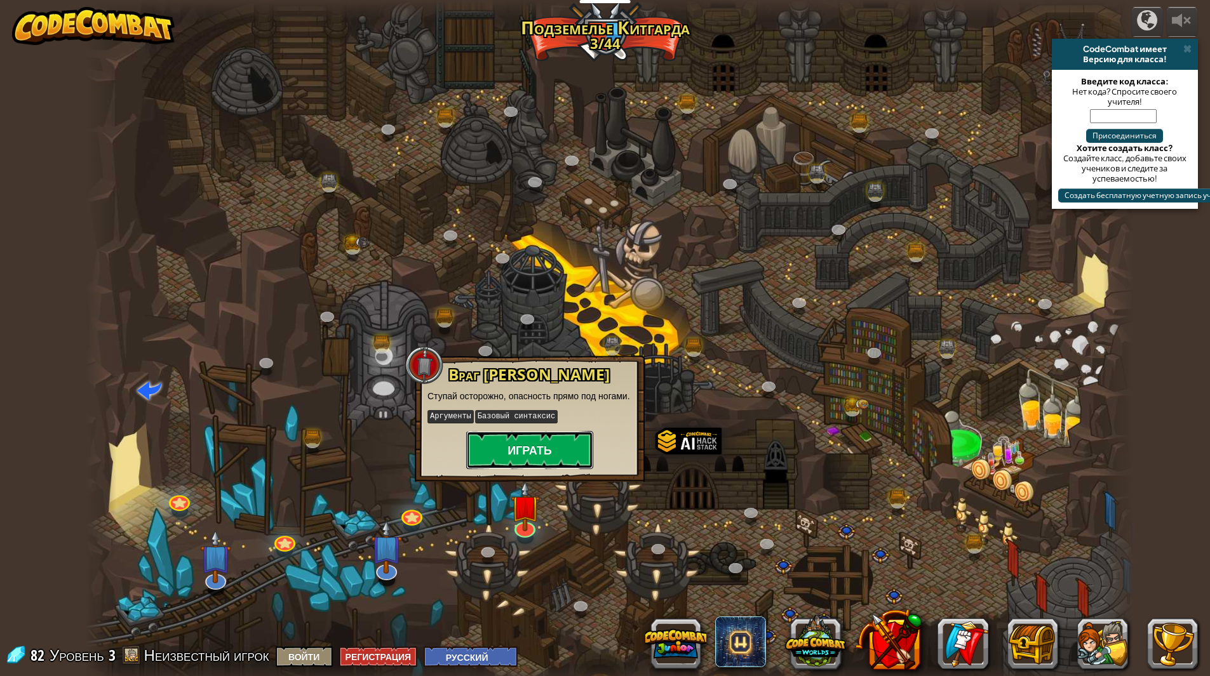
click at [537, 437] on button "Играть" at bounding box center [529, 450] width 127 height 38
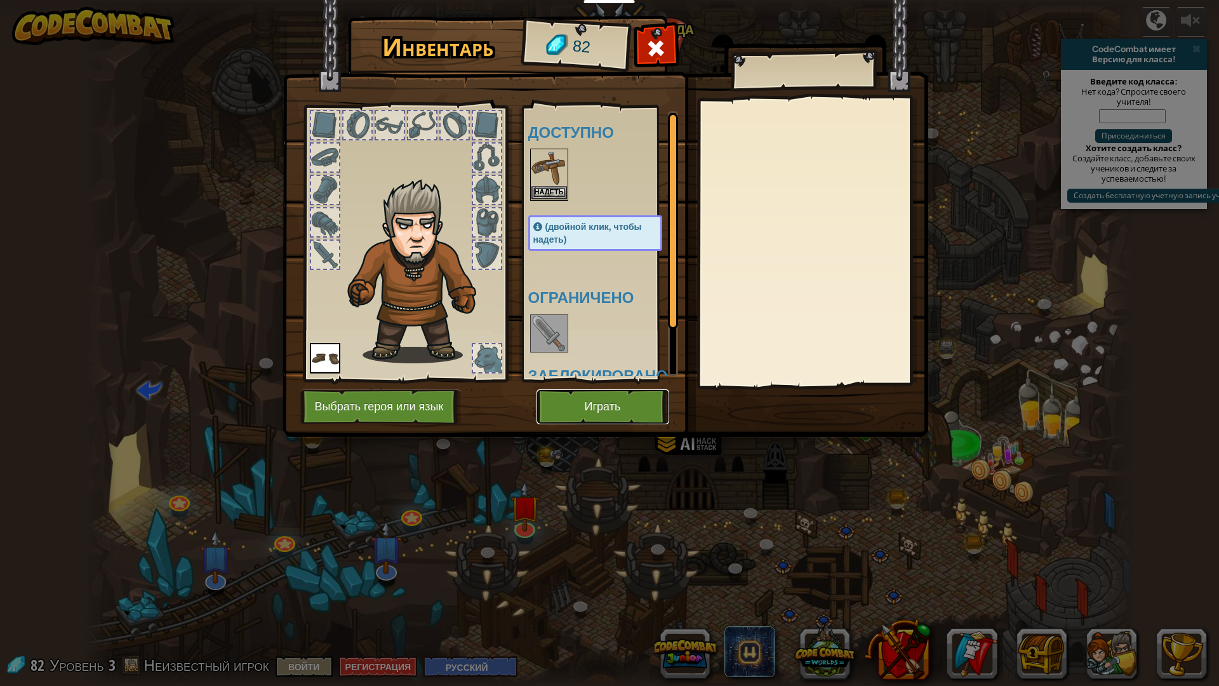
click at [582, 396] on button "Играть" at bounding box center [603, 406] width 133 height 35
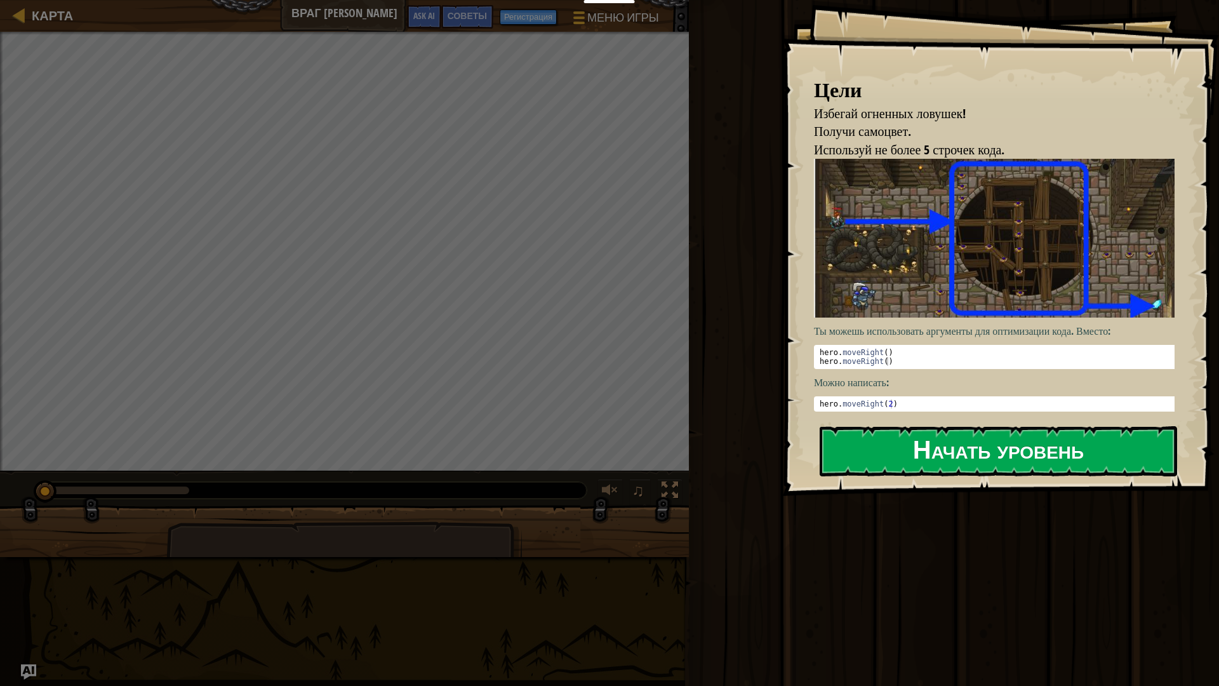
click at [867, 450] on button "Начать уровень" at bounding box center [999, 451] width 358 height 50
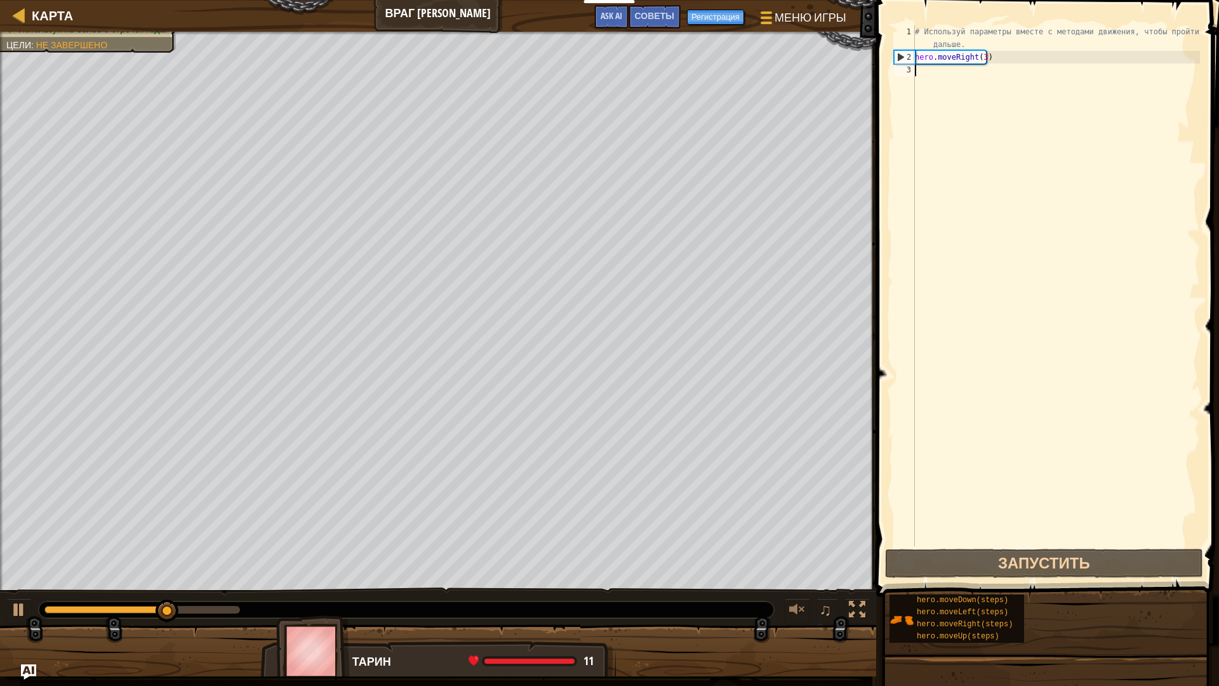
click at [946, 77] on div "# Используй параметры вместе с методами движения, чтобы пройти дальше. hero . m…" at bounding box center [1057, 304] width 288 height 559
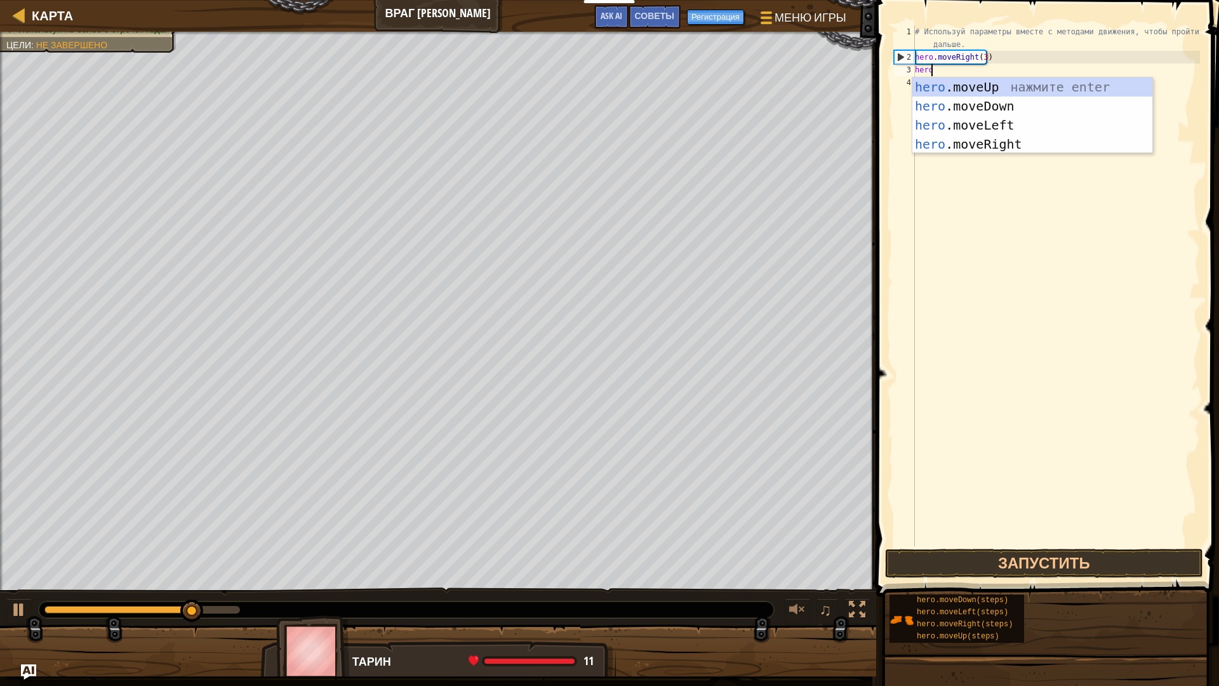
scroll to position [6, 1]
type textarea "hero."
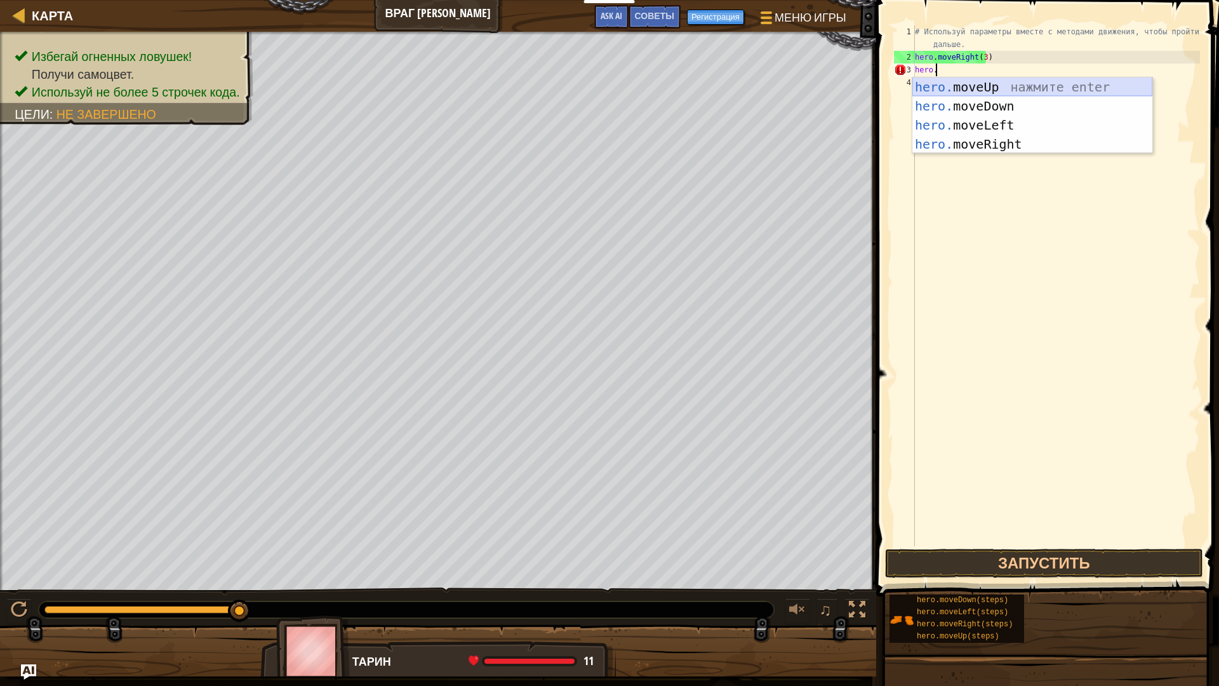
click at [941, 93] on div "hero. moveUp нажмите enter hero. moveDown нажмите enter hero. moveLeft нажмите …" at bounding box center [1033, 134] width 240 height 114
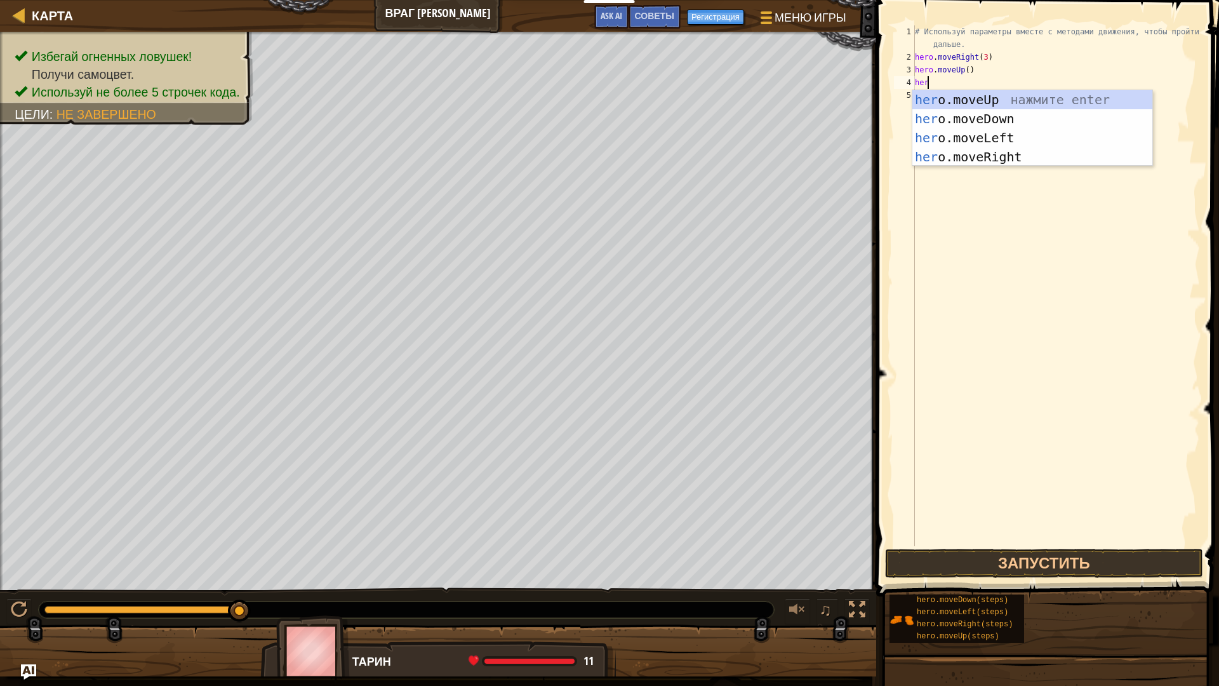
type textarea "hero"
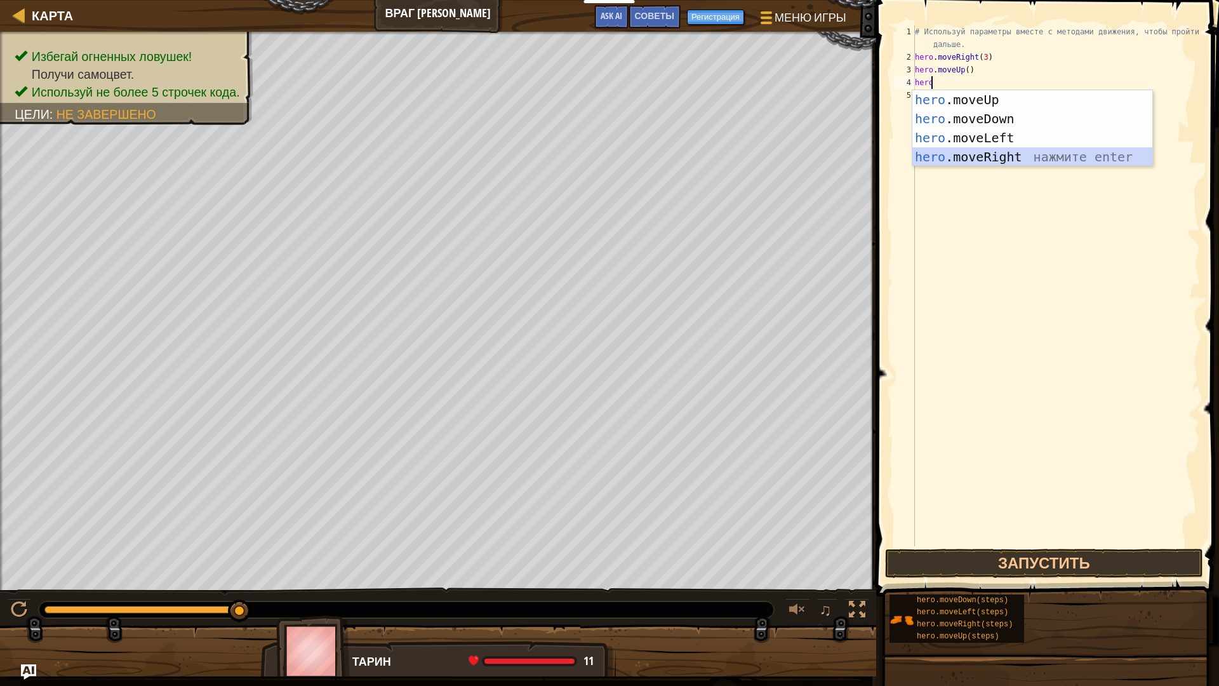
click at [966, 157] on div "hero .moveUp нажмите enter hero .moveDown нажмите enter hero .moveLeft нажмите …" at bounding box center [1033, 147] width 240 height 114
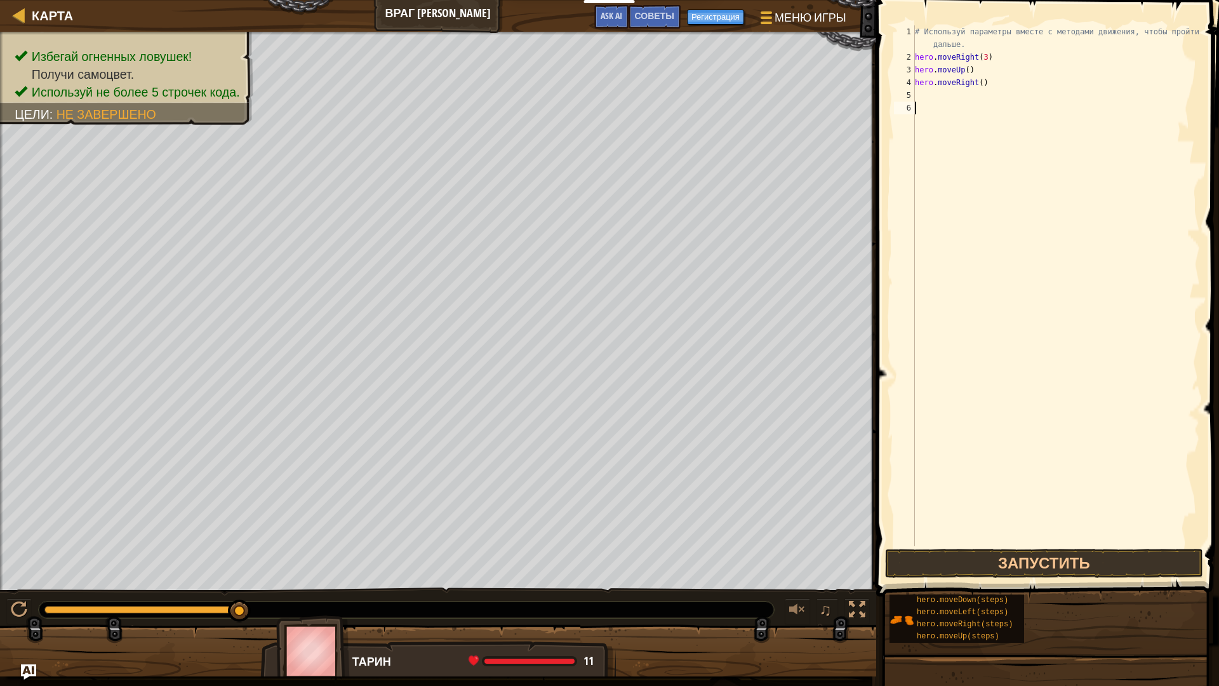
click at [926, 112] on div "# Используй параметры вместе с методами движения, чтобы пройти дальше. hero . m…" at bounding box center [1057, 304] width 288 height 559
click at [920, 104] on div "# Используй параметры вместе с методами движения, чтобы пройти дальше. hero . m…" at bounding box center [1057, 304] width 288 height 559
click at [925, 93] on div "# Используй параметры вместе с методами движения, чтобы пройти дальше. hero . m…" at bounding box center [1057, 304] width 288 height 559
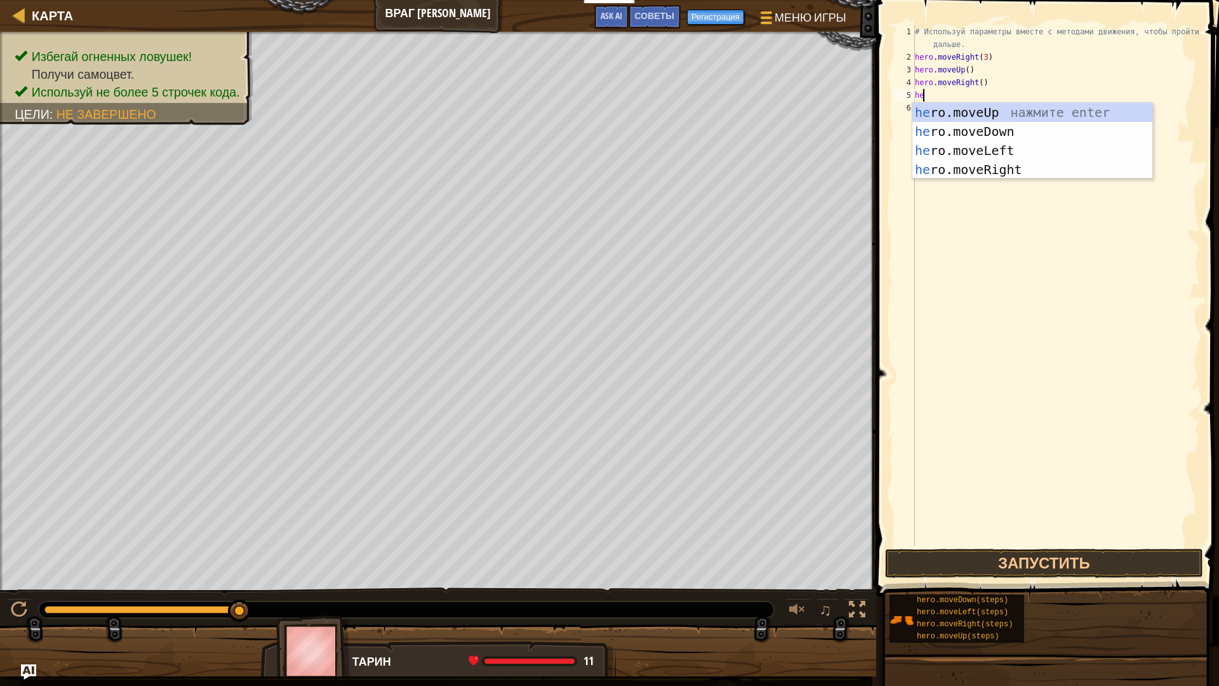
type textarea "hero"
click at [966, 131] on div "hero .moveUp нажмите enter hero .moveDown нажмите enter hero .moveLeft нажмите …" at bounding box center [1033, 160] width 240 height 114
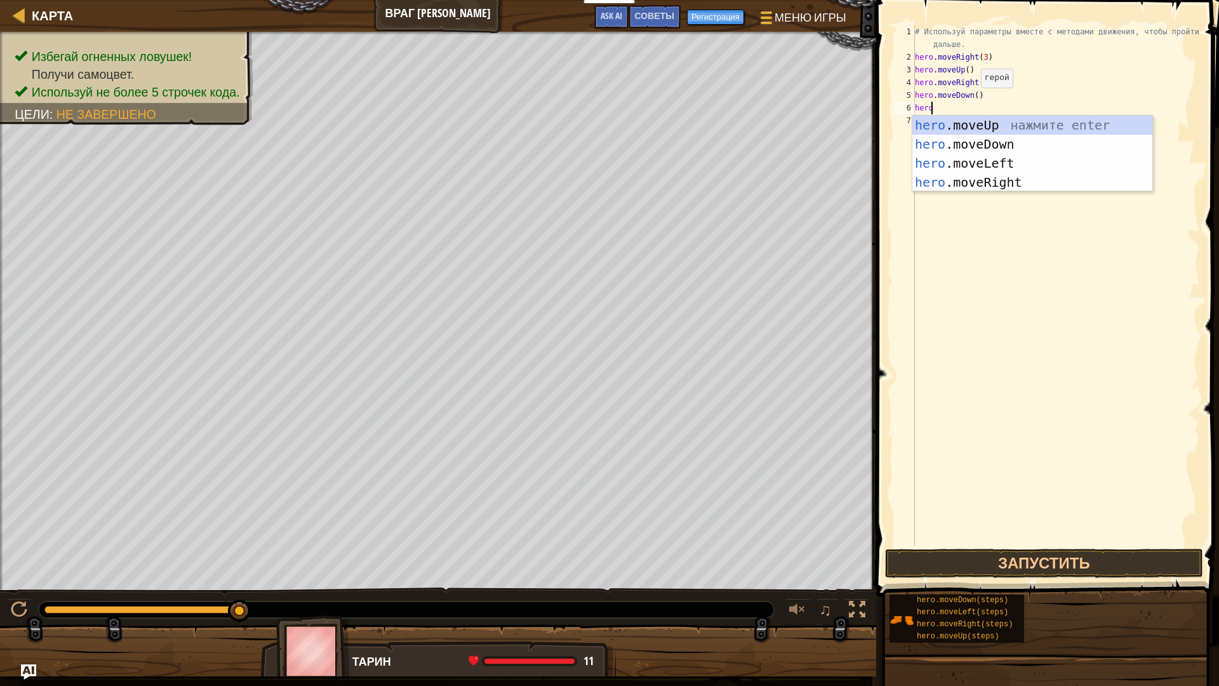
click at [970, 100] on div "# Используй параметры вместе с методами движения, чтобы пройти дальше. hero . m…" at bounding box center [1057, 304] width 288 height 559
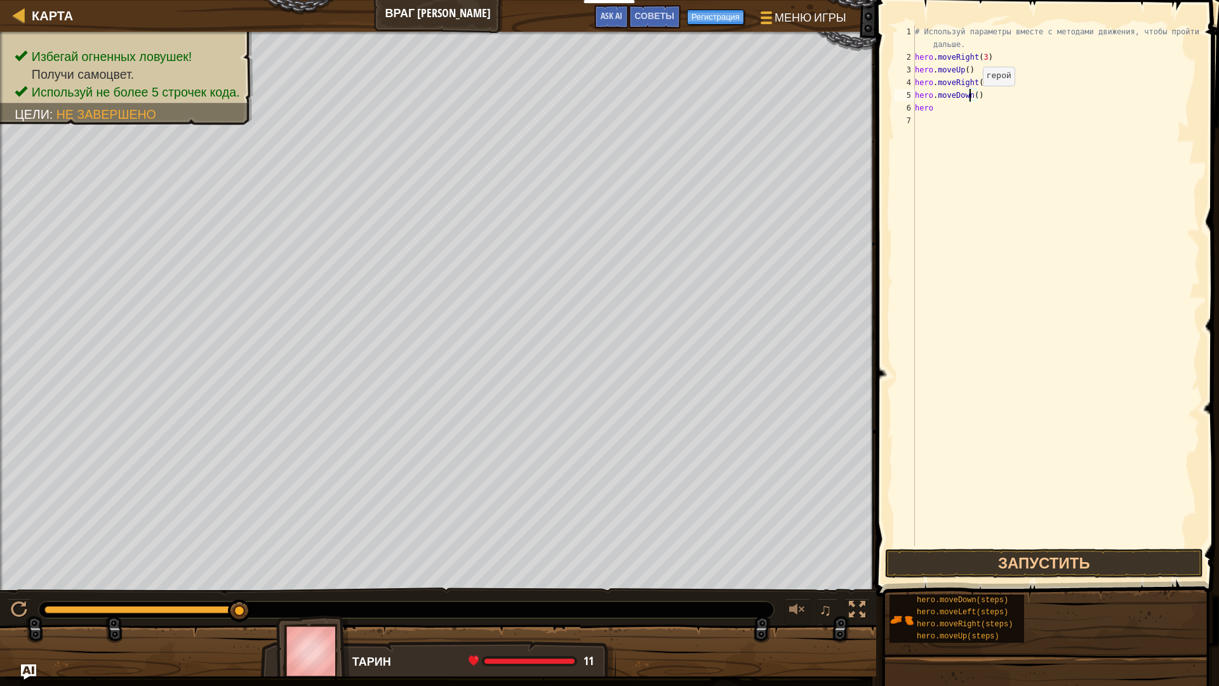
click at [976, 96] on div "# Используй параметры вместе с методами движения, чтобы пройти дальше. hero . m…" at bounding box center [1057, 304] width 288 height 559
click at [976, 95] on div "# Используй параметры вместе с методами движения, чтобы пройти дальше. hero . m…" at bounding box center [1057, 304] width 288 height 559
click at [944, 104] on div "# Используй параметры вместе с методами движения, чтобы пройти дальше. hero . m…" at bounding box center [1057, 304] width 288 height 559
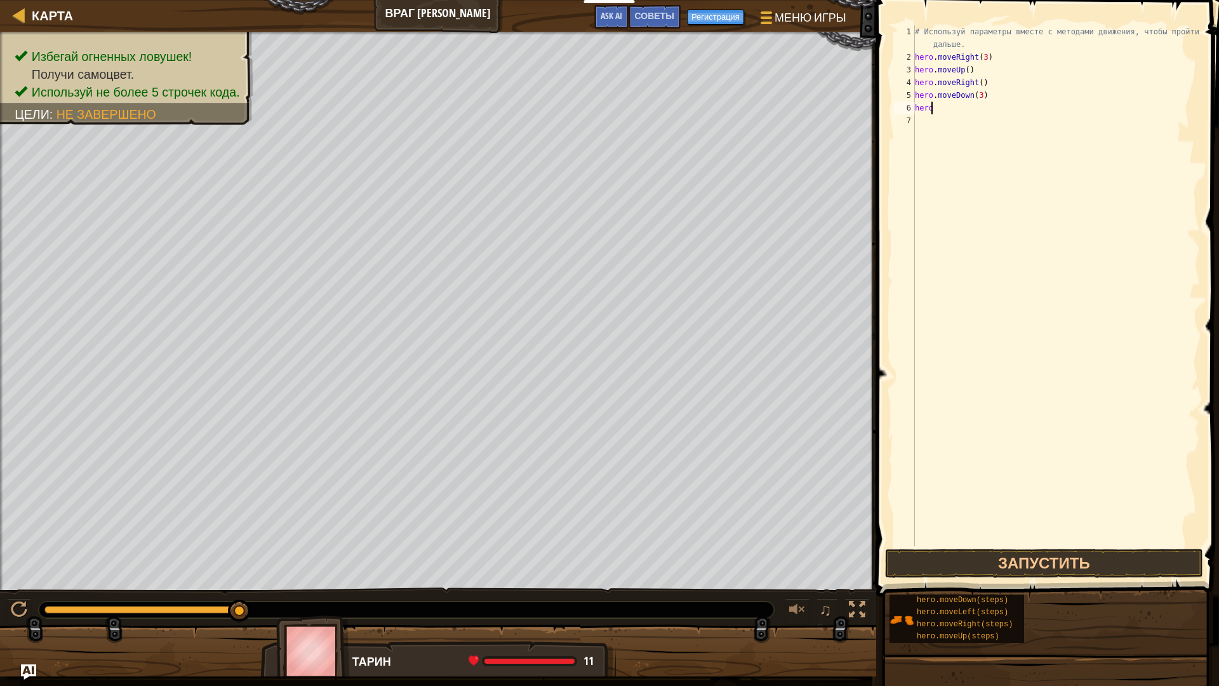
type textarea "hero."
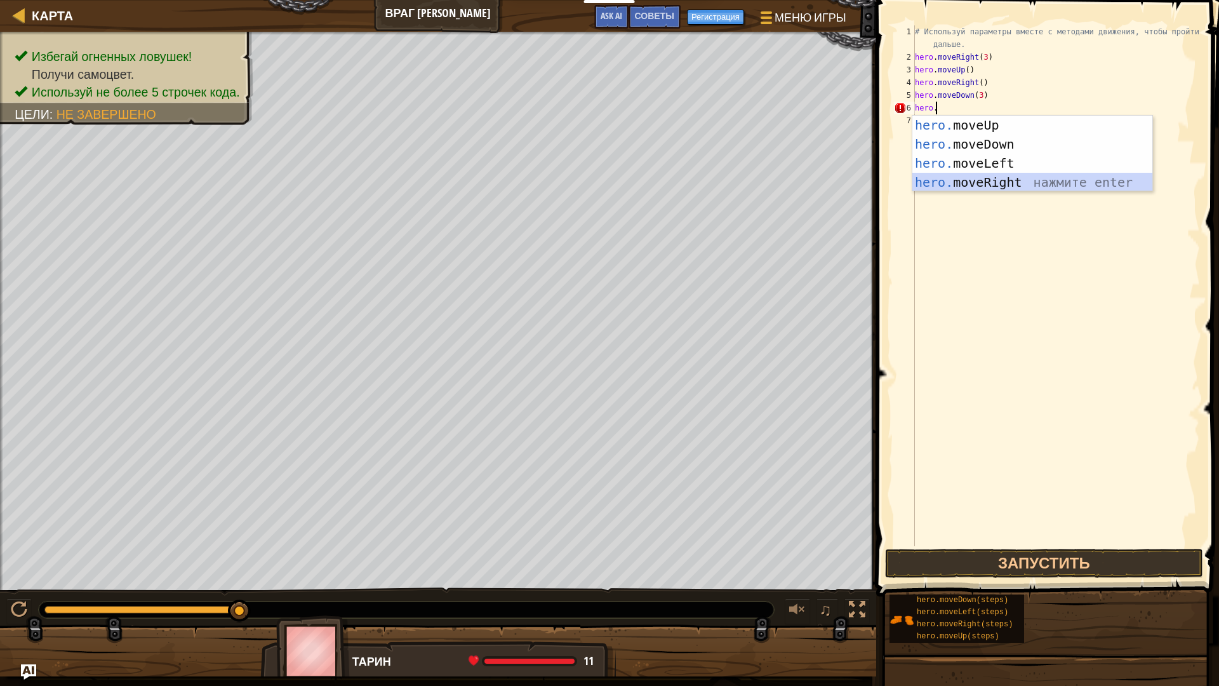
click at [983, 180] on div "hero. moveUp нажмите enter hero. moveDown нажмите enter hero. moveLeft нажмите …" at bounding box center [1033, 173] width 240 height 114
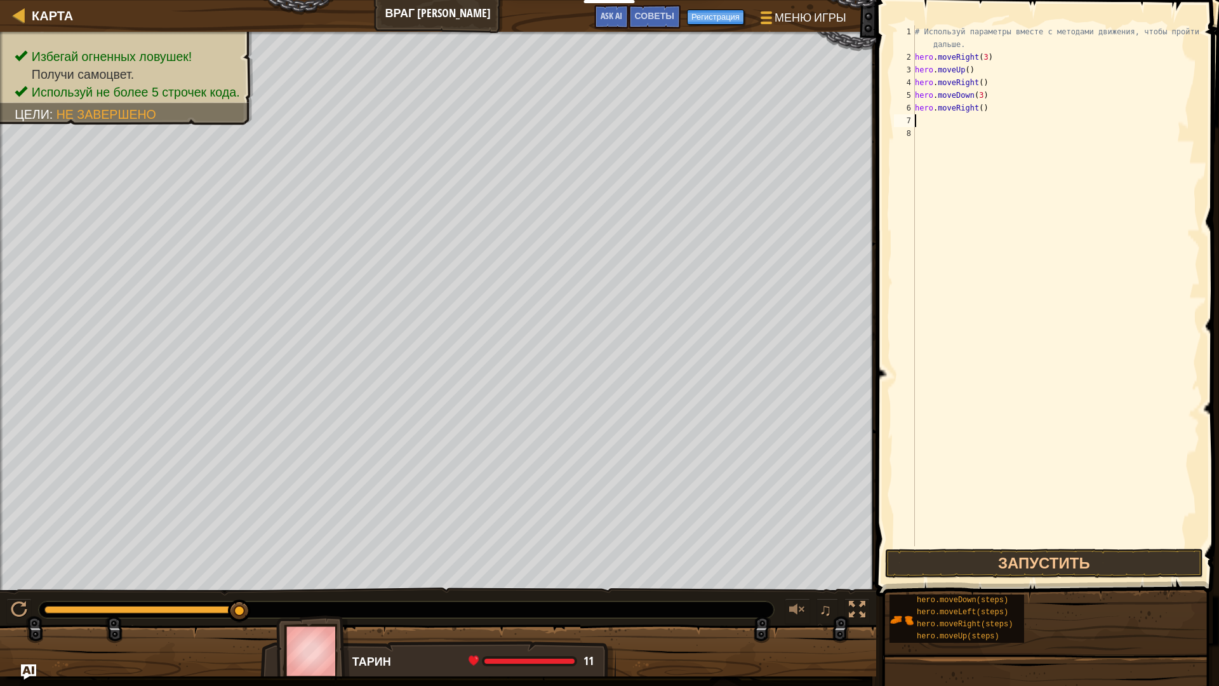
click at [981, 109] on div "# Используй параметры вместе с методами движения, чтобы пройти дальше. hero . m…" at bounding box center [1057, 304] width 288 height 559
click at [980, 109] on div "# Используй параметры вместе с методами движения, чтобы пройти дальше. hero . m…" at bounding box center [1057, 304] width 288 height 559
click at [977, 108] on div "# Используй параметры вместе с методами движения, чтобы пройти дальше. hero . m…" at bounding box center [1057, 304] width 288 height 559
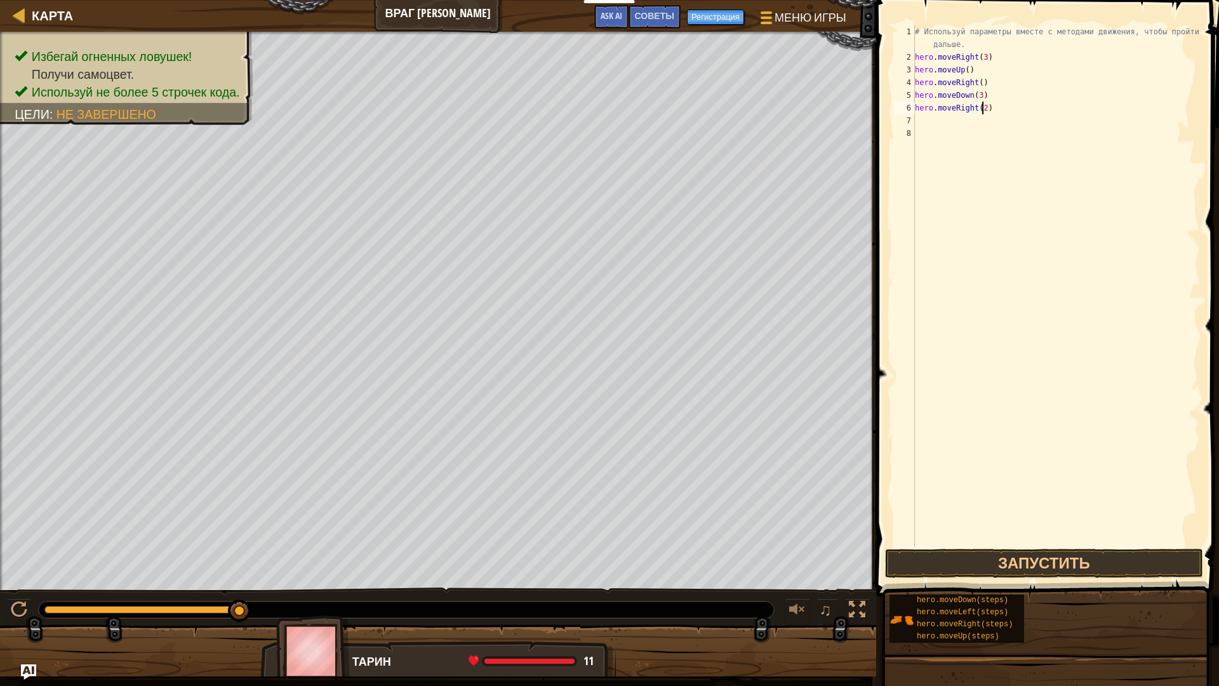
type textarea "hero.moveRight(2)"
click at [1008, 547] on span at bounding box center [1049, 280] width 353 height 634
click at [1009, 552] on button "Запустить" at bounding box center [1044, 563] width 318 height 29
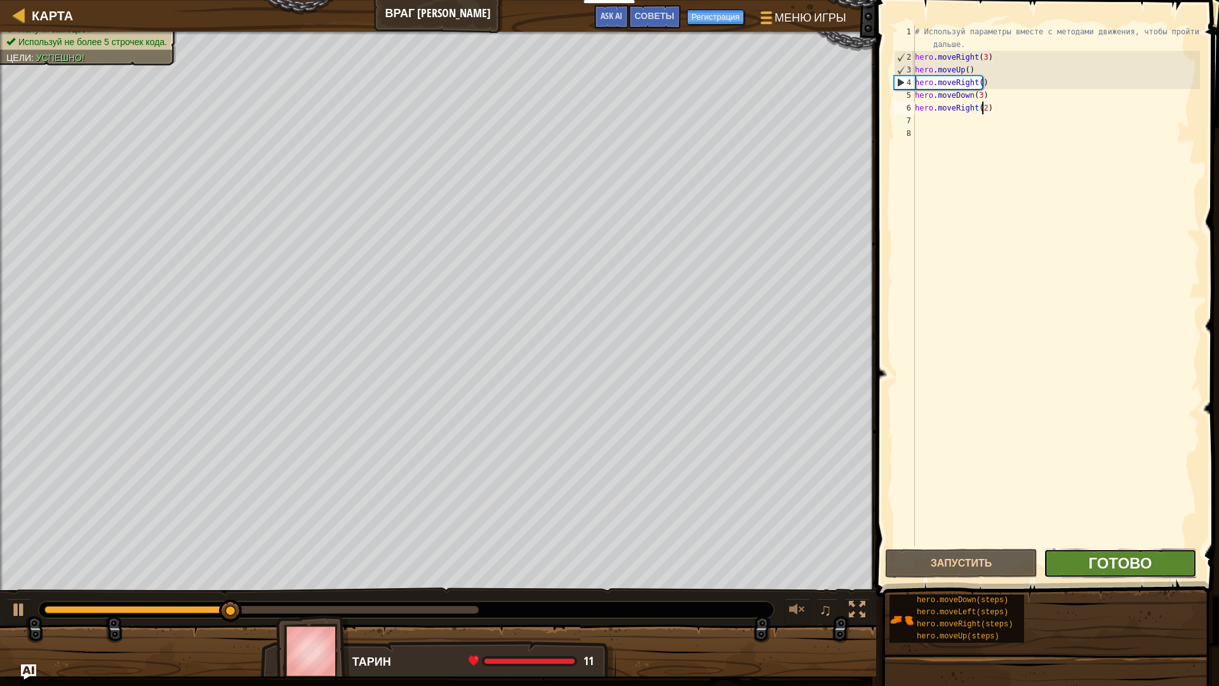
click at [1105, 559] on span "Готово" at bounding box center [1121, 563] width 64 height 20
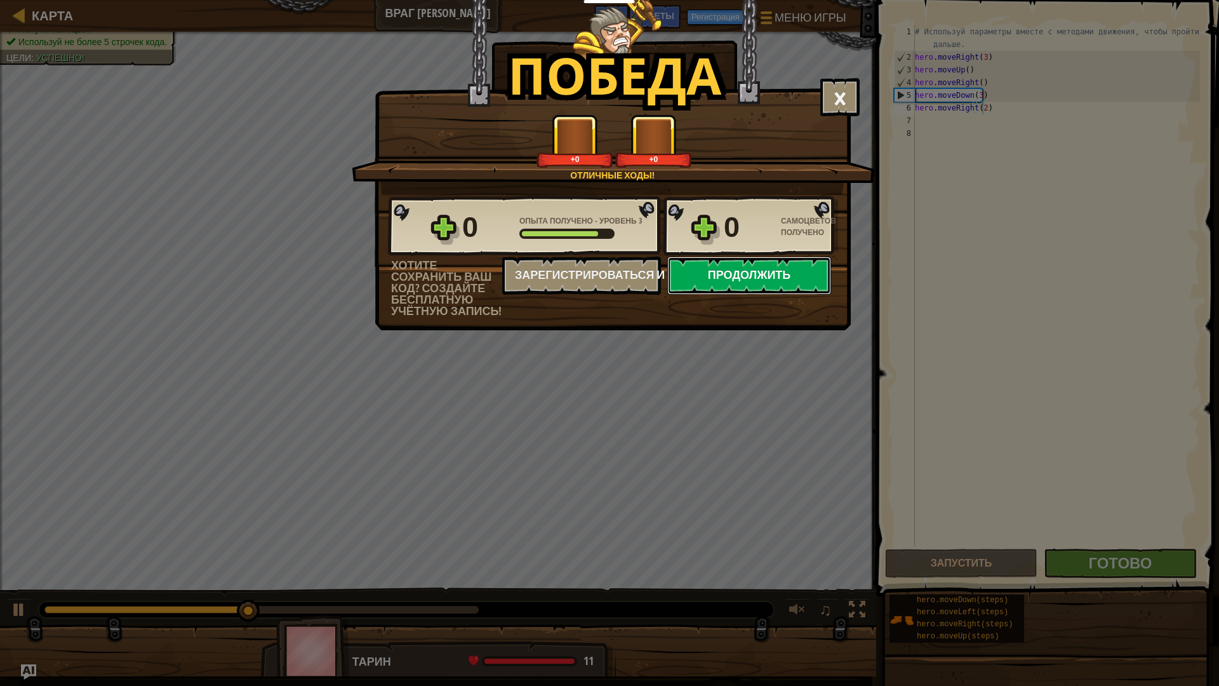
click at [748, 288] on button "Продолжить" at bounding box center [750, 276] width 164 height 38
select select "ru"
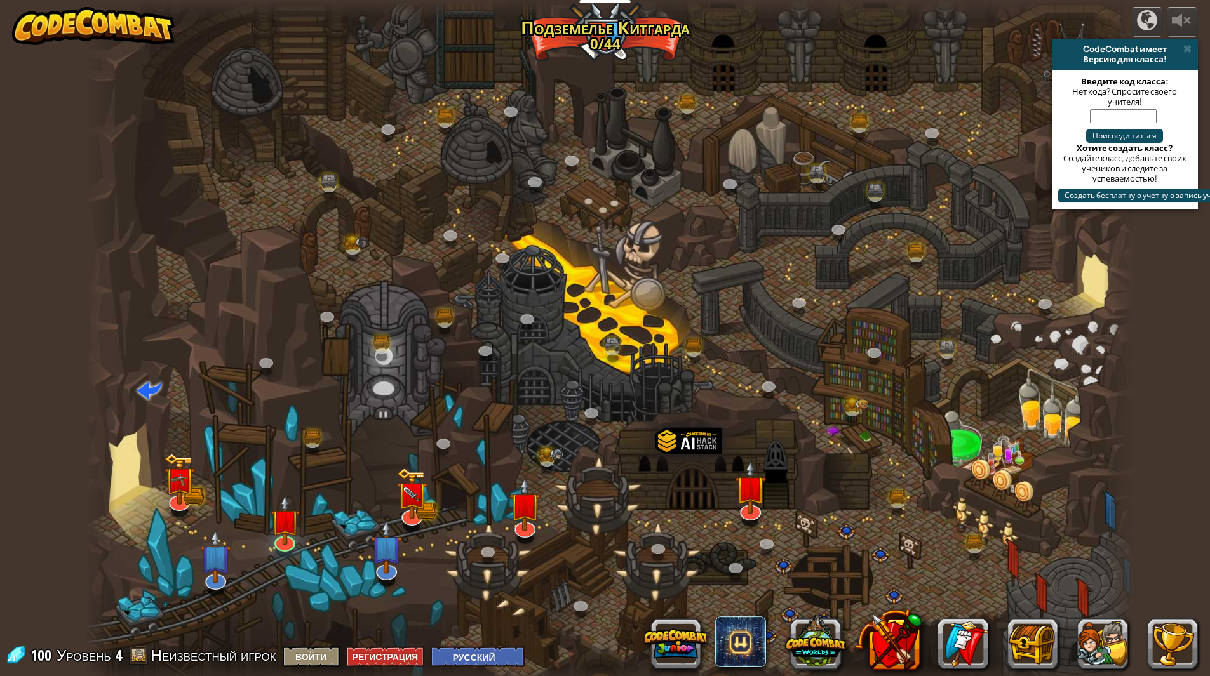
select select "ru"
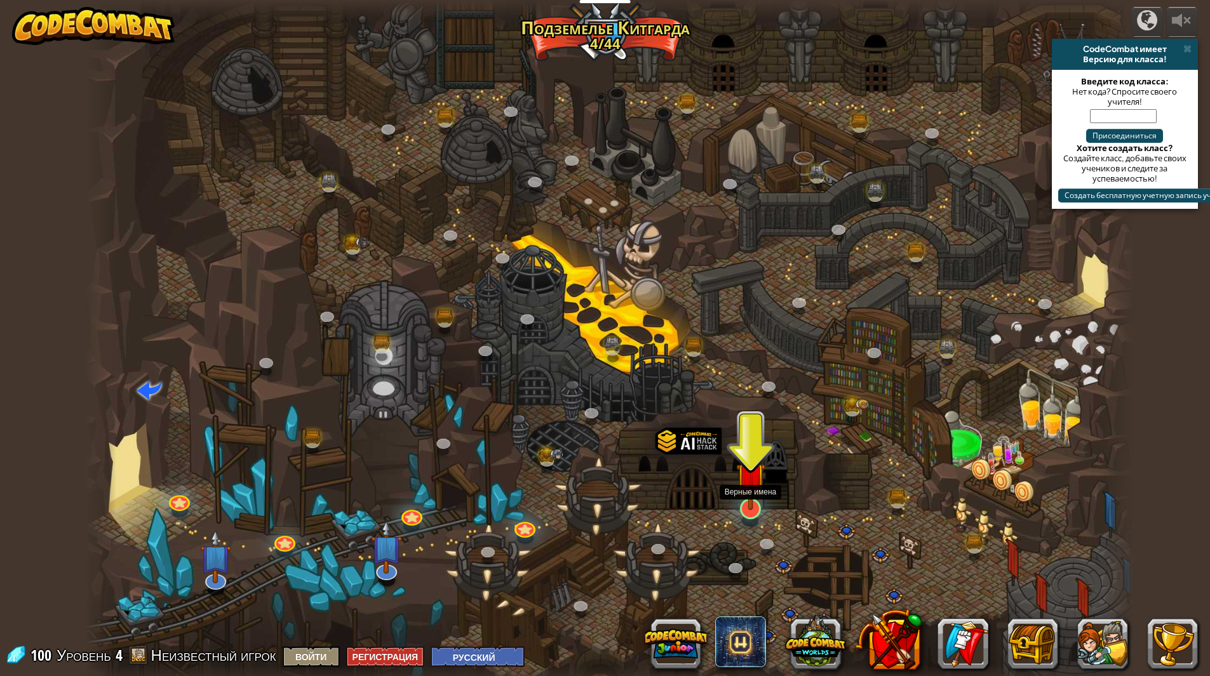
click at [749, 509] on img at bounding box center [750, 477] width 29 height 67
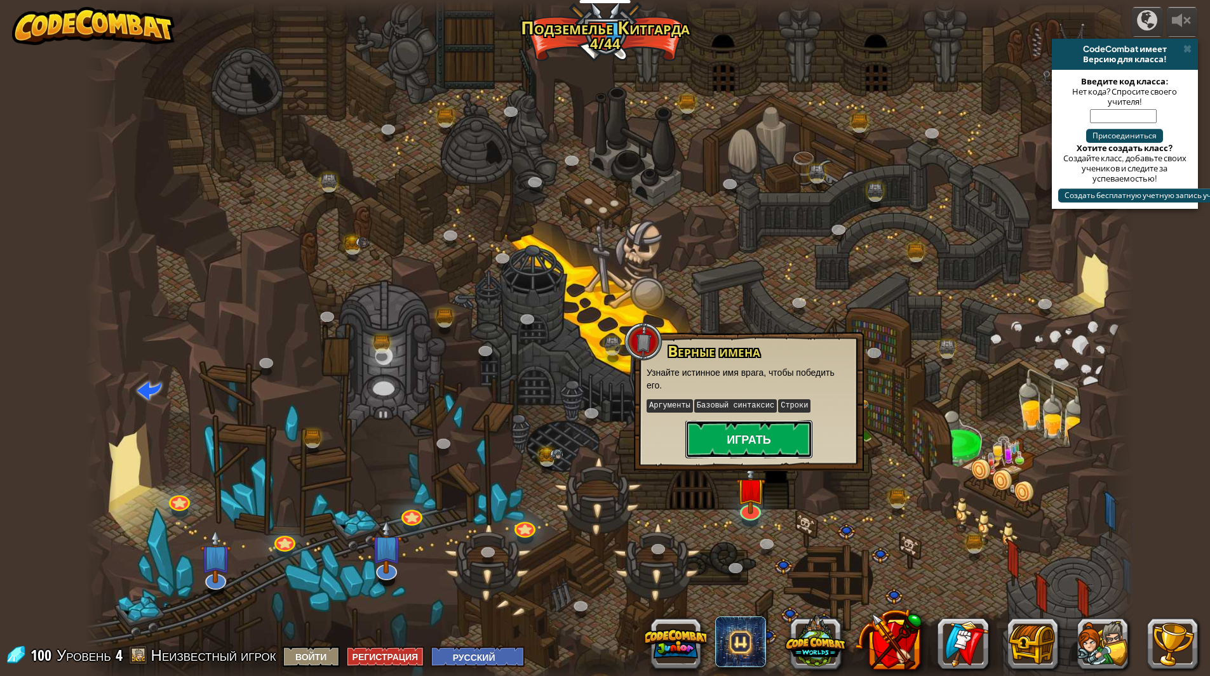
click at [738, 434] on button "Играть" at bounding box center [748, 439] width 127 height 38
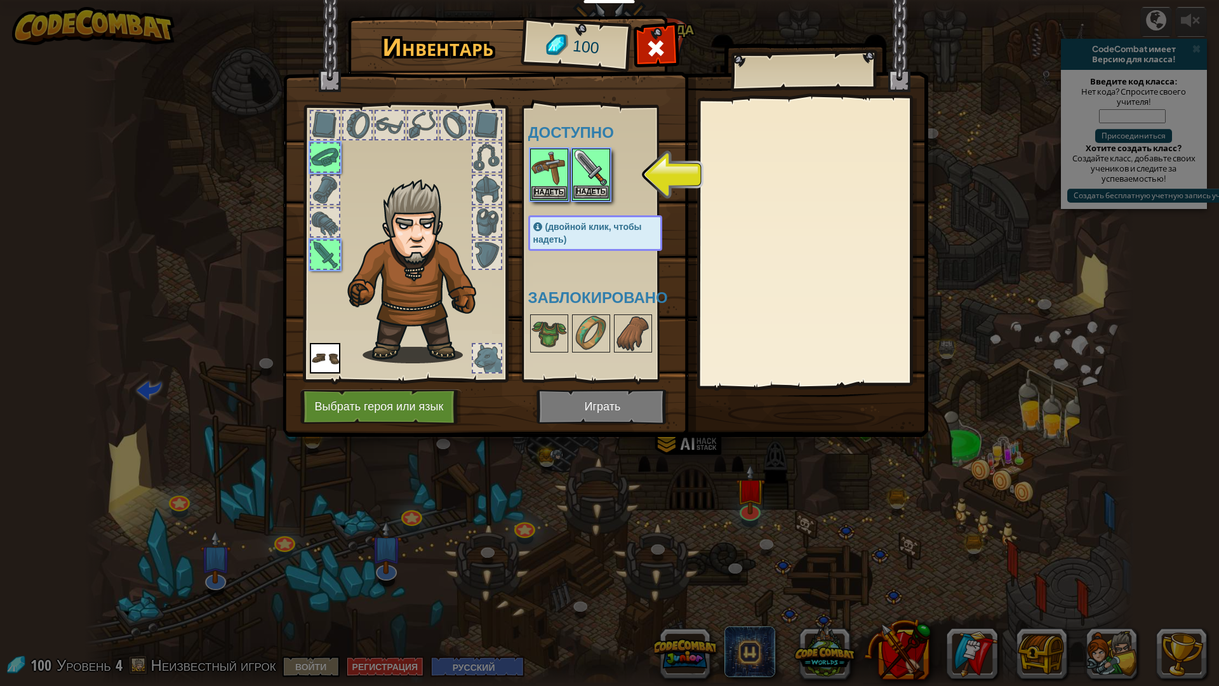
click at [595, 154] on img at bounding box center [592, 168] width 36 height 36
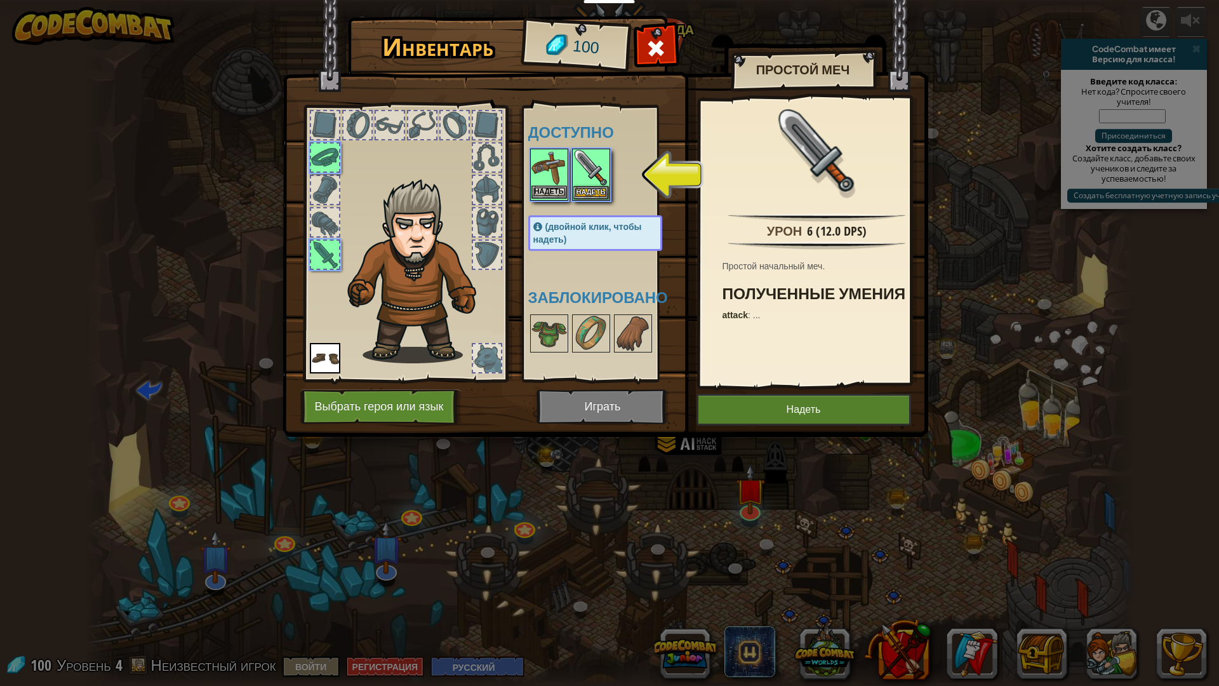
click at [536, 178] on img at bounding box center [550, 168] width 36 height 36
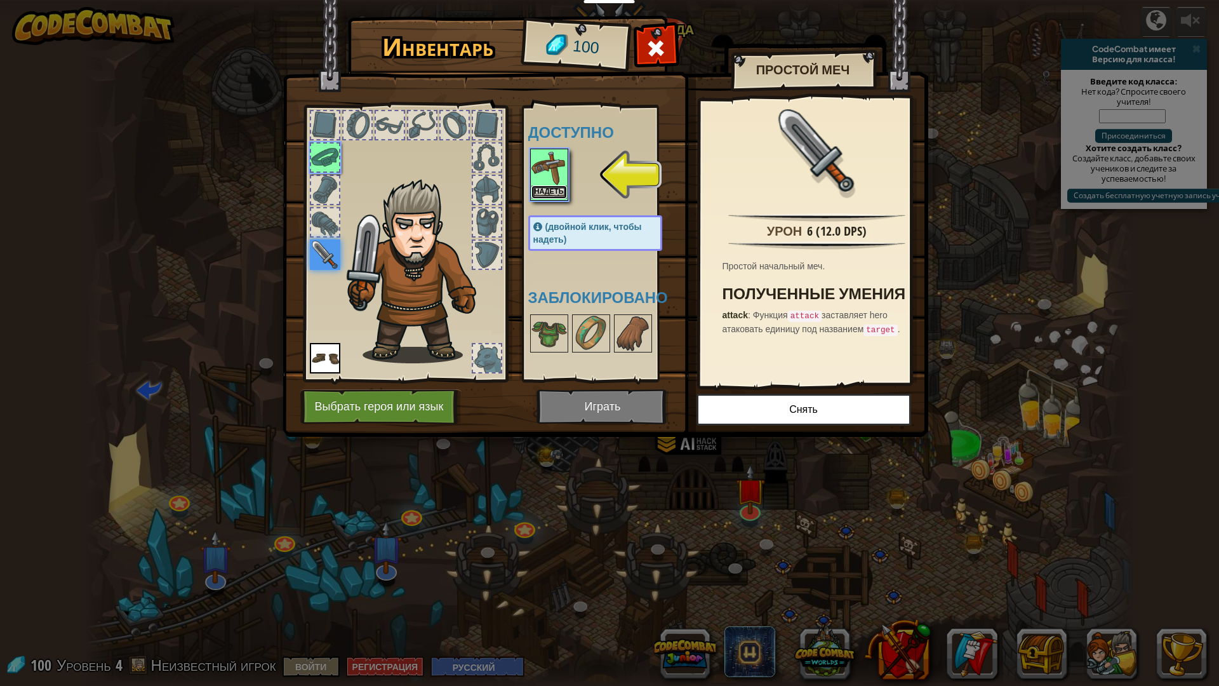
click at [563, 189] on button "Надеть" at bounding box center [550, 191] width 36 height 13
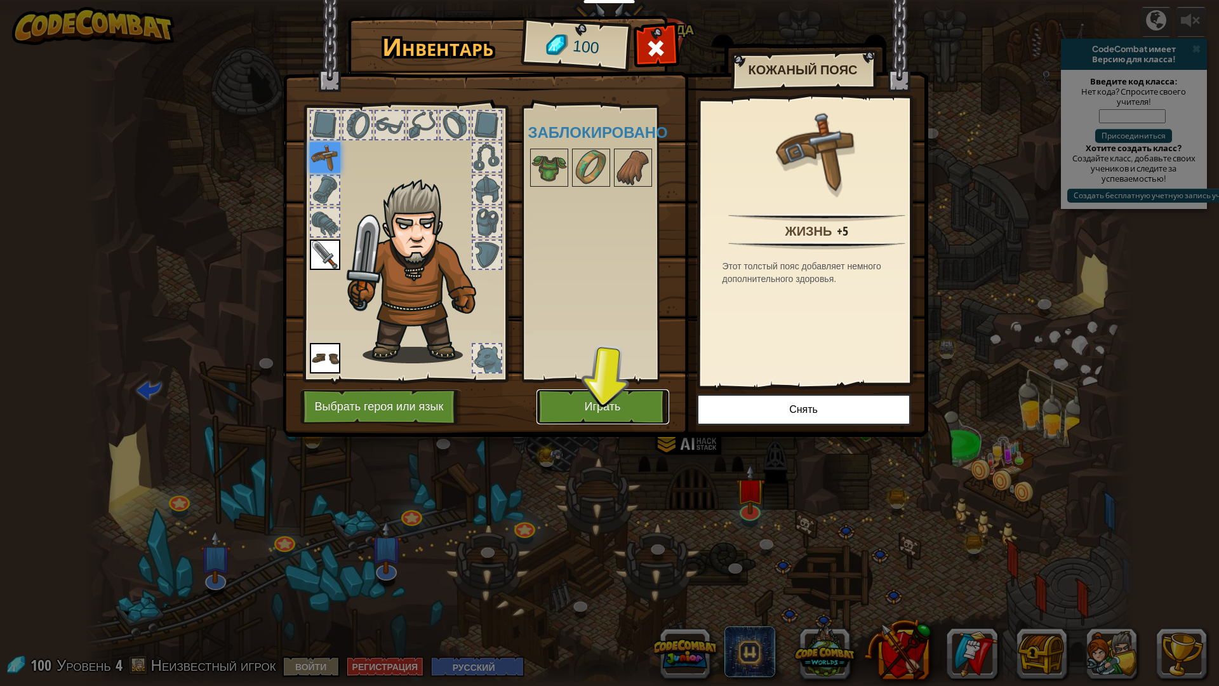
click at [586, 396] on button "Играть" at bounding box center [603, 406] width 133 height 35
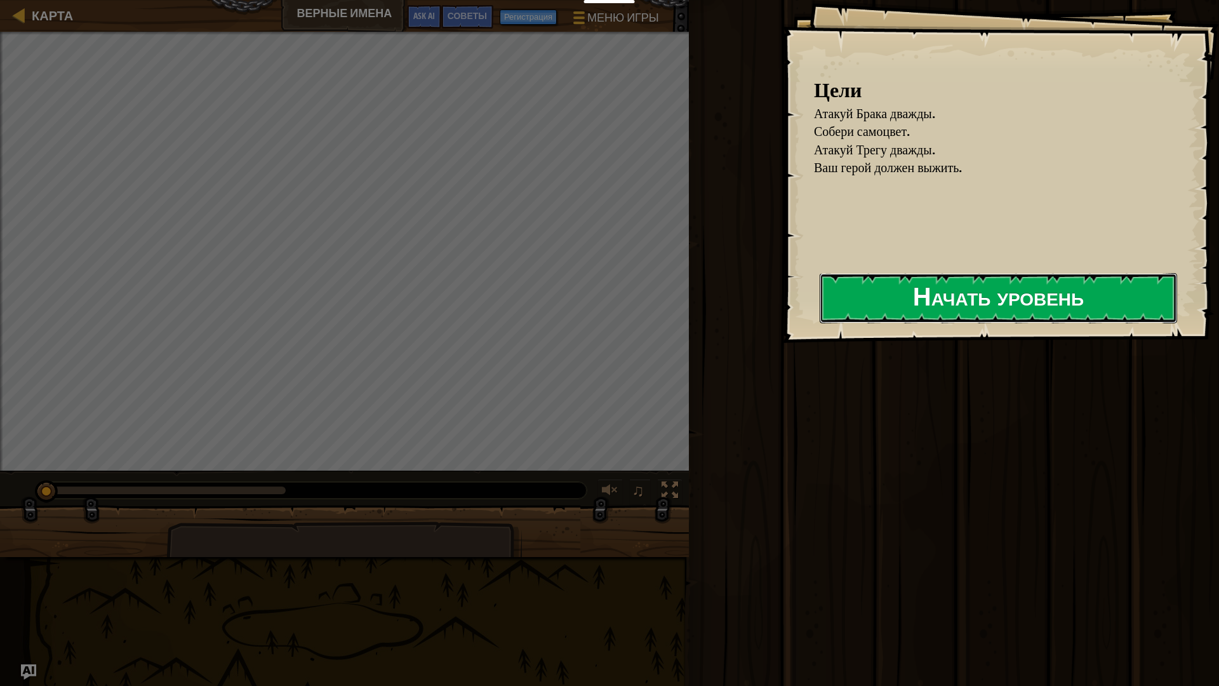
click at [918, 293] on button "Начать уровень" at bounding box center [999, 298] width 358 height 50
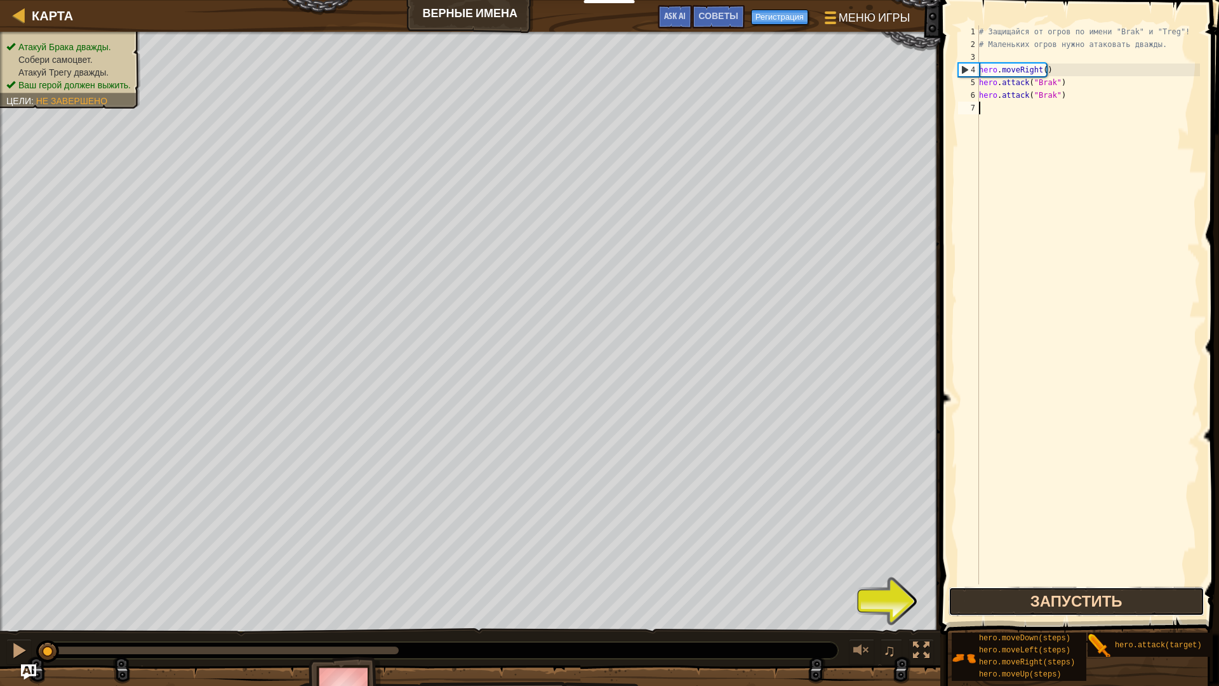
click at [1066, 599] on button "Запустить" at bounding box center [1077, 601] width 256 height 29
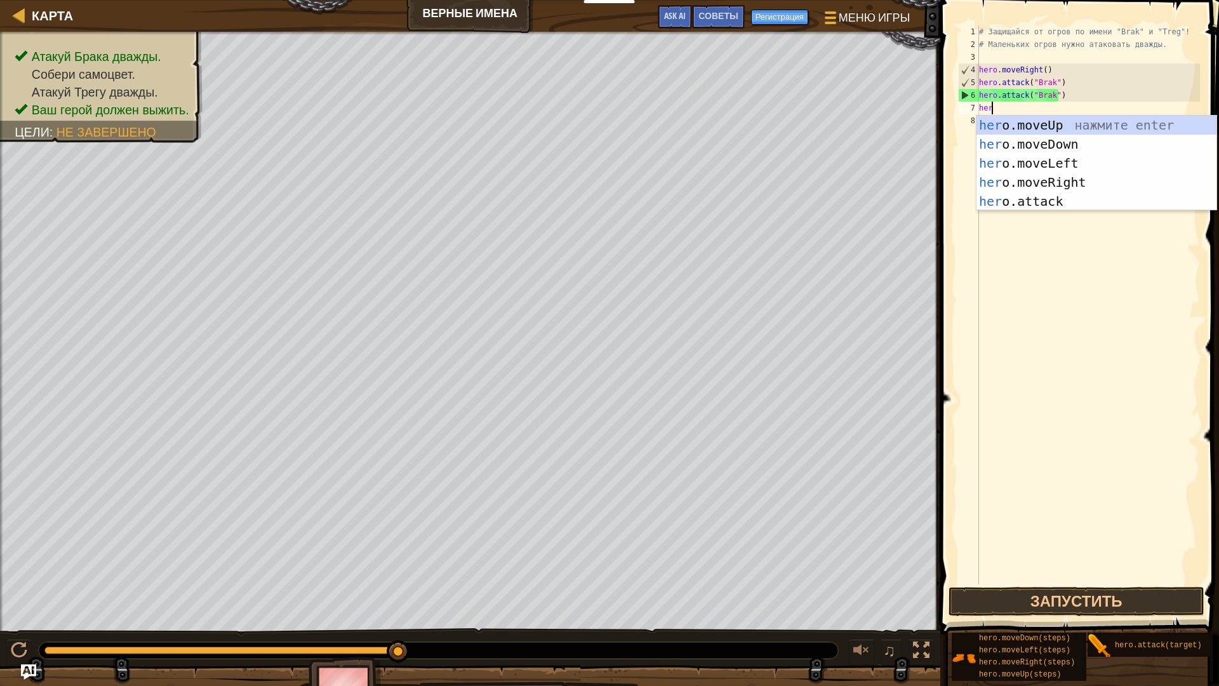
scroll to position [6, 1]
type textarea "hero."
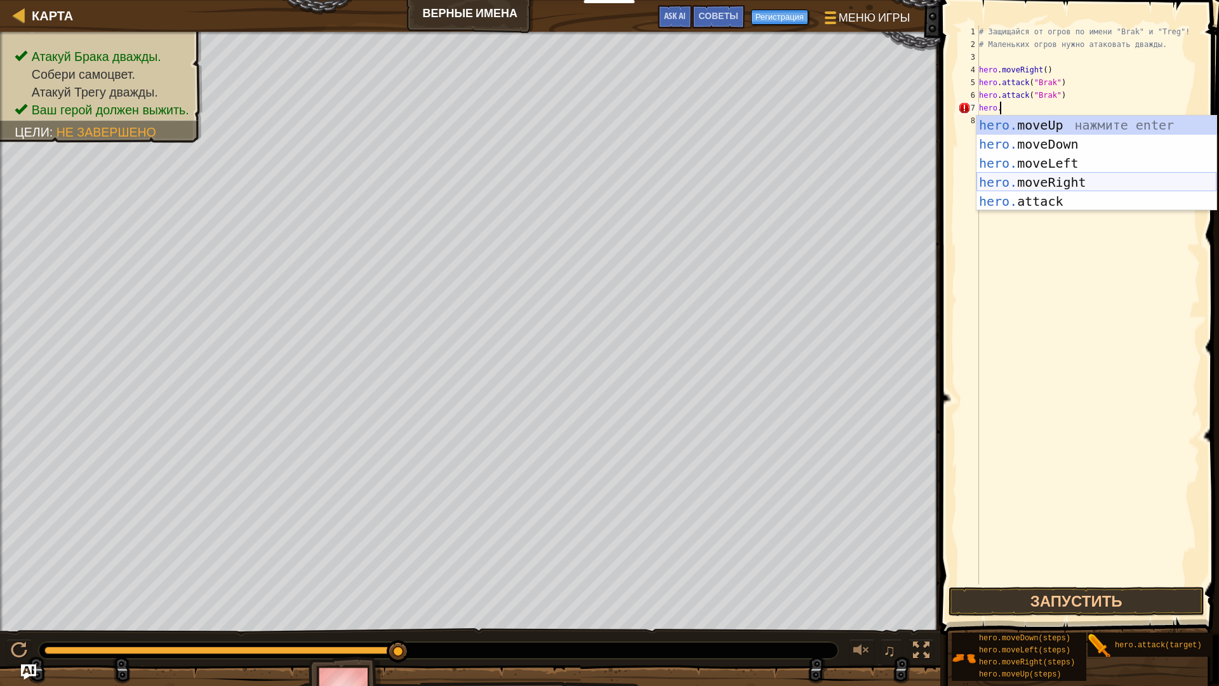
click at [1035, 175] on div "hero. moveUp нажмите enter hero. moveDown нажмите enter hero. moveLeft нажмите …" at bounding box center [1097, 182] width 240 height 133
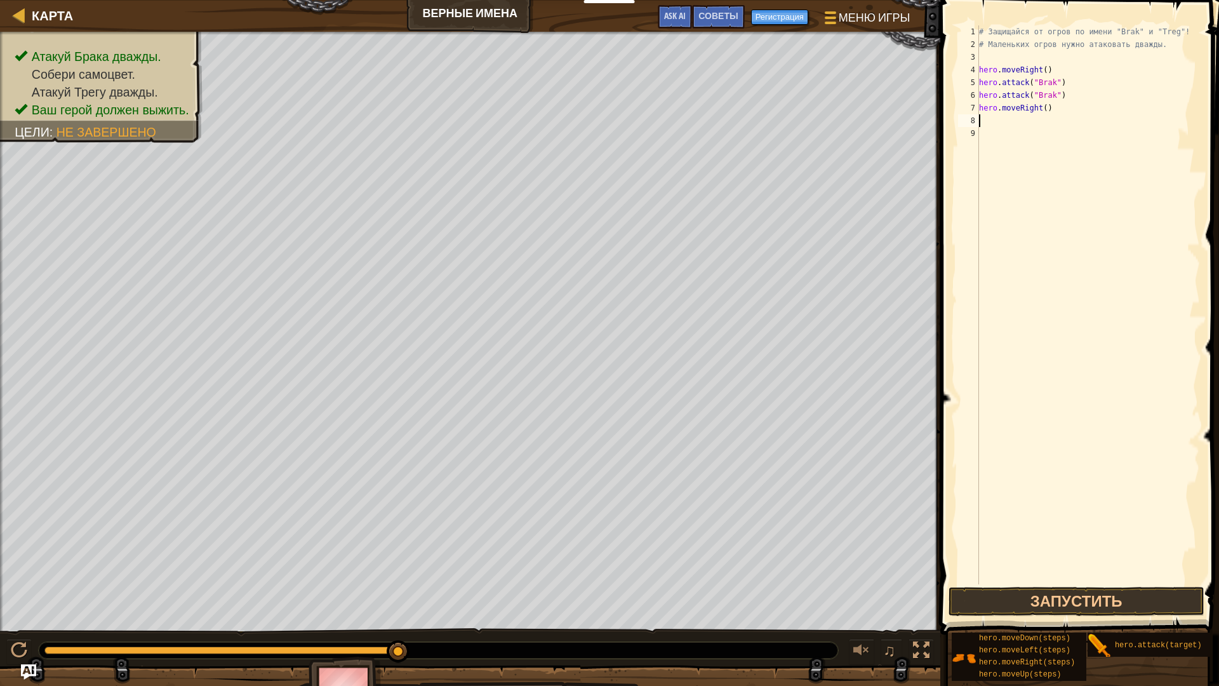
scroll to position [6, 0]
click at [1011, 606] on button "Запустить" at bounding box center [1077, 601] width 256 height 29
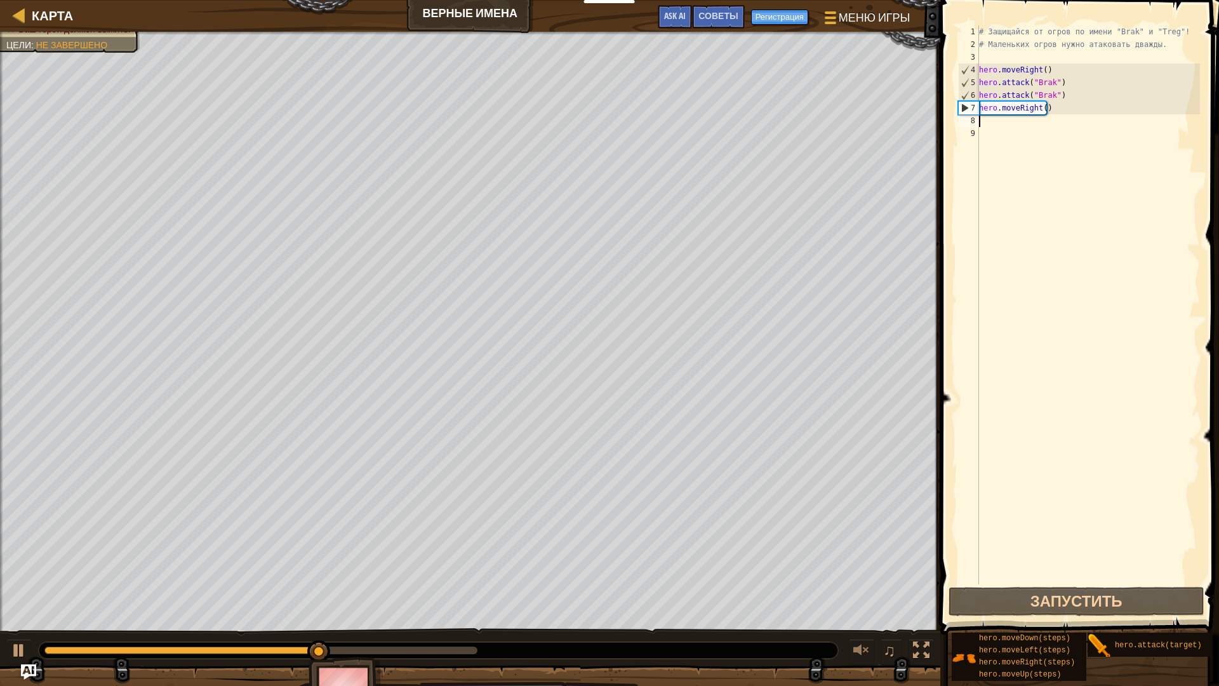
click at [994, 127] on div "# Защищайся от огров по имени "Brak" и "Treg"! # Маленьких огров нужно атаковат…" at bounding box center [1089, 317] width 224 height 584
click at [998, 119] on div "# Защищайся от огров по имени "Brak" и "Treg"! # Маленьких огров нужно атаковат…" at bounding box center [1089, 317] width 224 height 584
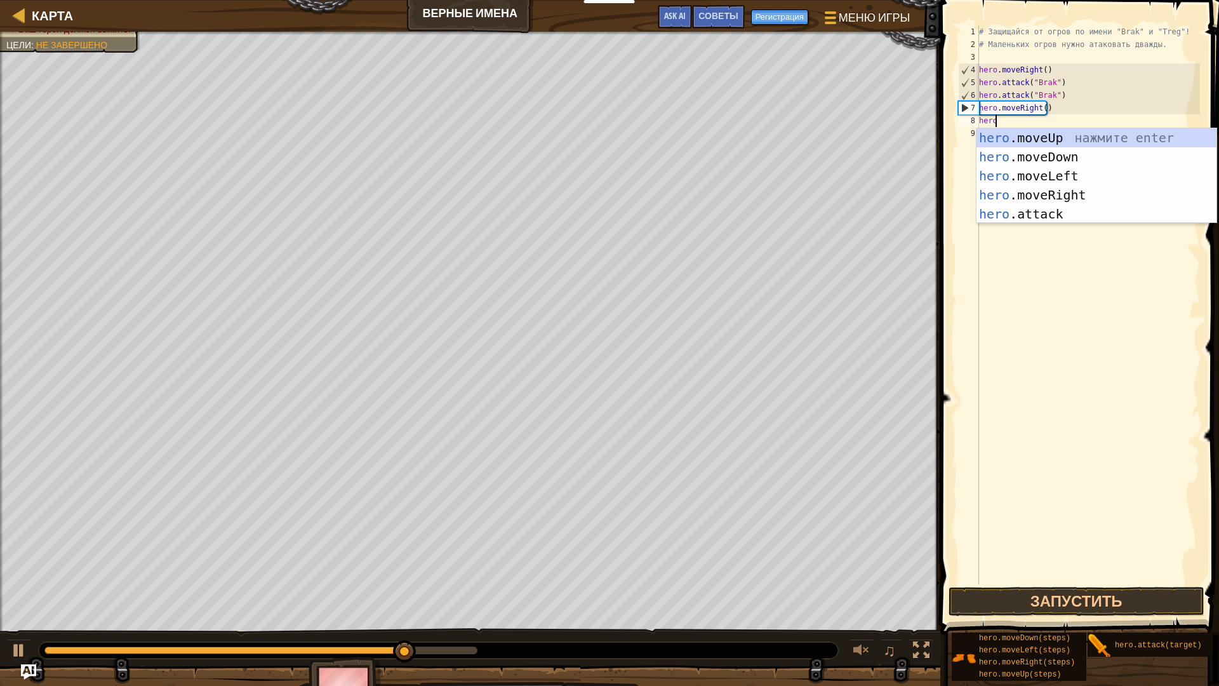
scroll to position [6, 1]
click at [1040, 216] on div "hero .moveUp нажмите enter hero .moveDown нажмите enter hero .moveLeft нажмите …" at bounding box center [1097, 194] width 240 height 133
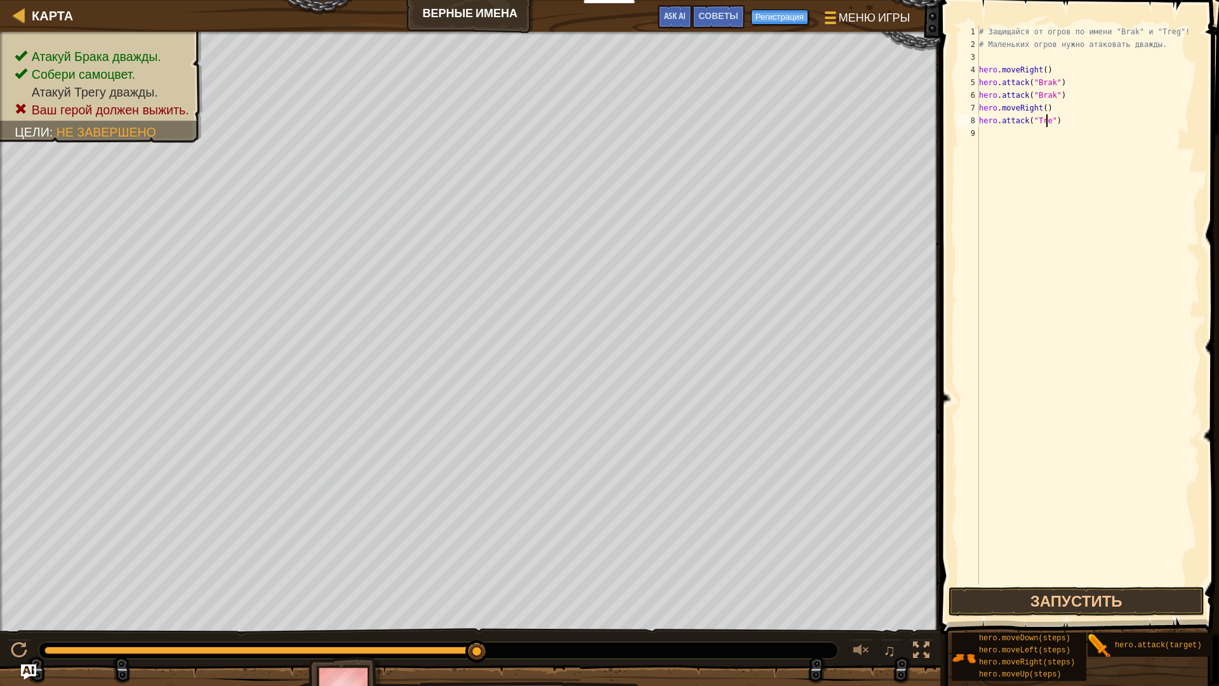
scroll to position [6, 6]
type textarea "hero.attack("Treg")"
click at [1044, 605] on button "Запустить" at bounding box center [1077, 601] width 256 height 29
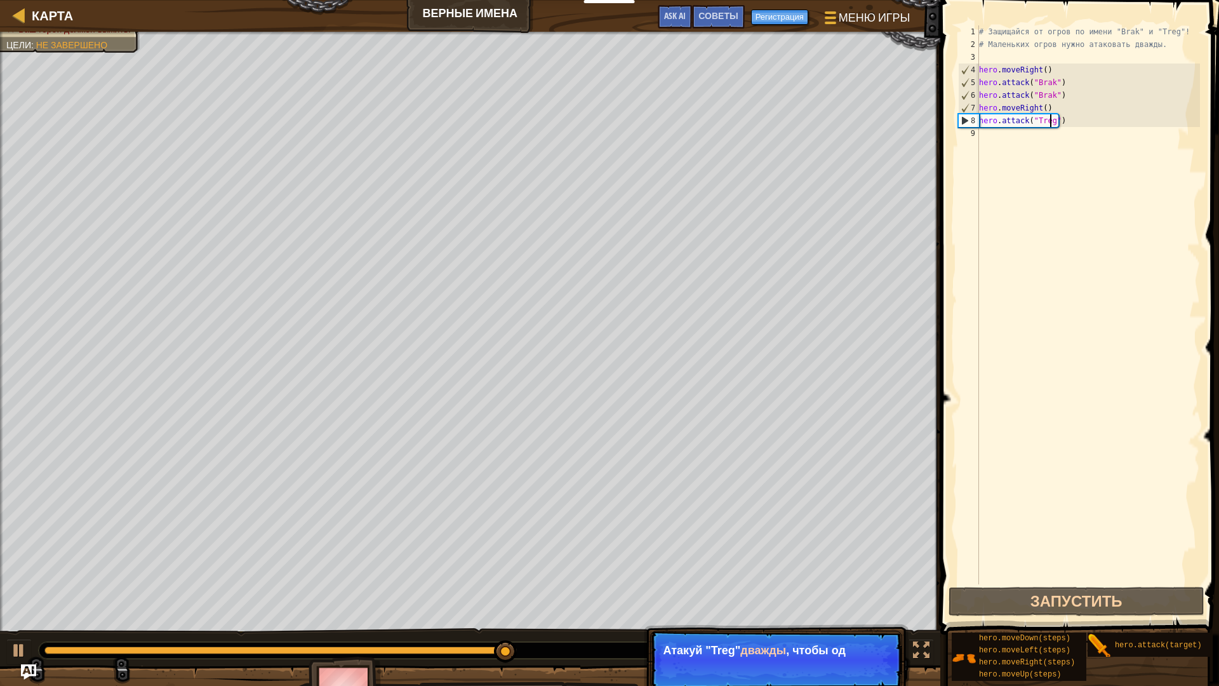
click at [1005, 133] on div "# Защищайся от огров по имени "Brak" и "Treg"! # Маленьких огров нужно атаковат…" at bounding box center [1089, 317] width 224 height 584
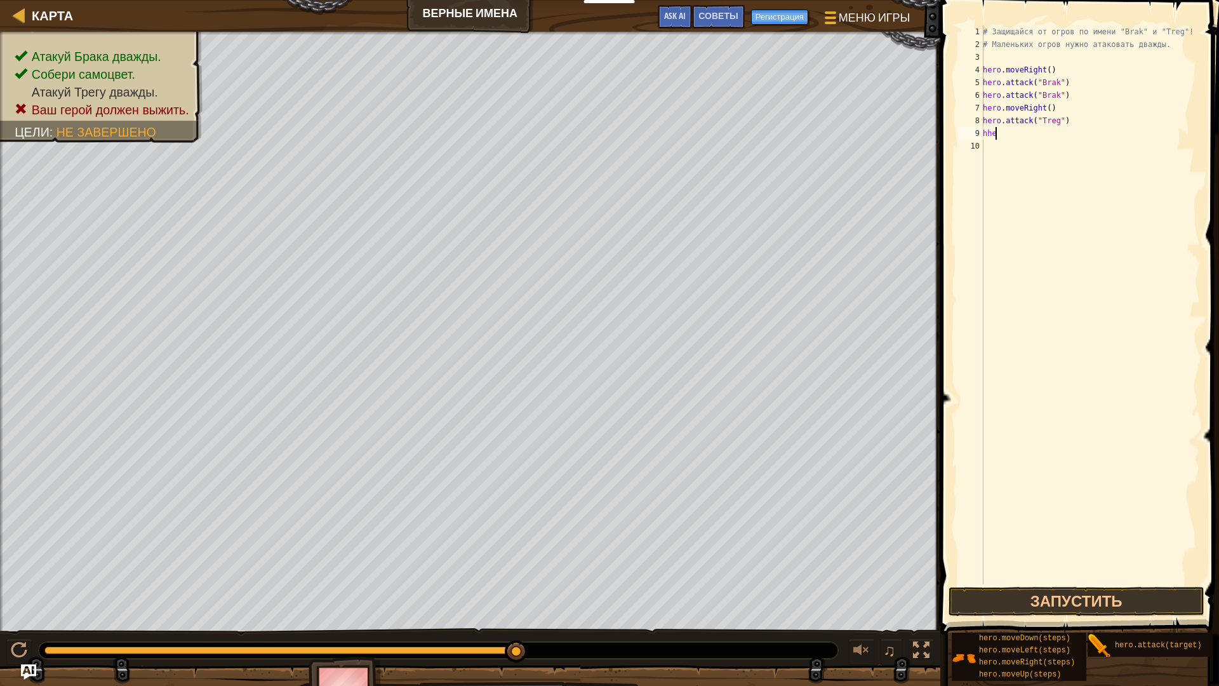
scroll to position [6, 0]
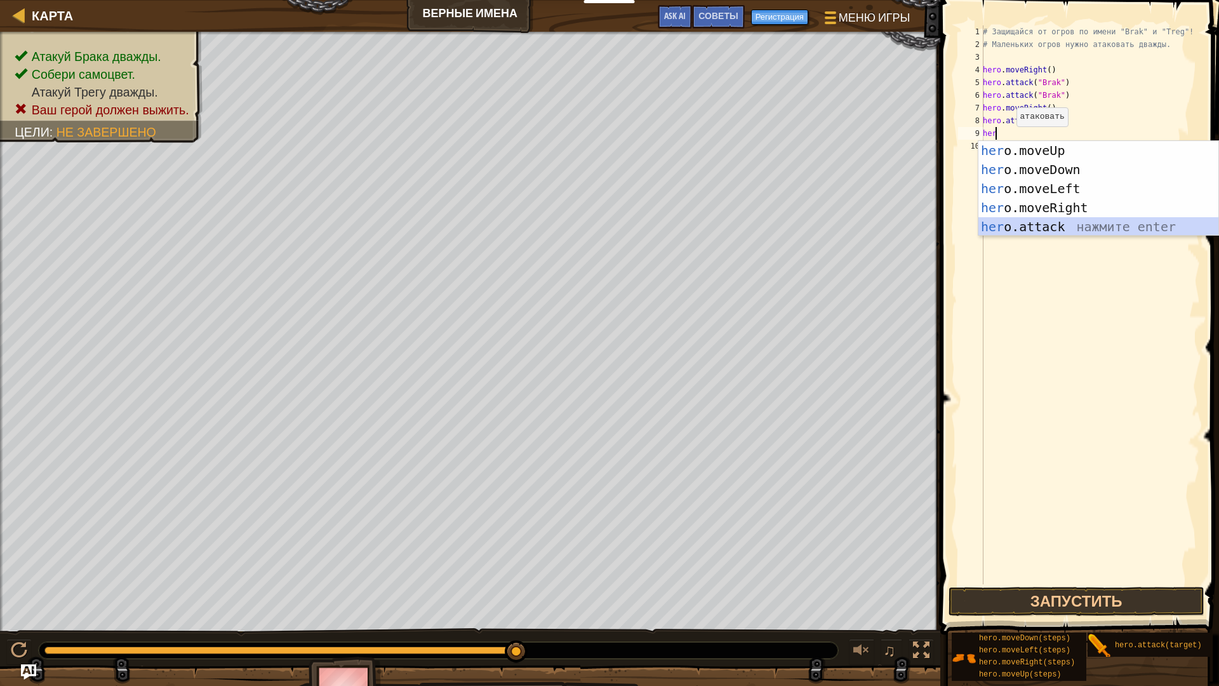
click at [1064, 223] on div "her o.moveUp нажмите enter her o.moveDown нажмите enter her o.moveLeft нажмите …" at bounding box center [1099, 207] width 240 height 133
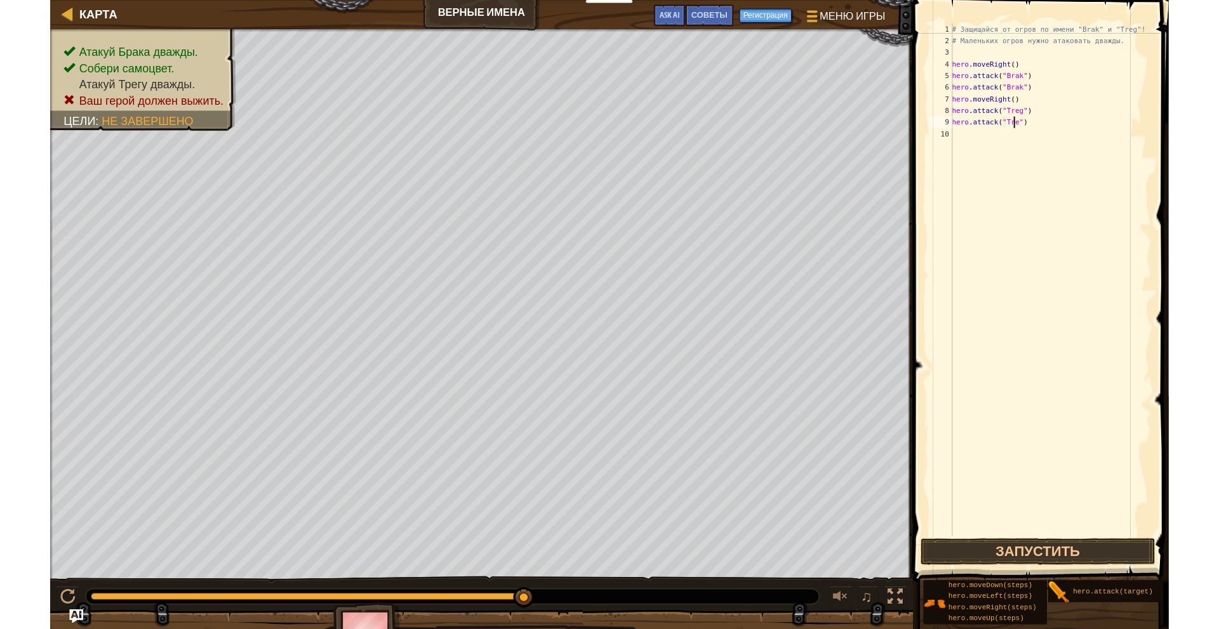
scroll to position [6, 6]
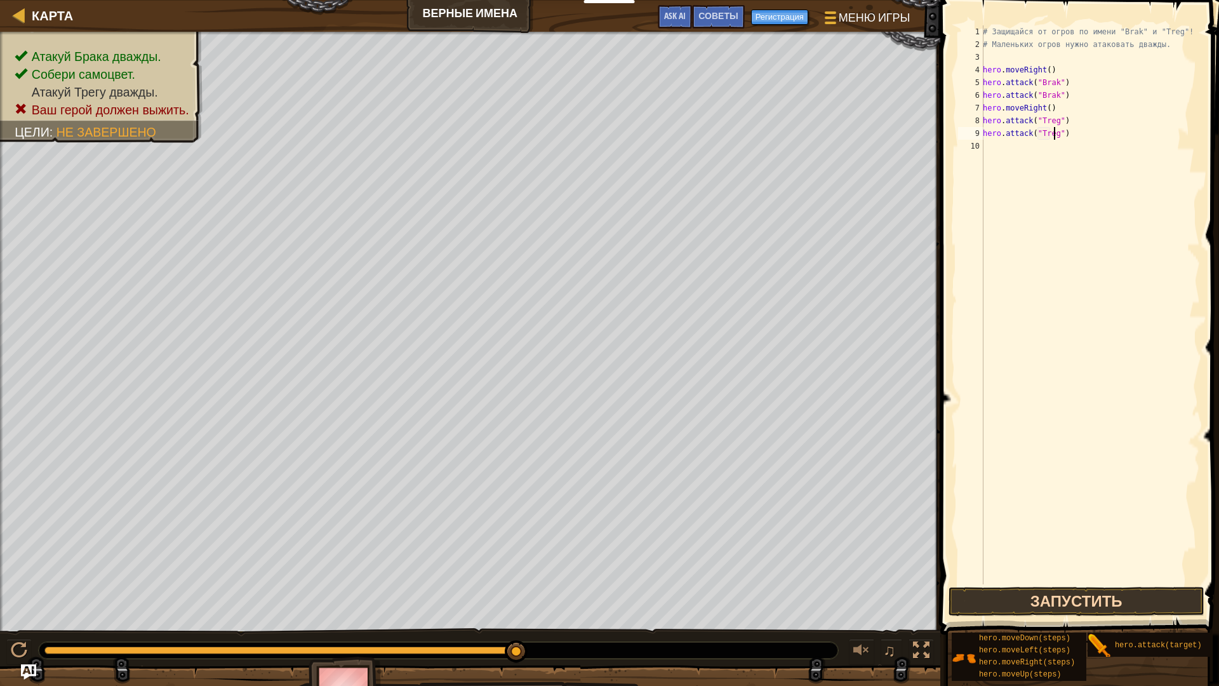
type textarea "hero.attack("Treg")"
click at [1054, 596] on button "Запустить" at bounding box center [1077, 601] width 256 height 29
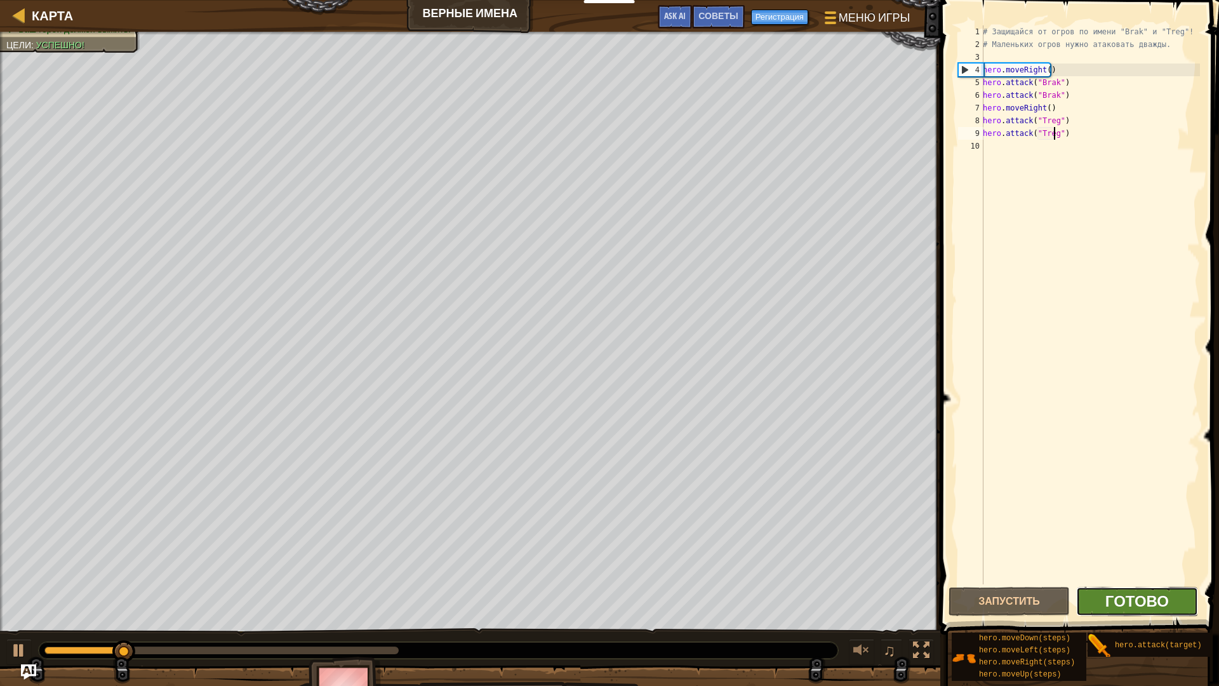
click at [1118, 605] on span "Готово" at bounding box center [1138, 601] width 64 height 20
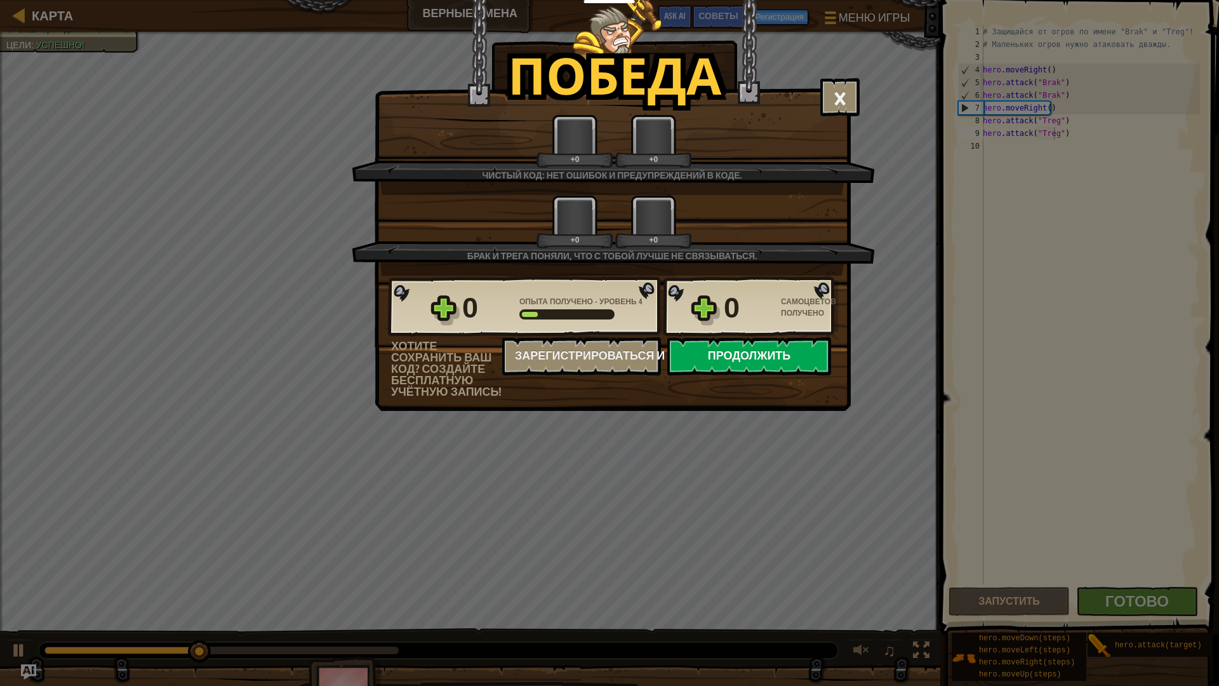
click at [712, 354] on button "Продолжить" at bounding box center [750, 356] width 164 height 38
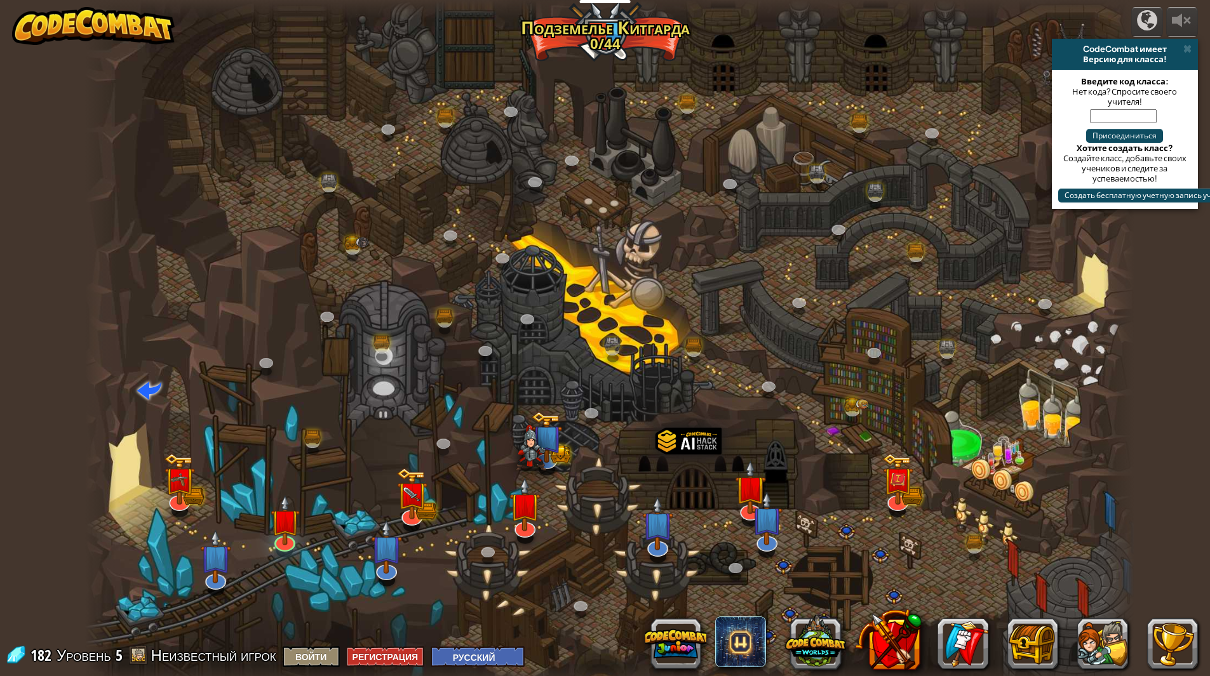
select select "ru"
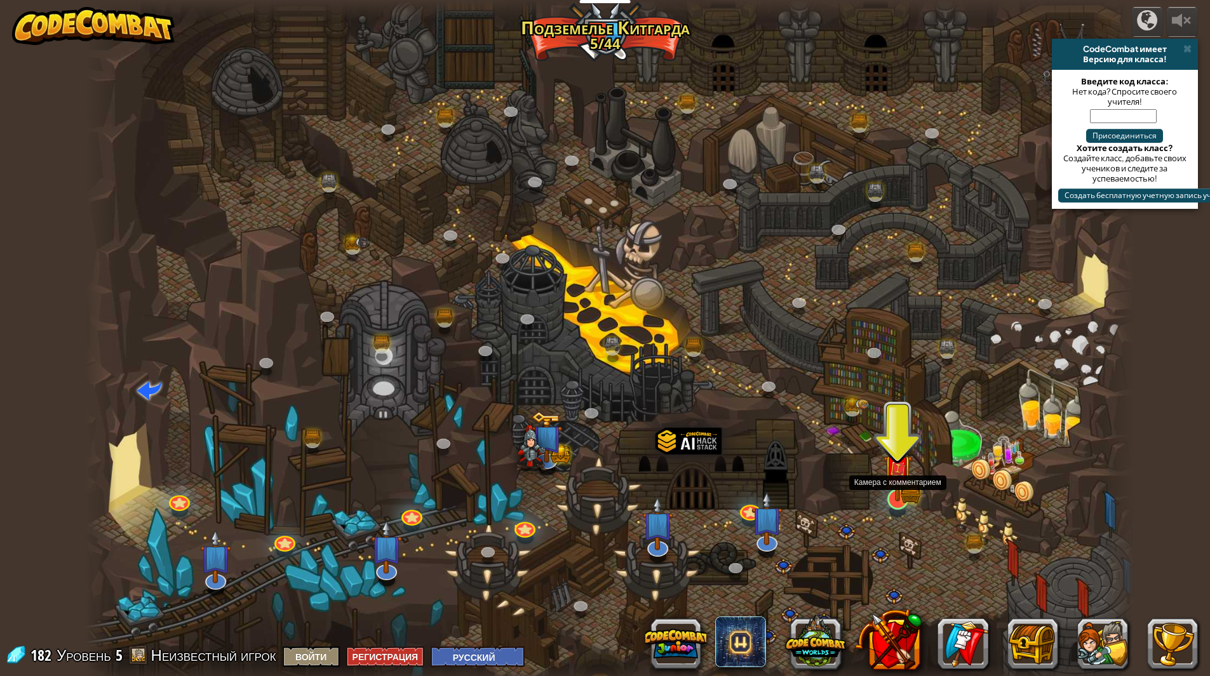
click at [896, 504] on div at bounding box center [897, 499] width 21 height 21
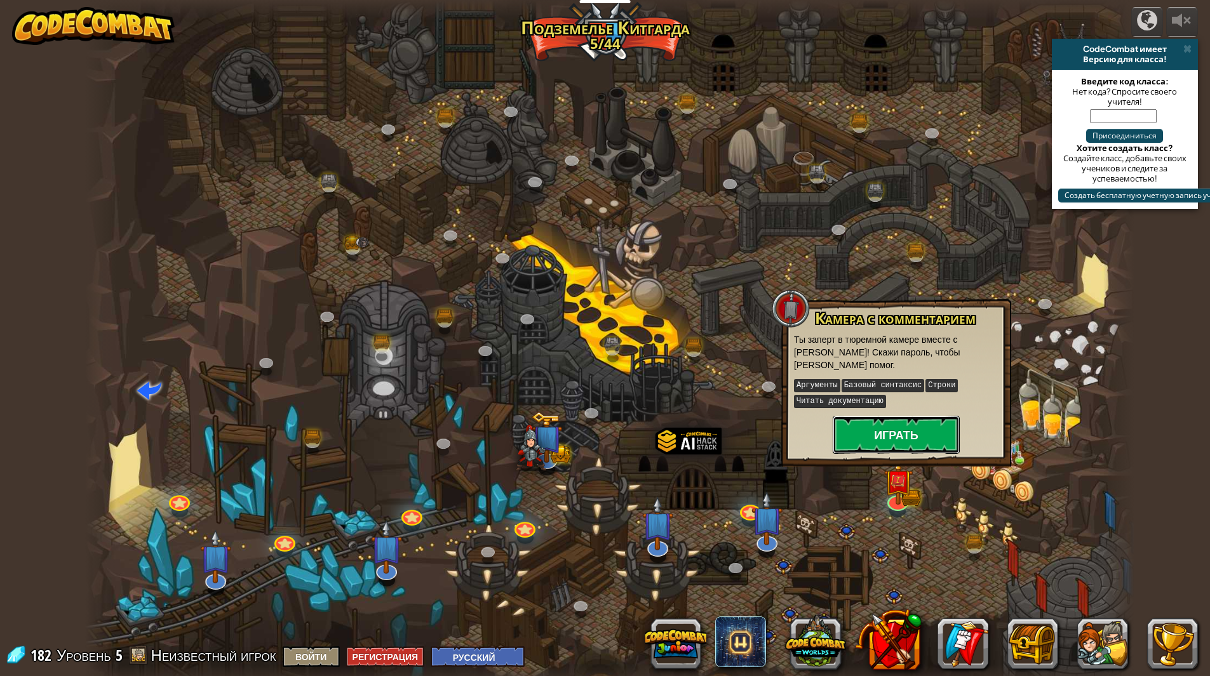
click at [837, 440] on button "Играть" at bounding box center [896, 435] width 127 height 38
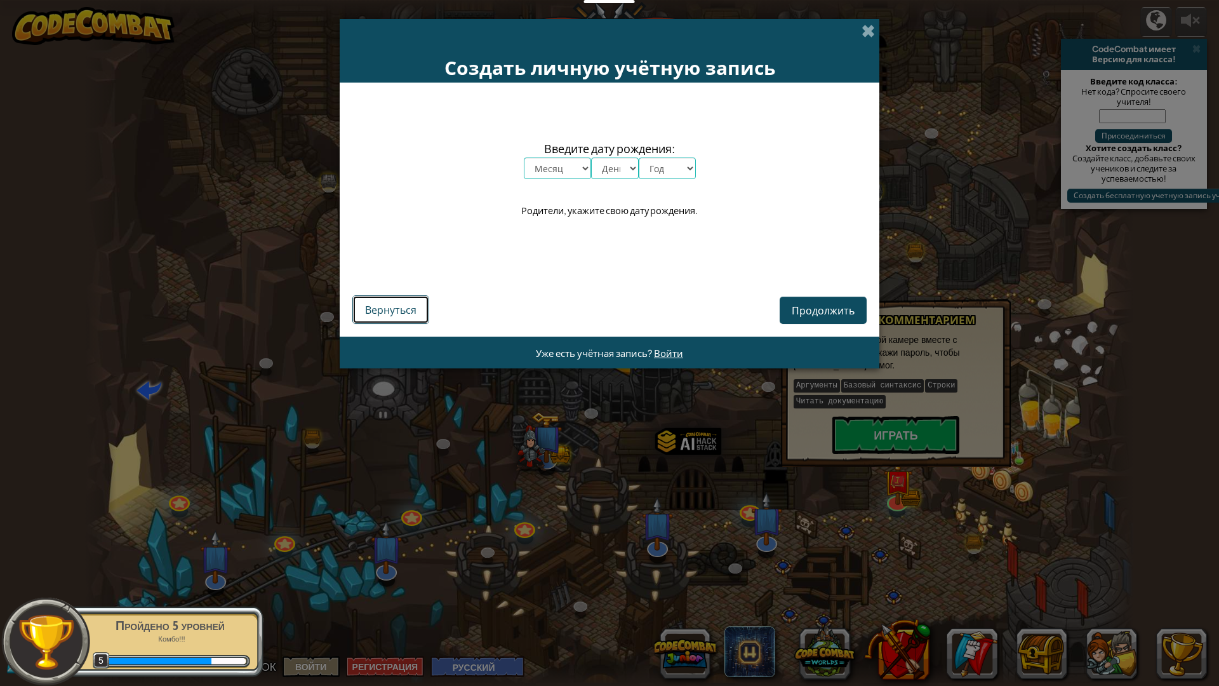
click at [379, 309] on span "Вернуться" at bounding box center [390, 309] width 51 height 13
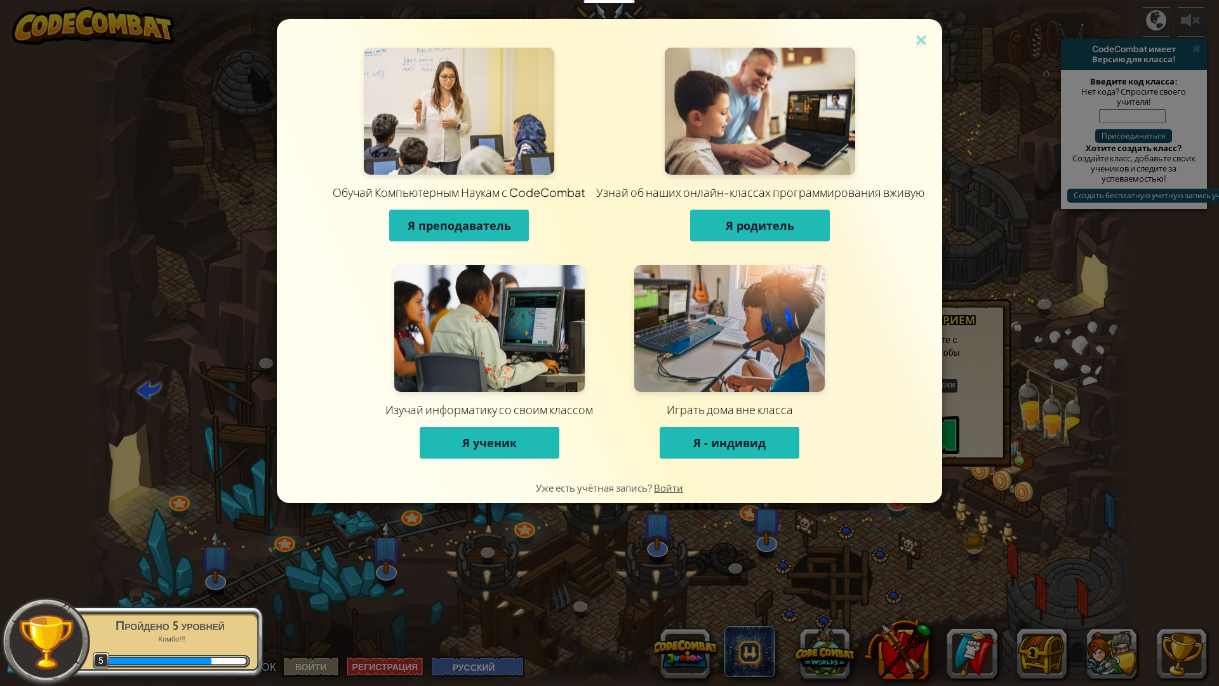
click at [920, 46] on img at bounding box center [921, 41] width 17 height 19
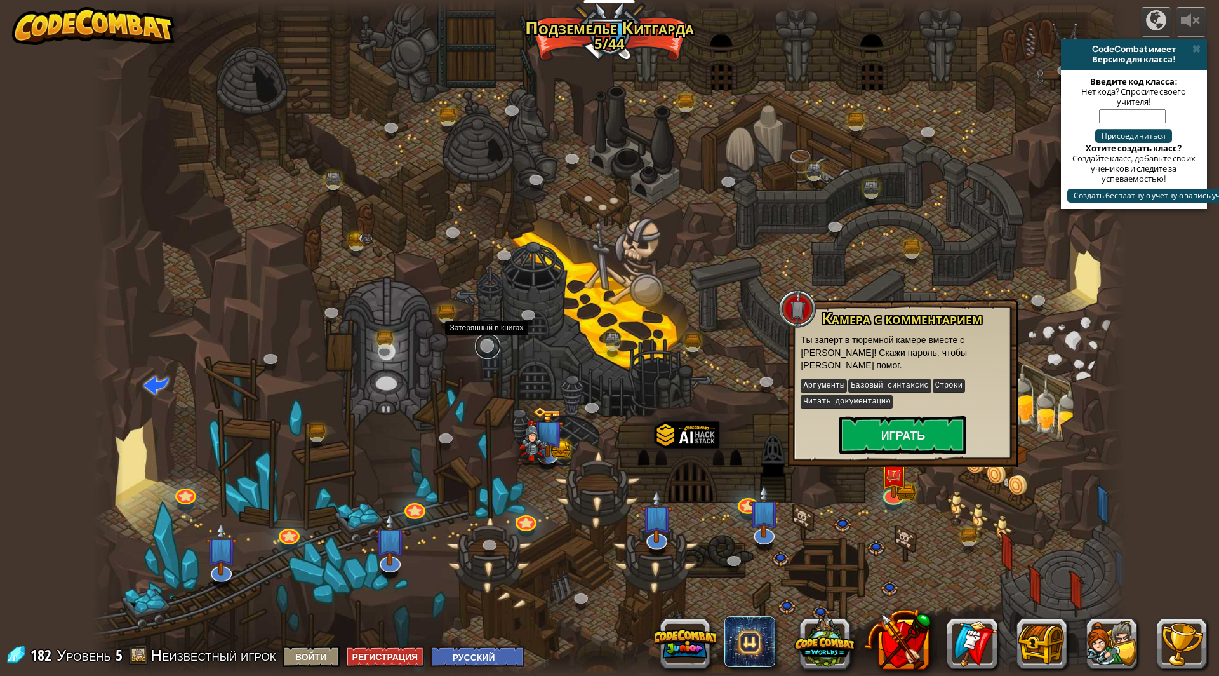
drag, startPoint x: 482, startPoint y: 355, endPoint x: 489, endPoint y: 363, distance: 10.3
click at [482, 355] on link at bounding box center [487, 346] width 25 height 19
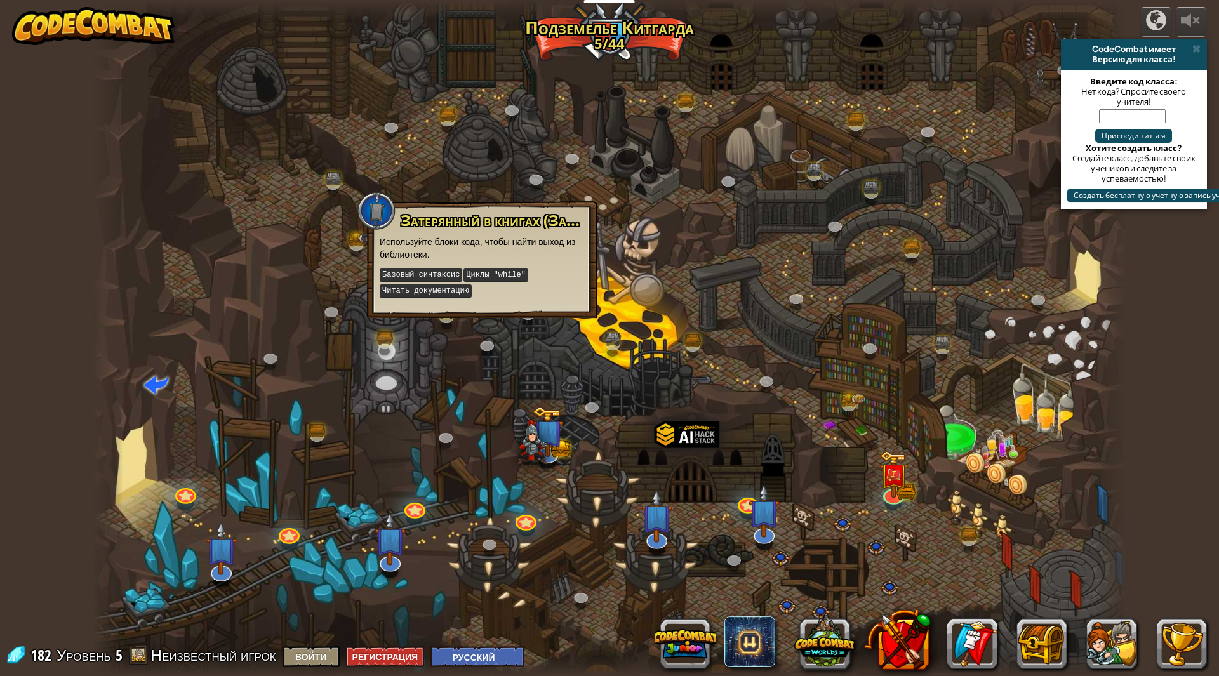
drag, startPoint x: 493, startPoint y: 130, endPoint x: 485, endPoint y: 133, distance: 8.3
click at [481, 127] on div at bounding box center [609, 338] width 1035 height 676
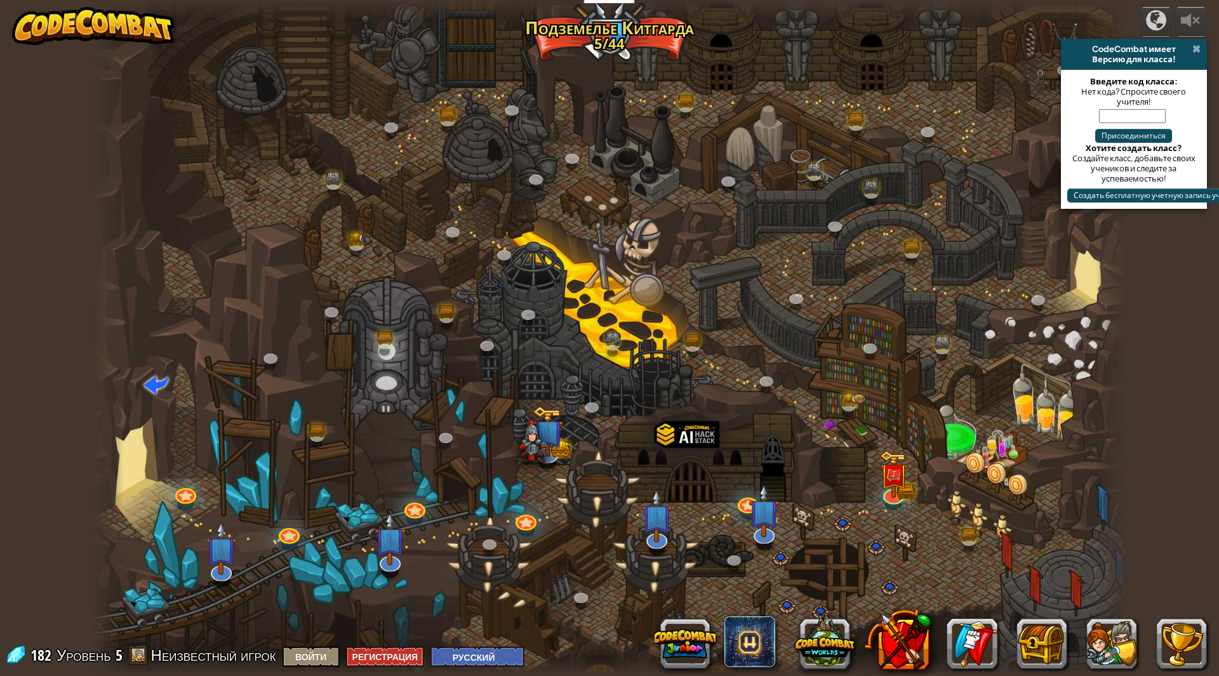
click at [1198, 43] on div "CodeCombat имеет Версию для класса!" at bounding box center [1134, 54] width 146 height 31
click at [1196, 49] on span at bounding box center [1197, 49] width 8 height 10
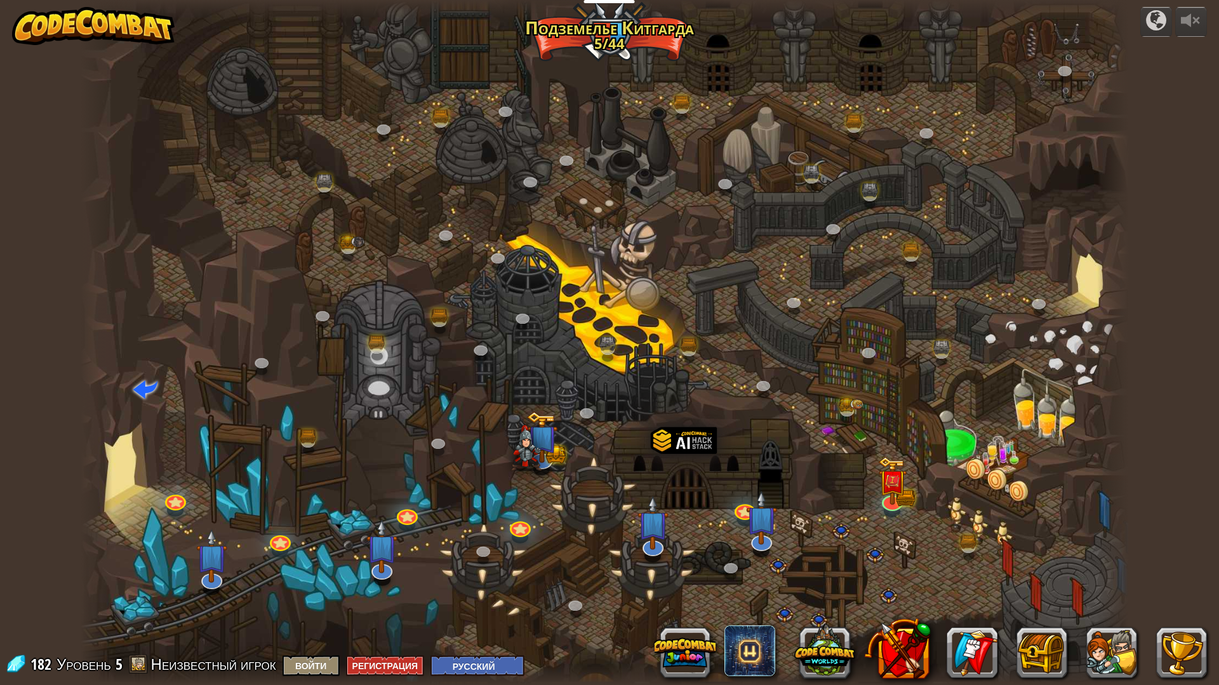
click at [774, 91] on div at bounding box center [605, 342] width 1049 height 685
